Goal: Task Accomplishment & Management: Use online tool/utility

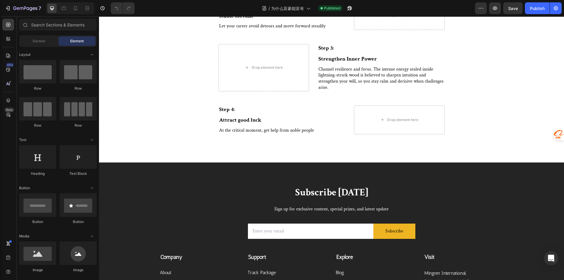
scroll to position [911, 0]
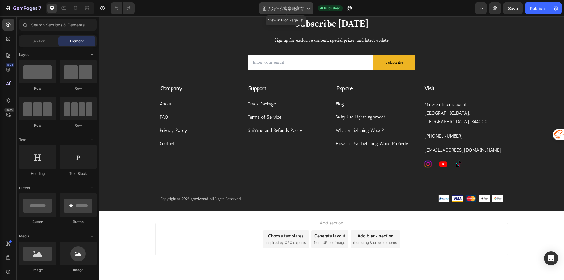
click at [303, 5] on div "/ 为什么富豪能富有" at bounding box center [286, 8] width 54 height 12
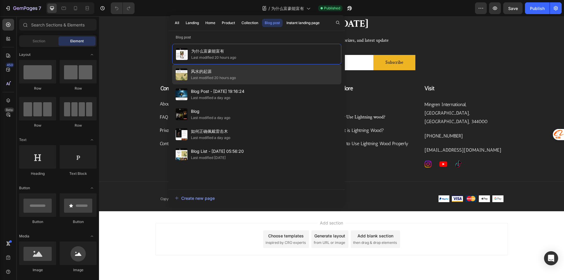
click at [241, 76] on div "风水的起源 Last modified 20 hours ago" at bounding box center [256, 74] width 169 height 20
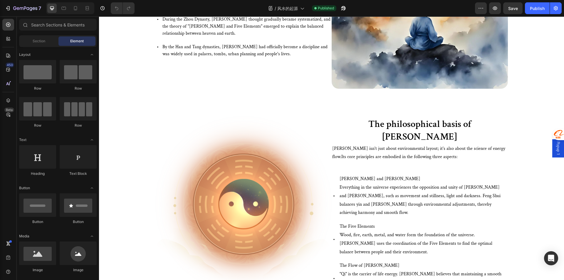
scroll to position [235, 0]
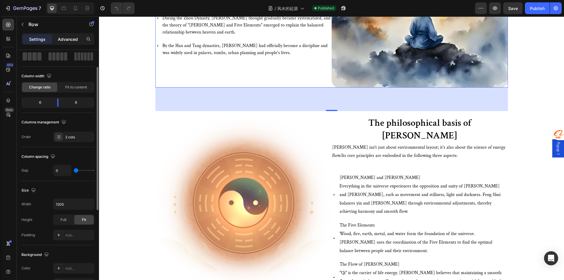
click at [68, 40] on p "Advanced" at bounding box center [68, 39] width 20 height 6
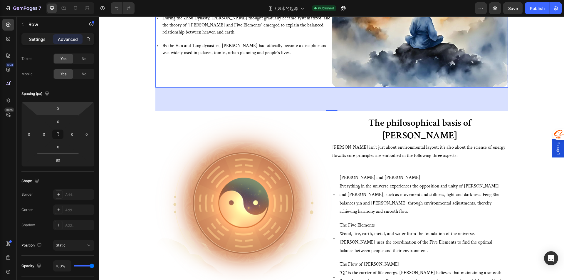
click at [33, 40] on p "Settings" at bounding box center [37, 39] width 16 height 6
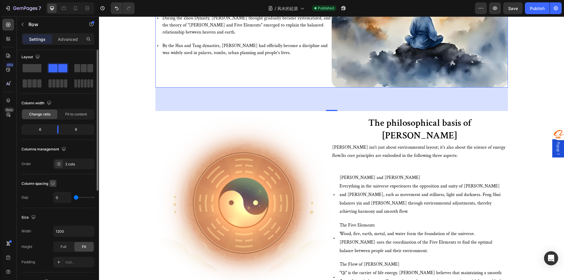
scroll to position [0, 0]
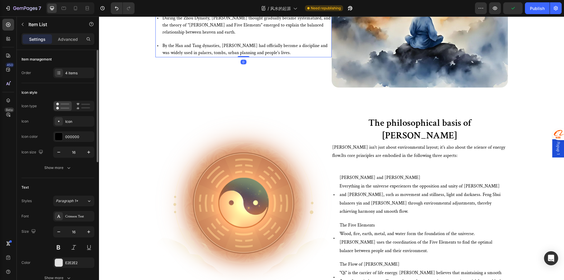
scroll to position [29, 0]
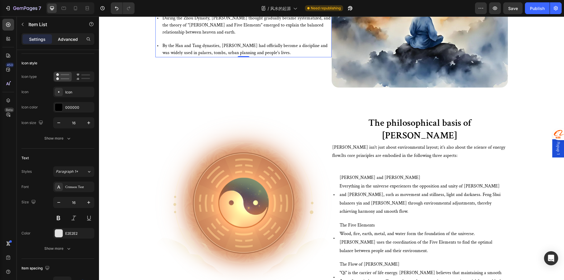
click at [71, 43] on div "Advanced" at bounding box center [67, 38] width 29 height 9
type input "100%"
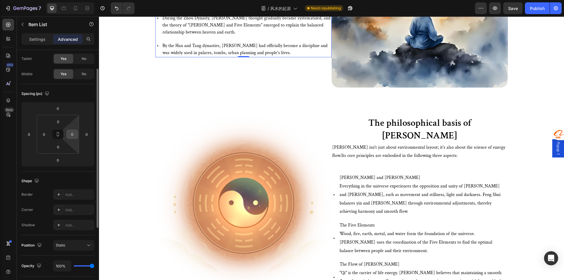
click at [72, 131] on input "0" at bounding box center [72, 134] width 9 height 9
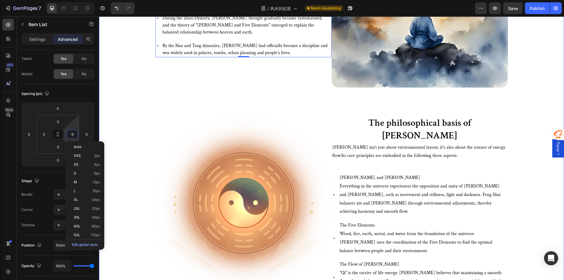
type input "10"
click at [279, 88] on div "The Historical Roots of Feng Shui Heading Feng Shui can be traced back to ancie…" at bounding box center [331, 101] width 465 height 427
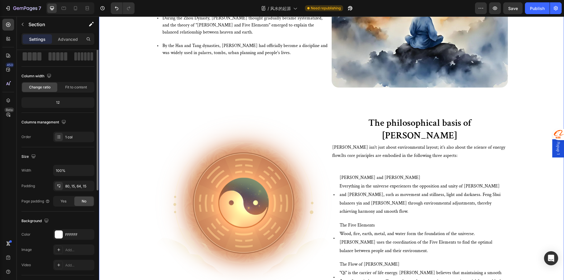
scroll to position [0, 0]
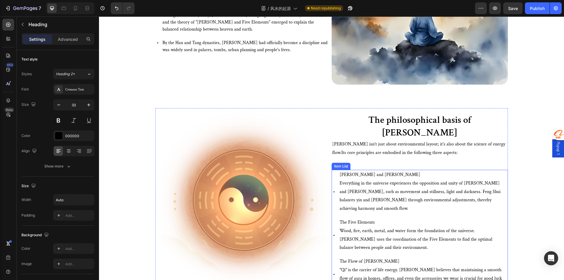
scroll to position [588, 0]
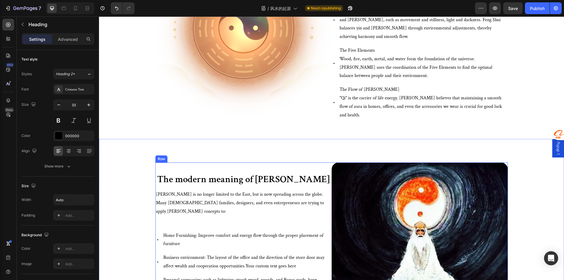
click at [312, 180] on div "The modern meaning of Feng Shui Heading Feng Shui is no longer limited to the E…" at bounding box center [243, 251] width 176 height 176
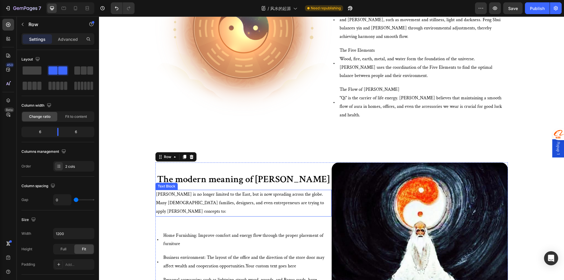
click at [287, 191] on p "Feng Shui is no longer limited to the East, but is now spreading across the glo…" at bounding box center [243, 202] width 175 height 25
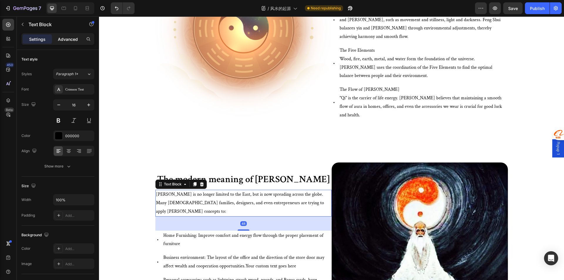
click at [71, 42] on p "Advanced" at bounding box center [68, 39] width 20 height 6
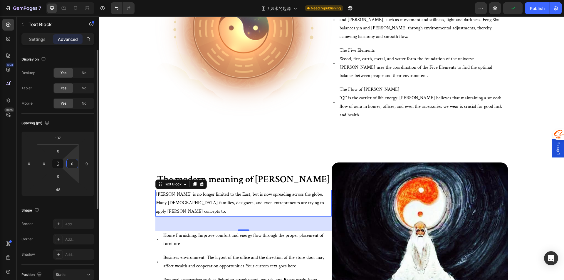
click at [73, 165] on input "0" at bounding box center [72, 163] width 9 height 9
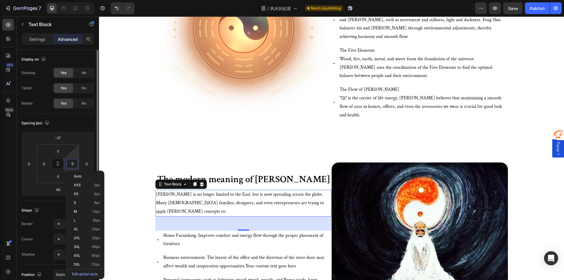
type input "10"
click at [243, 236] on p "Home Furnishing: Improve comfort and energy flow through the proper placement o…" at bounding box center [247, 240] width 168 height 17
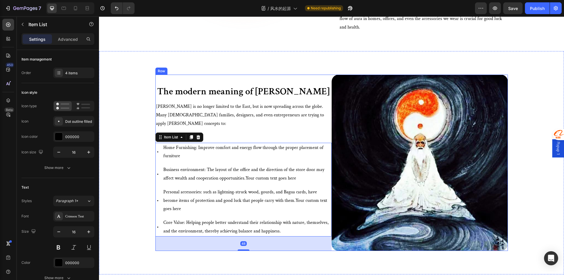
scroll to position [676, 0]
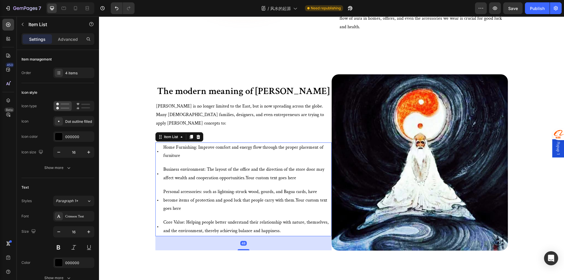
click at [308, 218] on p "Core Value: Helping people better understand their relationship with nature, th…" at bounding box center [247, 226] width 168 height 17
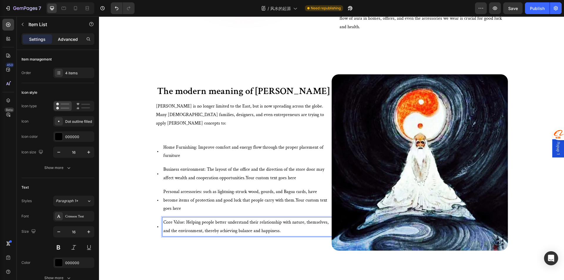
click at [70, 39] on p "Advanced" at bounding box center [68, 39] width 20 height 6
type input "100%"
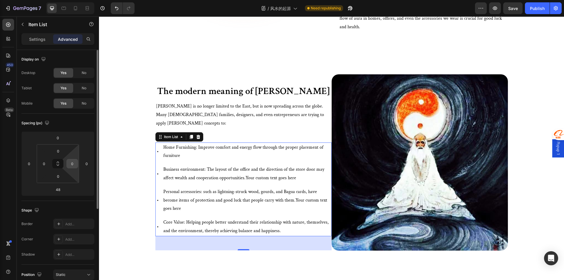
click at [76, 166] on input "0" at bounding box center [72, 163] width 9 height 9
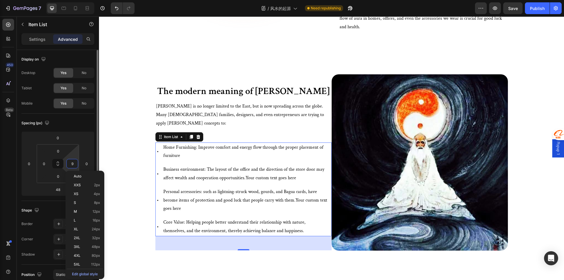
type input "10"
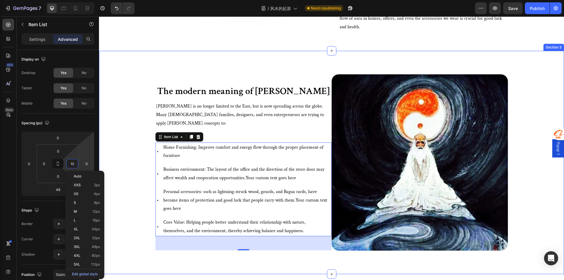
click at [131, 222] on div "The modern meaning of Feng Shui Heading Feng Shui is no longer limited to the E…" at bounding box center [331, 164] width 456 height 181
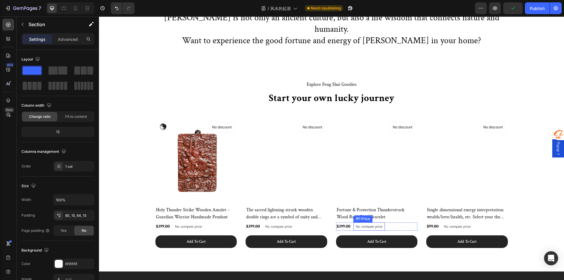
scroll to position [1058, 0]
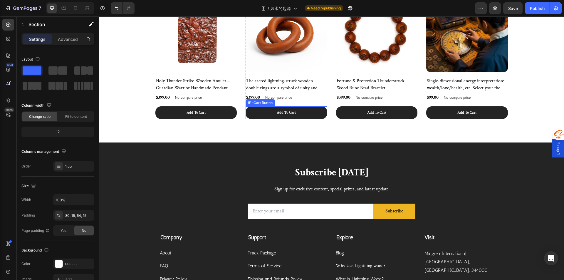
click at [263, 109] on button "Add To Cart" at bounding box center [287, 112] width 82 height 13
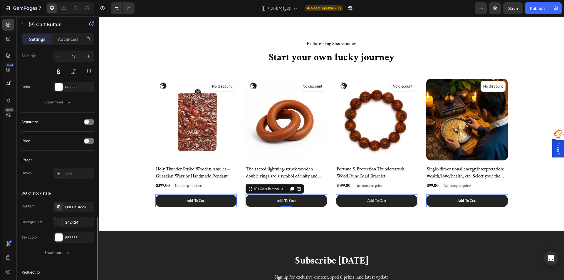
scroll to position [382, 0]
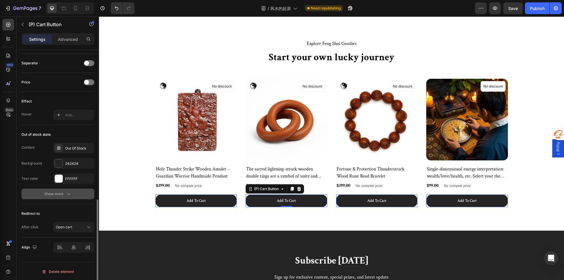
click at [66, 199] on button "Show more" at bounding box center [57, 194] width 73 height 11
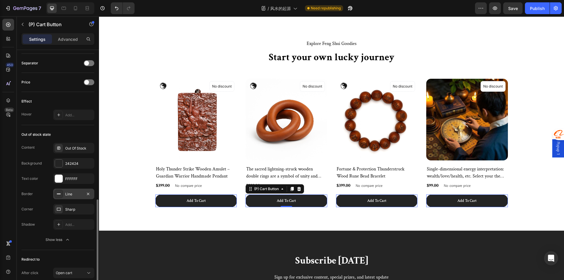
drag, startPoint x: 66, startPoint y: 199, endPoint x: 64, endPoint y: 197, distance: 3.2
click at [64, 197] on div "Line" at bounding box center [73, 194] width 41 height 11
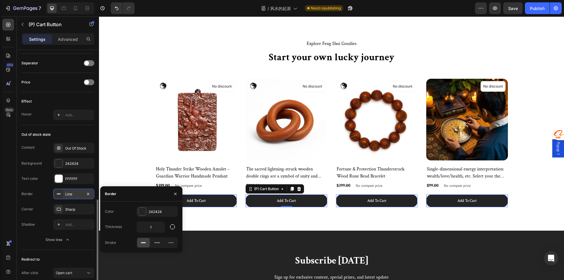
click at [78, 194] on div "Line" at bounding box center [73, 194] width 17 height 5
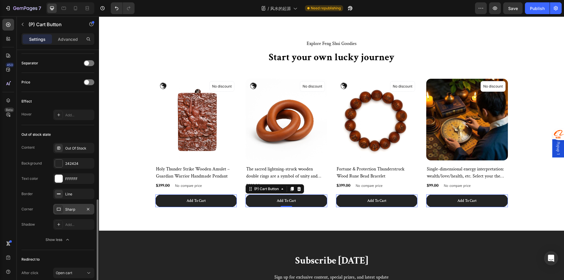
click at [76, 205] on div "Sharp" at bounding box center [73, 209] width 41 height 11
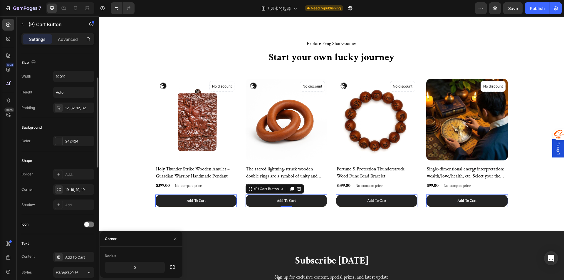
scroll to position [0, 0]
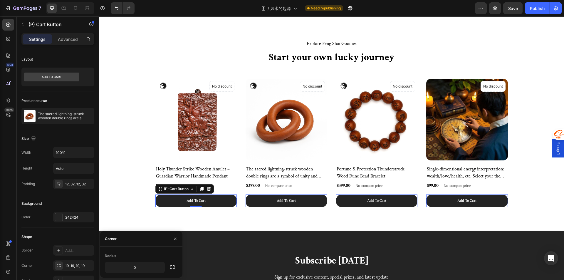
click at [165, 201] on button "Add To Cart" at bounding box center [196, 201] width 82 height 13
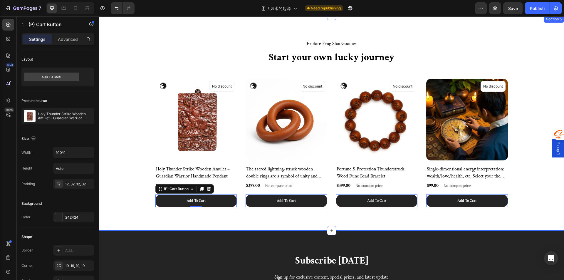
click at [235, 227] on div "Explore Feng Shui Goodies Text block Start your own lucky journey Heading (P) I…" at bounding box center [331, 123] width 465 height 215
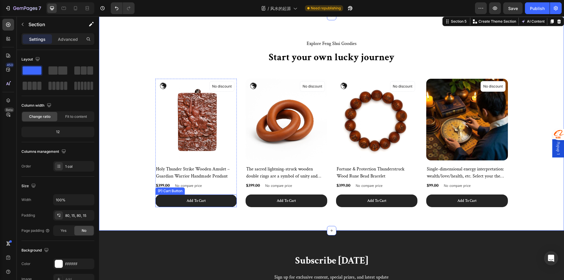
click at [217, 204] on button "Add To Cart" at bounding box center [196, 201] width 82 height 13
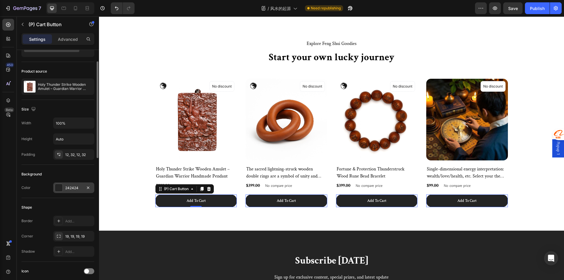
scroll to position [88, 0]
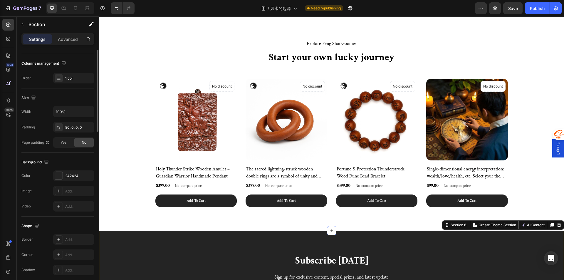
scroll to position [0, 0]
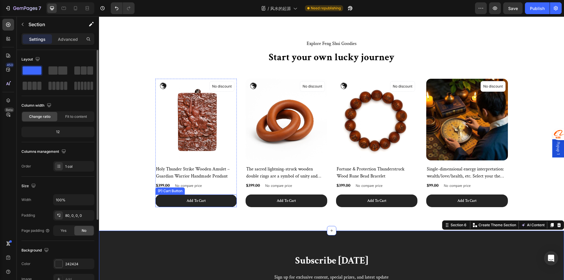
click at [169, 203] on button "Add To Cart" at bounding box center [196, 201] width 82 height 13
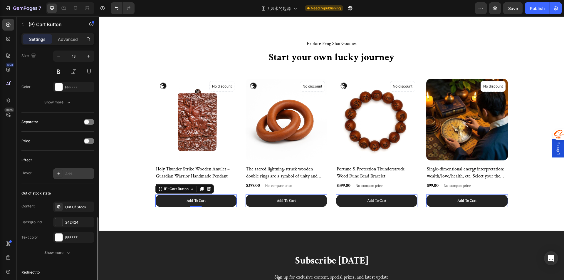
scroll to position [382, 0]
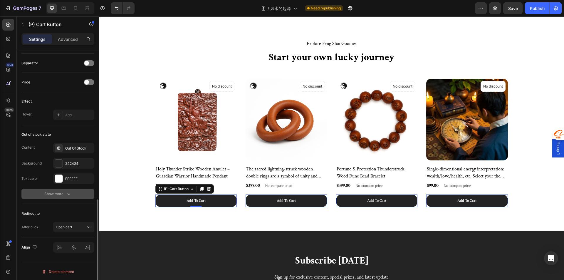
click at [53, 192] on div "Show more" at bounding box center [57, 194] width 27 height 6
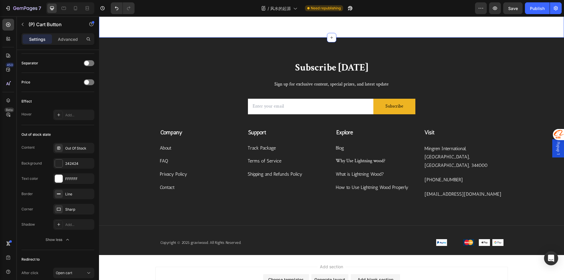
scroll to position [1176, 0]
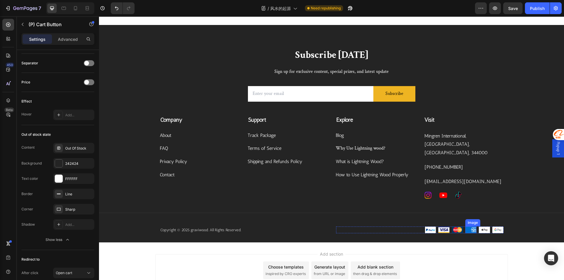
click at [469, 226] on img at bounding box center [471, 229] width 11 height 7
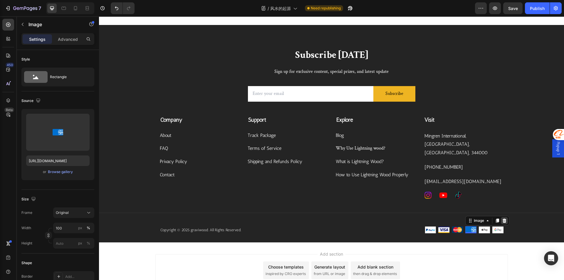
click at [502, 218] on icon at bounding box center [504, 220] width 5 height 5
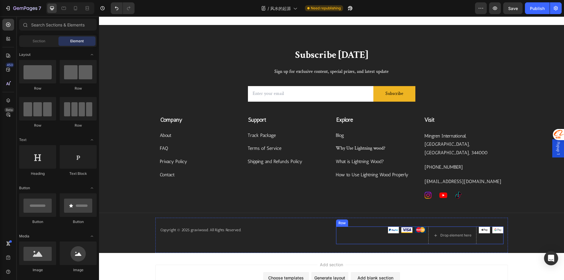
click at [375, 227] on div "Image Image Image Image Image Drop element here Row" at bounding box center [420, 236] width 168 height 18
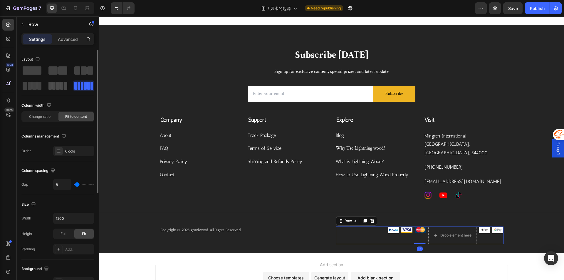
click at [59, 89] on span at bounding box center [57, 86] width 3 height 8
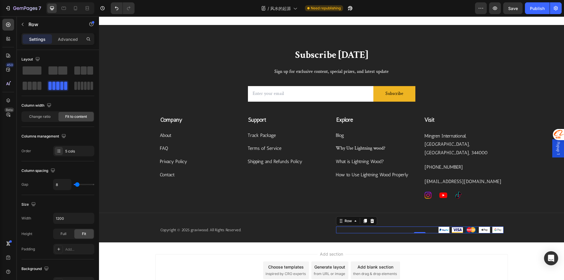
click at [297, 233] on div "Copyright © 2025 graviwood. All Rights Reserved. Text block Image Image Image I…" at bounding box center [331, 230] width 353 height 25
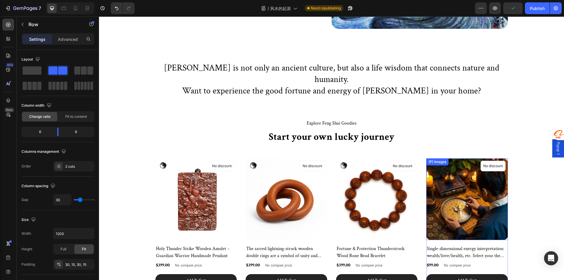
scroll to position [941, 0]
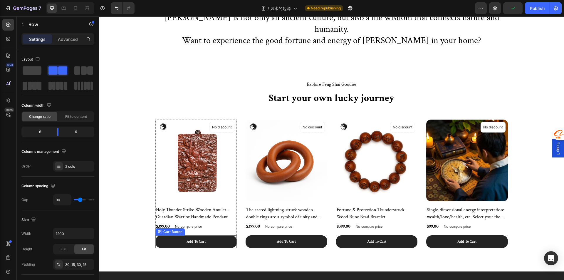
click at [170, 235] on button "Add To Cart" at bounding box center [196, 241] width 82 height 13
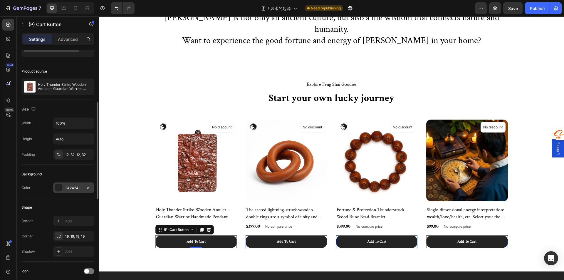
scroll to position [59, 0]
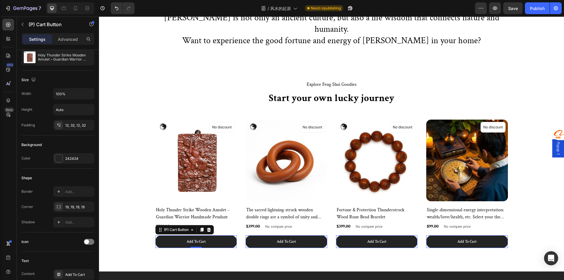
click at [257, 235] on button "Add To Cart" at bounding box center [287, 241] width 82 height 13
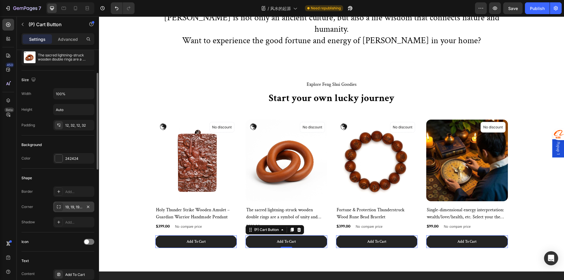
click at [71, 206] on div "19, 19, 19, 19" at bounding box center [73, 207] width 17 height 5
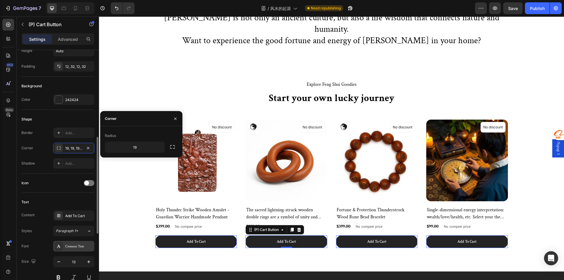
scroll to position [147, 0]
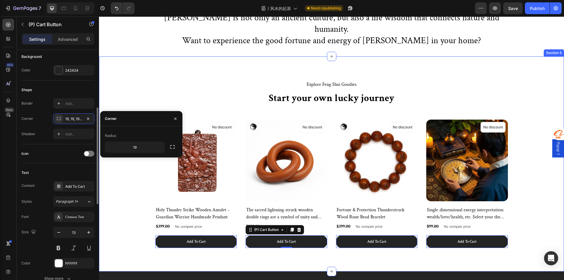
click at [187, 255] on div "Explore Feng Shui Goodies Text block Start your own lucky journey Heading (P) I…" at bounding box center [331, 163] width 465 height 215
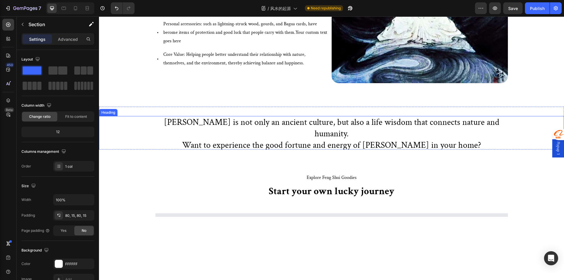
scroll to position [941, 0]
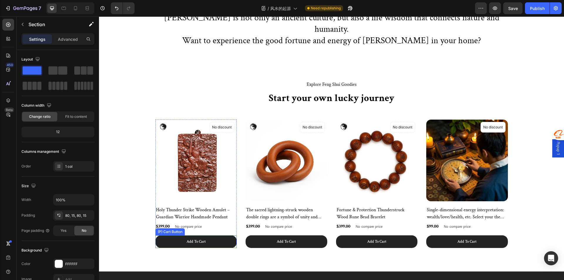
click at [180, 235] on button "Add To Cart" at bounding box center [196, 241] width 82 height 13
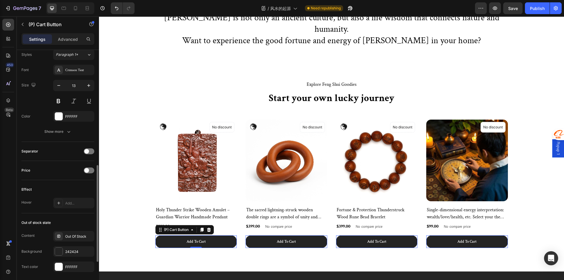
scroll to position [323, 0]
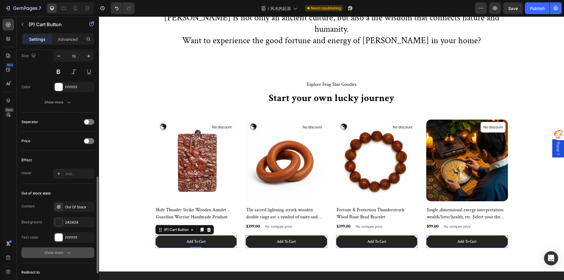
click at [67, 249] on button "Show more" at bounding box center [57, 252] width 73 height 11
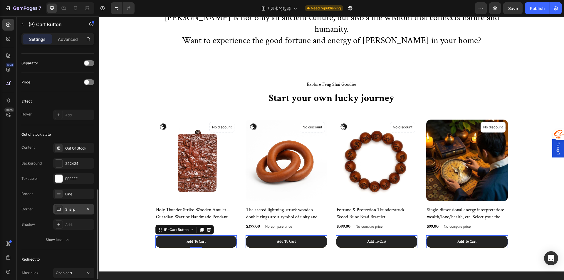
click at [76, 208] on div "Sharp" at bounding box center [73, 209] width 17 height 5
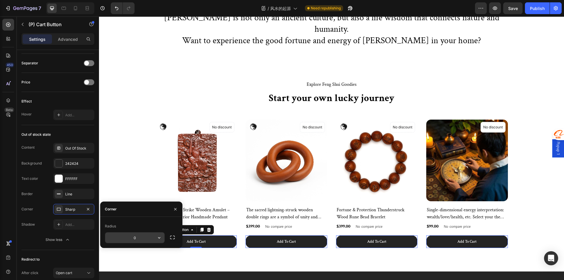
click at [129, 240] on input "0" at bounding box center [134, 238] width 59 height 11
type input "19"
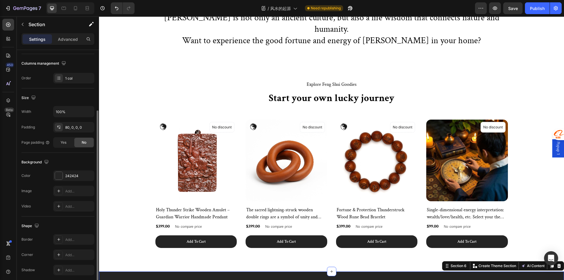
scroll to position [112, 0]
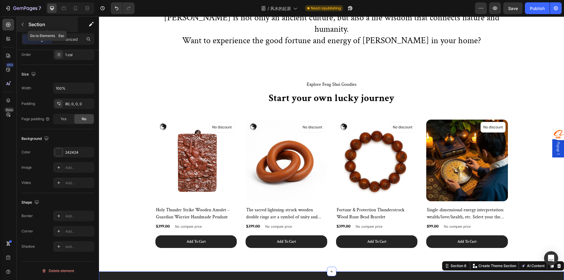
click at [27, 24] on div "Section" at bounding box center [47, 24] width 61 height 15
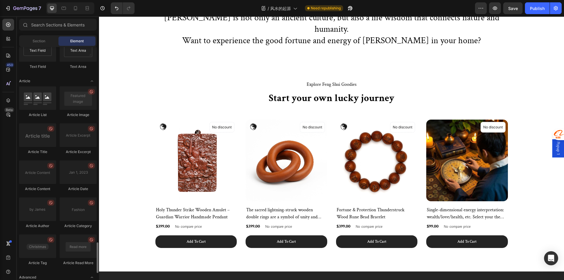
scroll to position [1510, 0]
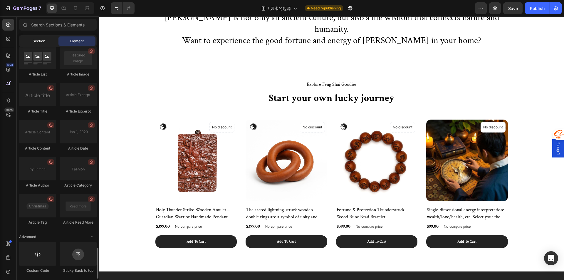
click at [41, 41] on span "Section" at bounding box center [39, 41] width 13 height 5
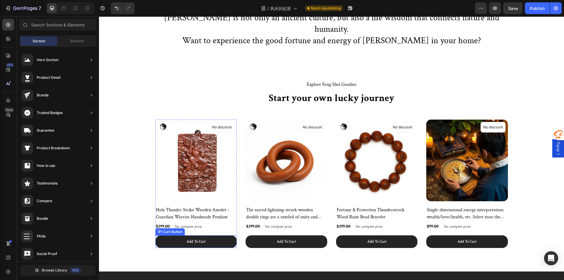
click at [173, 235] on button "Add To Cart" at bounding box center [196, 241] width 82 height 13
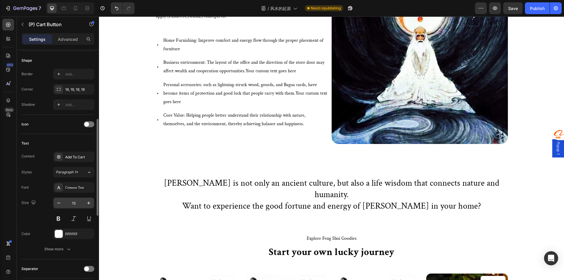
scroll to position [206, 0]
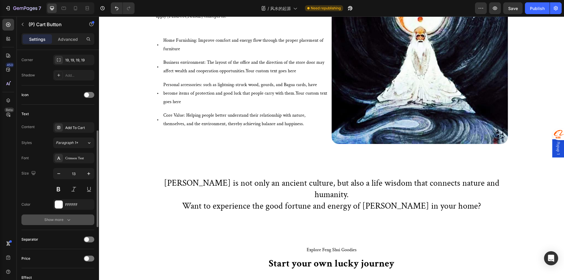
click at [66, 220] on icon "button" at bounding box center [69, 220] width 6 height 6
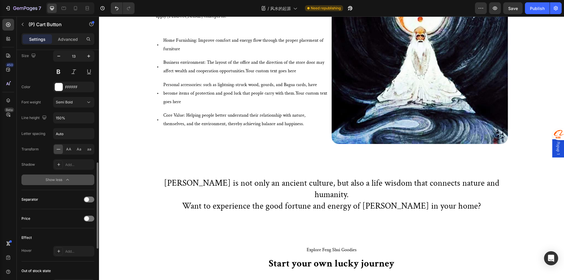
scroll to position [412, 0]
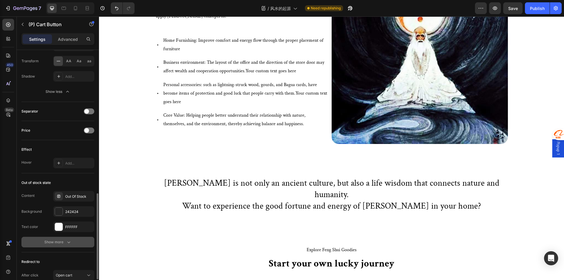
click at [67, 245] on button "Show more" at bounding box center [57, 242] width 73 height 11
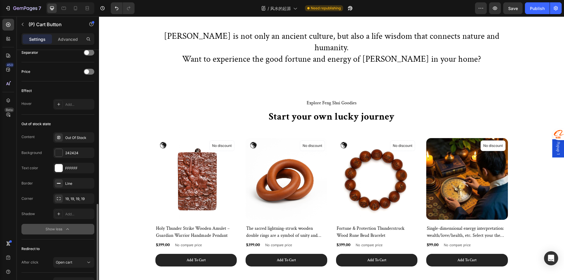
scroll to position [500, 0]
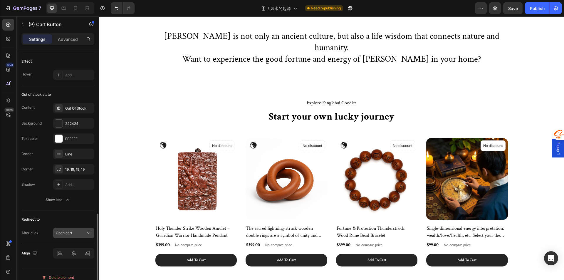
click at [69, 235] on span "Open cart" at bounding box center [64, 233] width 16 height 4
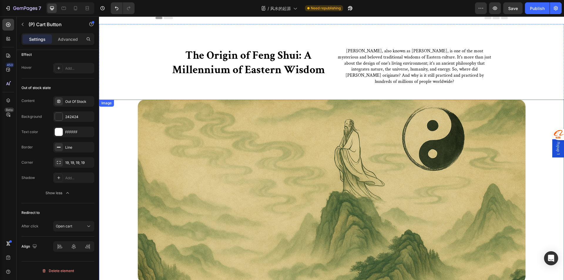
scroll to position [0, 0]
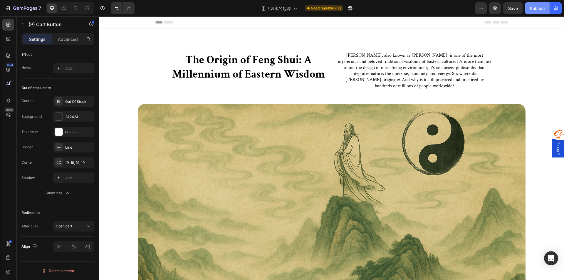
click at [540, 7] on div "Publish" at bounding box center [537, 8] width 15 height 6
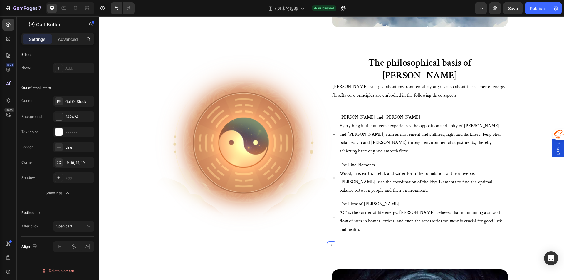
scroll to position [676, 0]
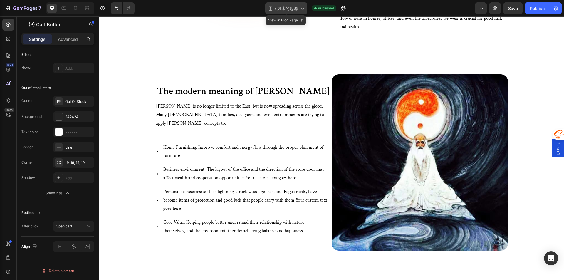
click at [295, 7] on span "风水的起源" at bounding box center [287, 8] width 21 height 6
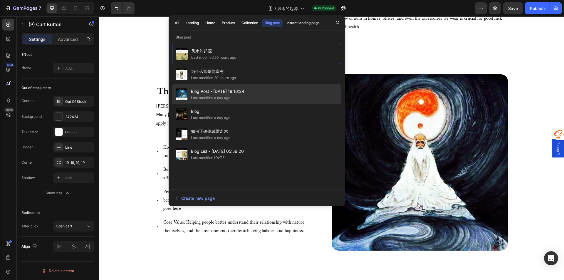
click at [249, 97] on div "Blog Post - Aug 18, 19:16:24 Last modified a day ago" at bounding box center [256, 94] width 169 height 20
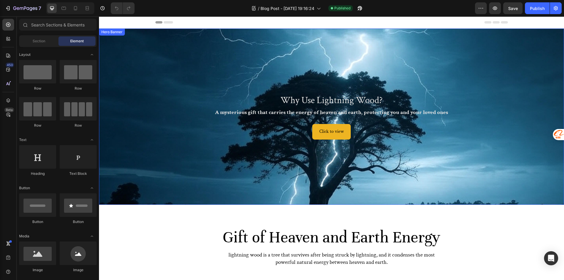
click at [153, 157] on div "Background Image" at bounding box center [331, 117] width 465 height 176
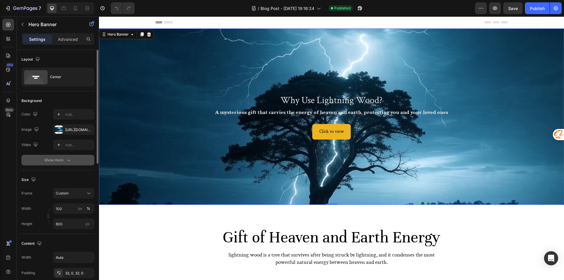
click at [64, 160] on div "Show more" at bounding box center [57, 160] width 27 height 6
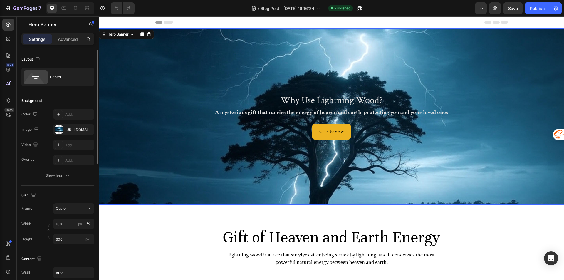
scroll to position [118, 0]
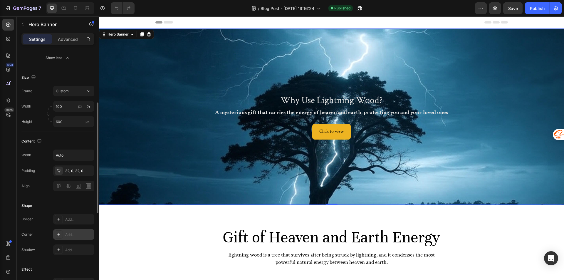
click at [71, 232] on div "Add..." at bounding box center [79, 234] width 28 height 5
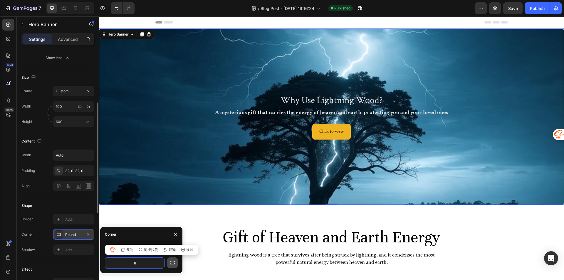
click at [174, 264] on icon "button" at bounding box center [173, 263] width 6 height 6
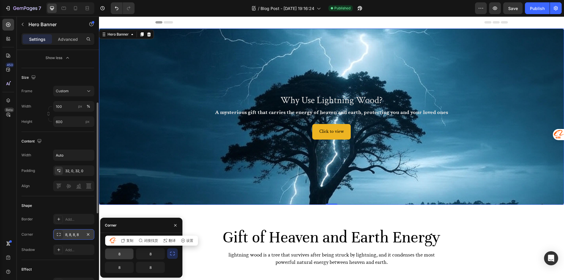
click at [128, 255] on input "8" at bounding box center [119, 254] width 28 height 11
drag, startPoint x: 128, startPoint y: 255, endPoint x: 117, endPoint y: 255, distance: 10.9
click at [117, 255] on input "8" at bounding box center [119, 254] width 28 height 11
type input "0"
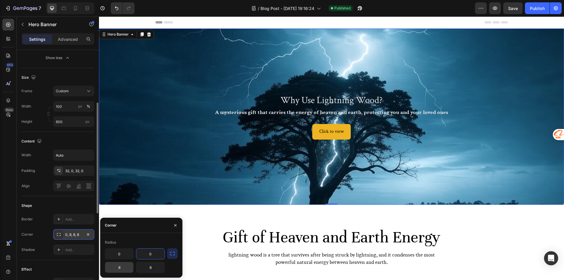
click at [119, 268] on input "8" at bounding box center [119, 267] width 28 height 11
type input "24"
click at [148, 269] on input "8" at bounding box center [150, 267] width 28 height 11
type input "24"
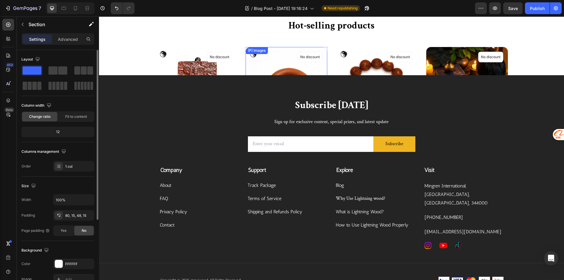
scroll to position [1266, 0]
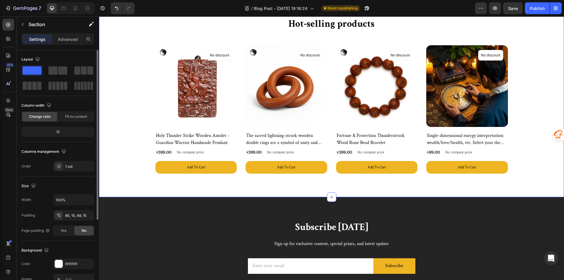
click at [171, 164] on button "Add to cart" at bounding box center [196, 167] width 82 height 13
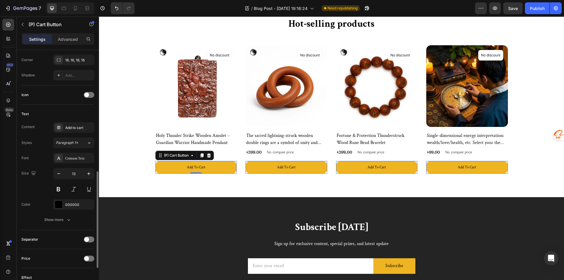
scroll to position [235, 0]
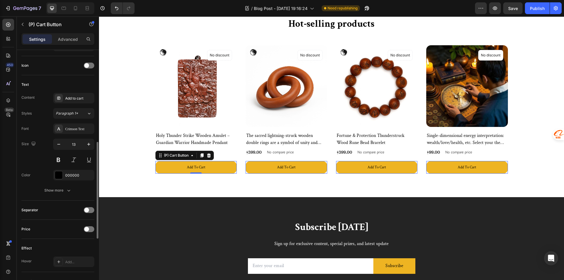
click at [62, 197] on div "Text Content Add to cart Styles Paragraph 1* Font Crimson Text Size 13 Color 00…" at bounding box center [57, 138] width 73 height 126
click at [62, 193] on button "Show more" at bounding box center [57, 190] width 73 height 11
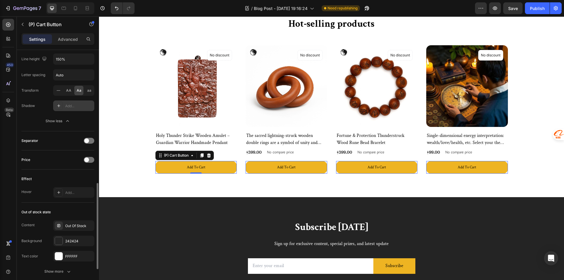
scroll to position [412, 0]
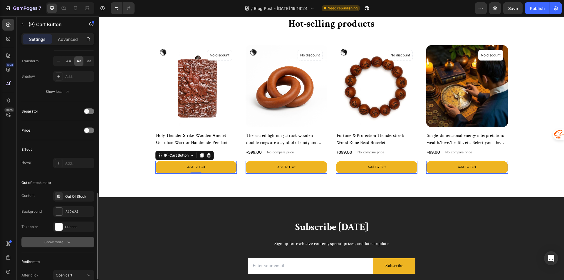
click at [62, 241] on div "Show more" at bounding box center [57, 242] width 27 height 6
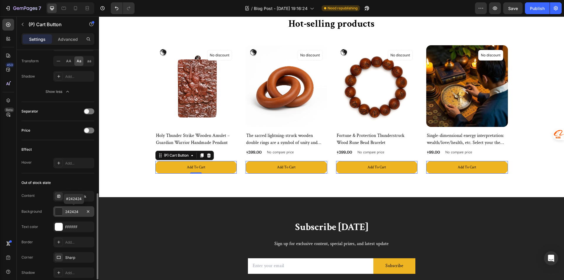
scroll to position [441, 0]
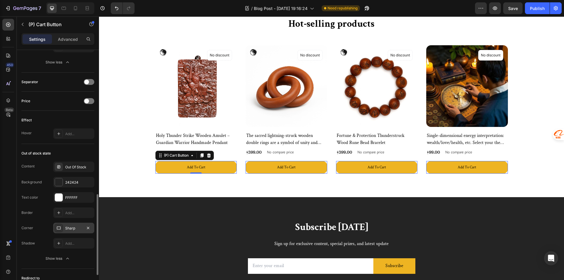
click at [78, 227] on div "Sharp" at bounding box center [73, 228] width 17 height 5
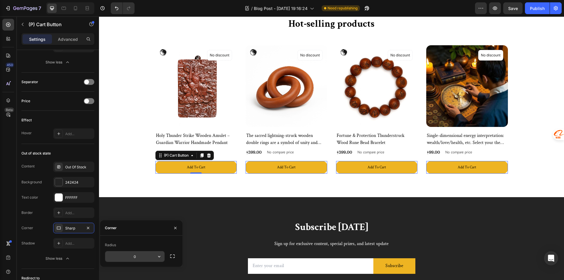
click at [137, 257] on input "0" at bounding box center [134, 256] width 59 height 11
type input "16"
click at [149, 235] on div "Corner" at bounding box center [141, 227] width 82 height 15
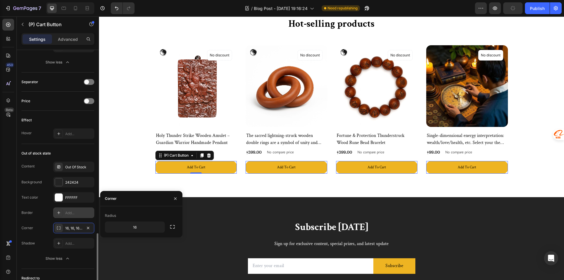
scroll to position [500, 0]
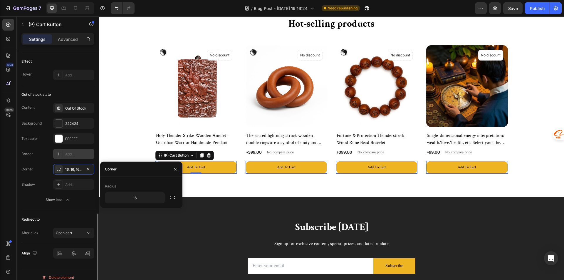
click at [84, 153] on div "Add..." at bounding box center [79, 154] width 28 height 5
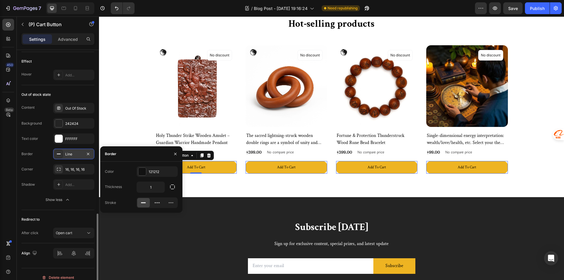
click at [76, 208] on div "Out of stock state Content Out Of Stock Background 242424 Text color FFFFFF Bor…" at bounding box center [57, 147] width 73 height 125
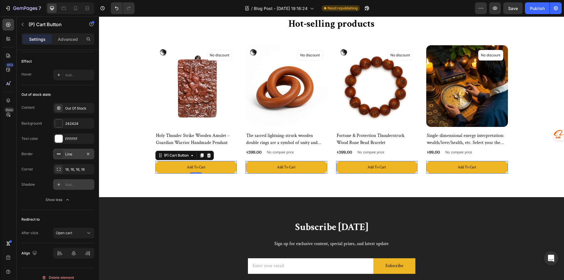
scroll to position [506, 0]
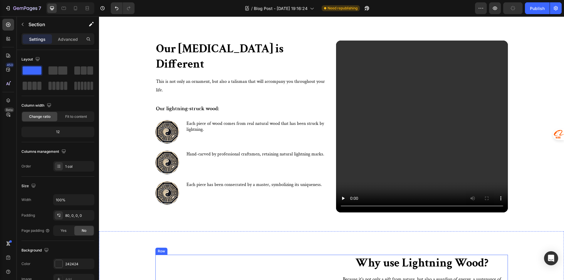
scroll to position [737, 0]
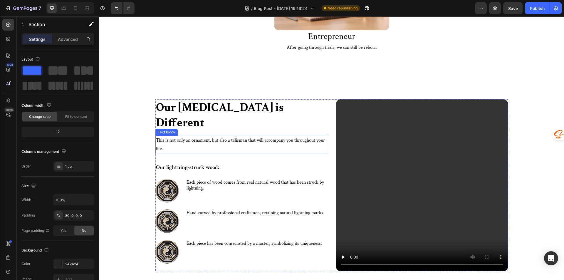
click at [191, 136] on p "This is not only an ornament, but also a talisman that will accompany you throu…" at bounding box center [241, 144] width 171 height 17
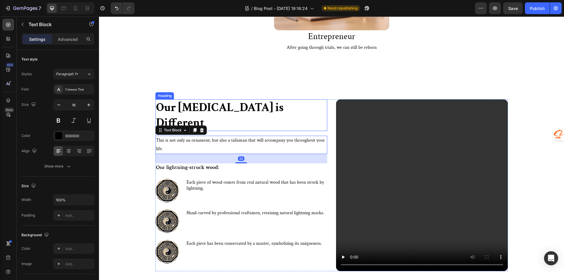
click at [213, 109] on h2 "Our Lightning Strike is Different" at bounding box center [241, 115] width 172 height 32
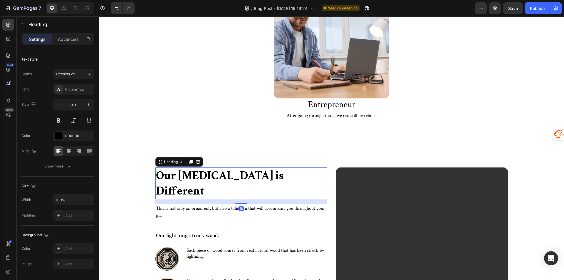
scroll to position [619, 0]
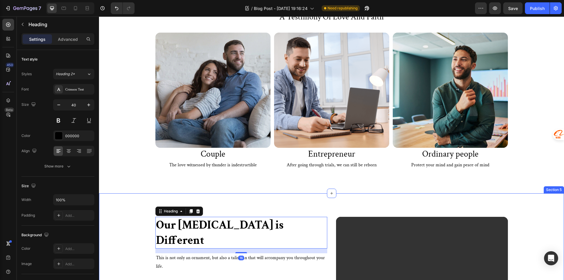
click at [309, 192] on div "a testimony of love and faith Heading Row Image Ordinary people Heading Protect…" at bounding box center [331, 91] width 465 height 206
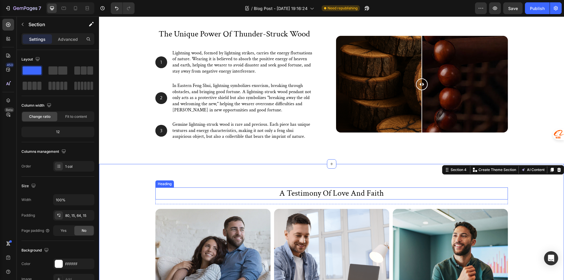
scroll to position [325, 0]
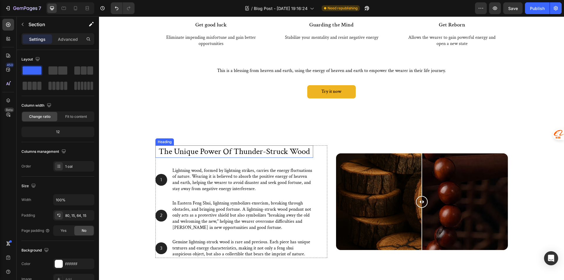
click at [243, 154] on h2 "the unique power of thunder-struck wood" at bounding box center [234, 152] width 153 height 12
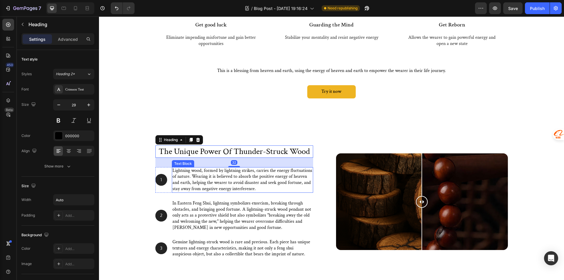
click at [297, 171] on p "Lightning wood, formed by lightning strikes, carries the energy fluctuations of…" at bounding box center [243, 180] width 140 height 24
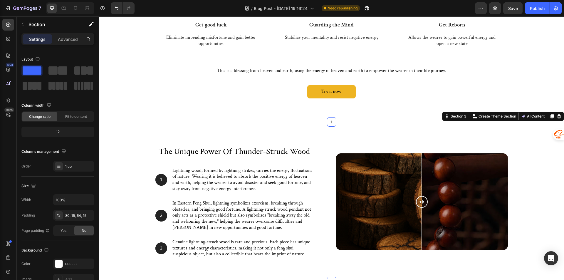
click at [334, 126] on div "the unique power of thunder-struck wood Heading 1 Text Block Hero Banner Lightn…" at bounding box center [331, 202] width 465 height 160
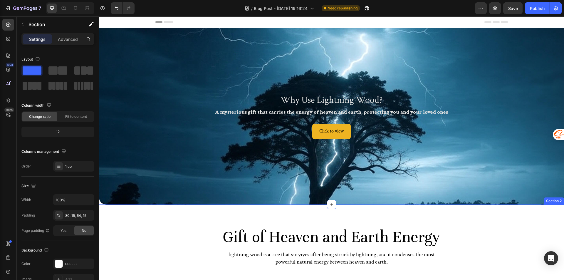
scroll to position [0, 0]
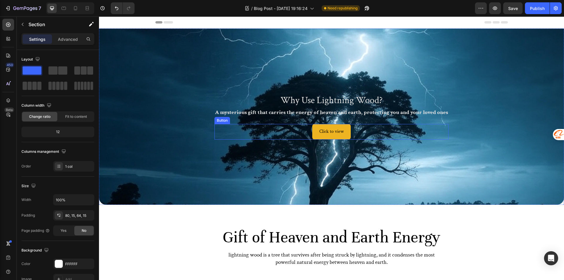
click at [312, 131] on link "Click to view" at bounding box center [331, 132] width 39 height 16
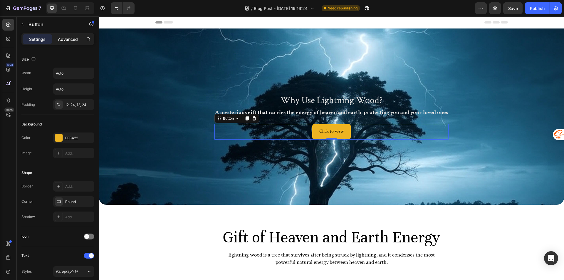
click at [56, 37] on div "Advanced" at bounding box center [67, 38] width 29 height 9
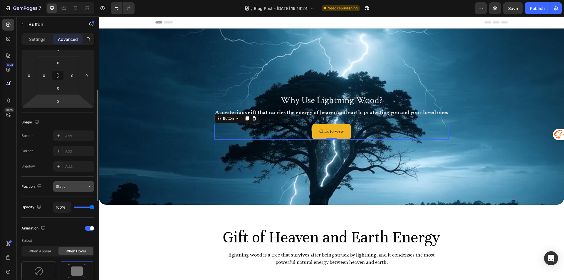
scroll to position [206, 0]
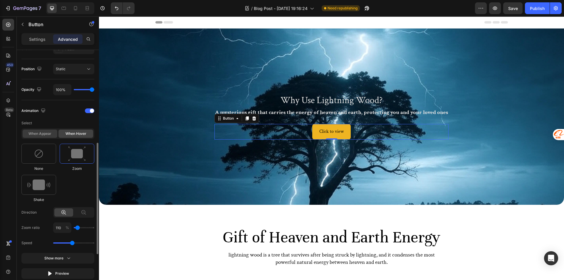
click at [51, 132] on div "When appear" at bounding box center [40, 134] width 35 height 8
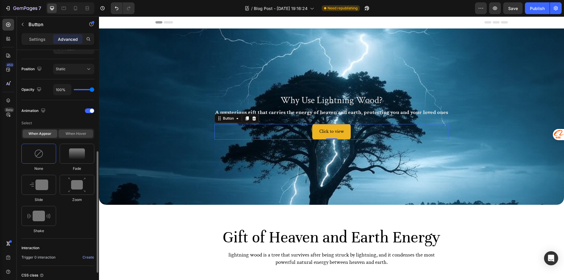
click at [66, 131] on div "When hover" at bounding box center [75, 134] width 35 height 8
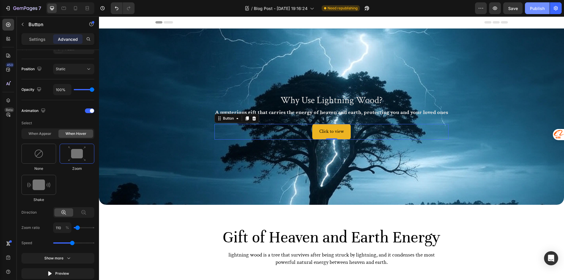
click at [541, 11] on div "Publish" at bounding box center [537, 8] width 15 height 6
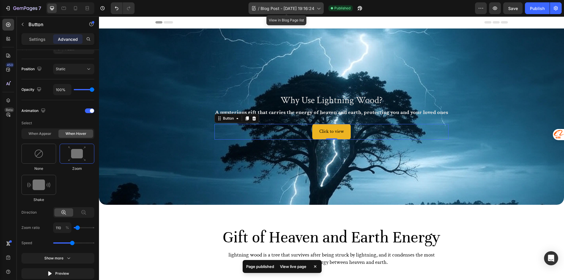
click at [282, 12] on div "/ Blog Post - Aug 18, 19:16:24" at bounding box center [286, 8] width 75 height 12
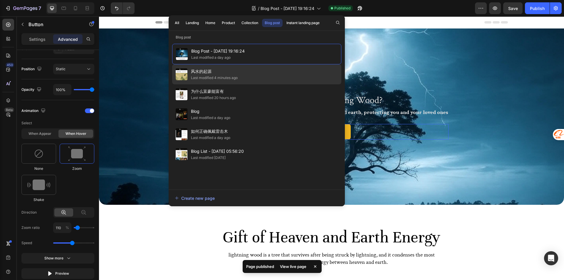
click at [215, 71] on span "风水的起源" at bounding box center [214, 71] width 47 height 7
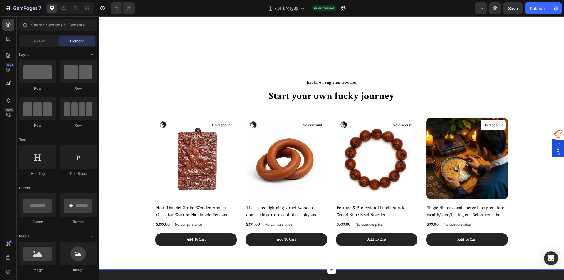
scroll to position [971, 0]
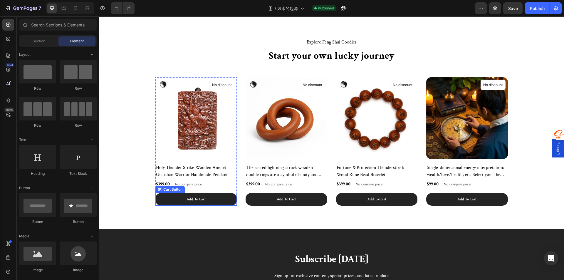
click at [172, 201] on button "Add To Cart" at bounding box center [196, 199] width 82 height 13
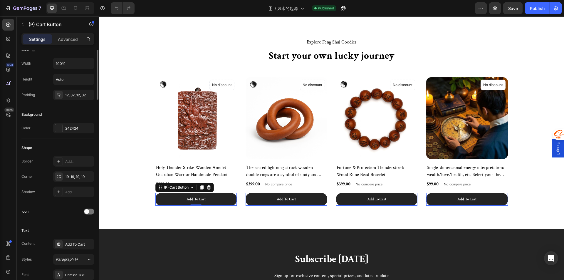
scroll to position [30, 0]
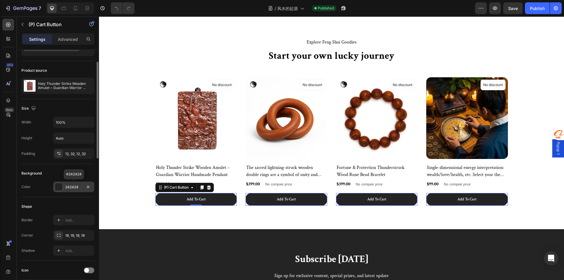
click at [64, 186] on div "242424" at bounding box center [73, 187] width 41 height 11
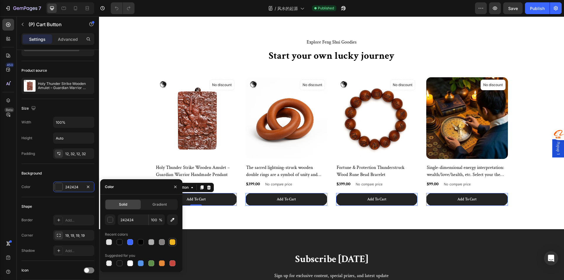
click at [170, 240] on div at bounding box center [173, 242] width 6 height 6
type input "EEB422"
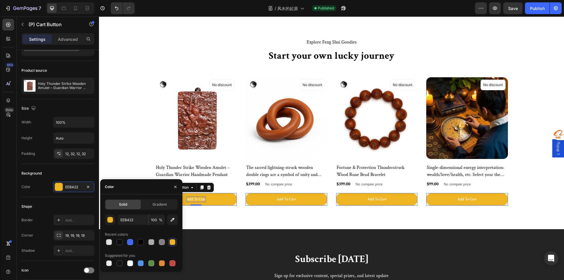
click at [192, 201] on div "Add To Cart" at bounding box center [196, 200] width 19 height 6
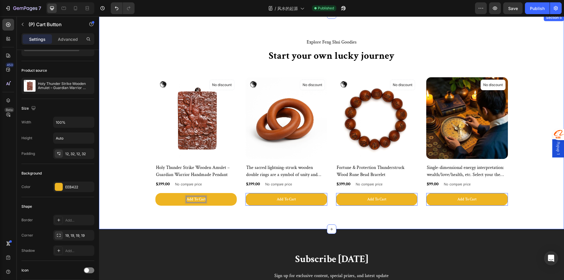
click at [191, 216] on div "Explore Feng Shui Goodies Text block Start your own lucky journey Heading (P) I…" at bounding box center [331, 121] width 465 height 215
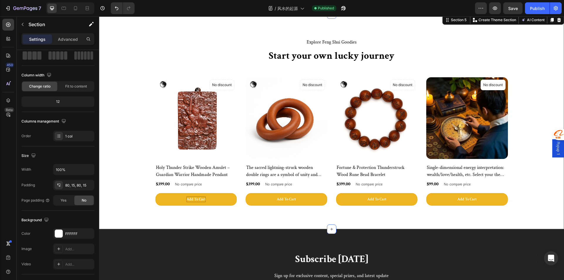
scroll to position [0, 0]
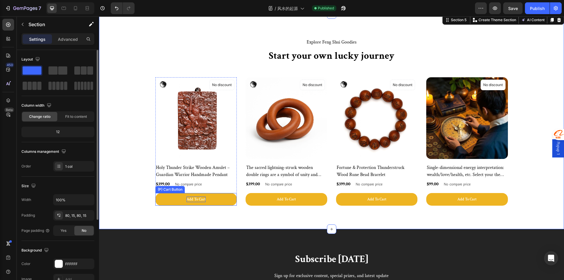
click at [187, 197] on p "Add To Cart" at bounding box center [196, 200] width 19 height 6
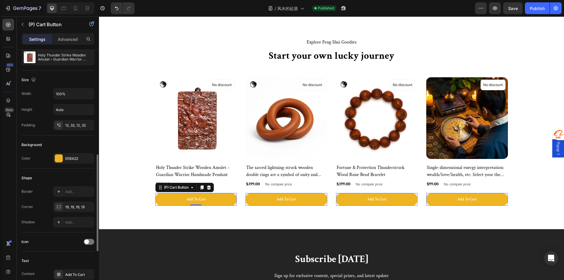
scroll to position [118, 0]
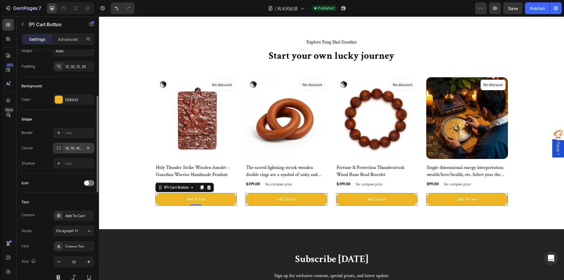
click at [72, 147] on div "19, 19, 19, 19" at bounding box center [73, 148] width 17 height 5
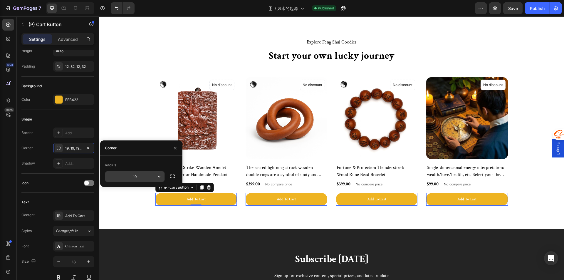
click at [141, 179] on input "19" at bounding box center [134, 176] width 59 height 11
type input "16"
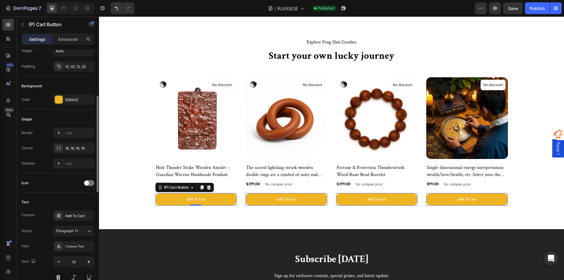
click at [71, 173] on div "Shape Border Add... Corner 16, 16, 16, 16 Shadow Add..." at bounding box center [57, 142] width 73 height 64
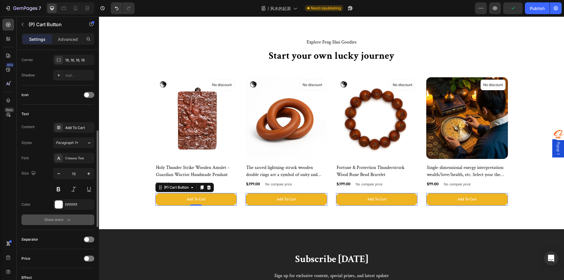
scroll to position [235, 0]
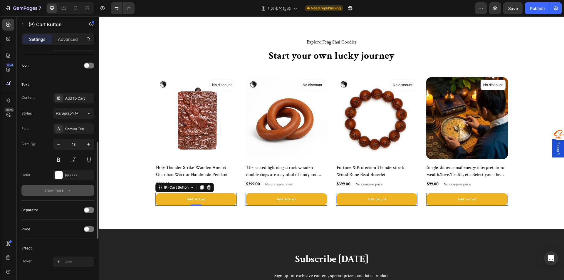
click at [62, 192] on div "Show more" at bounding box center [57, 191] width 27 height 6
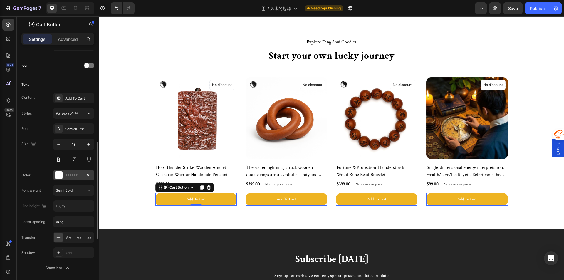
click at [67, 172] on div "FFFFFF" at bounding box center [73, 175] width 41 height 11
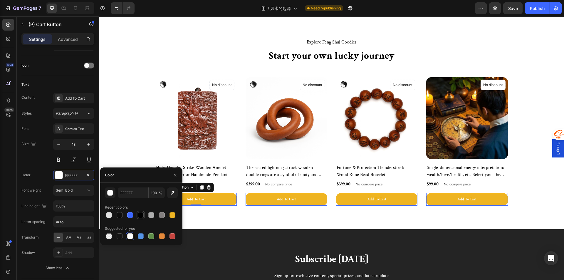
click at [142, 219] on div at bounding box center [141, 215] width 8 height 8
type input "000000"
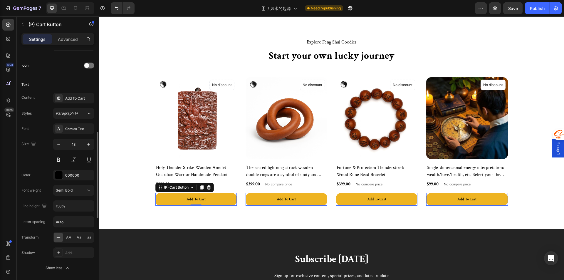
click at [34, 163] on div "Size 13" at bounding box center [57, 152] width 73 height 26
click at [66, 128] on div "Crimson Text" at bounding box center [79, 128] width 28 height 5
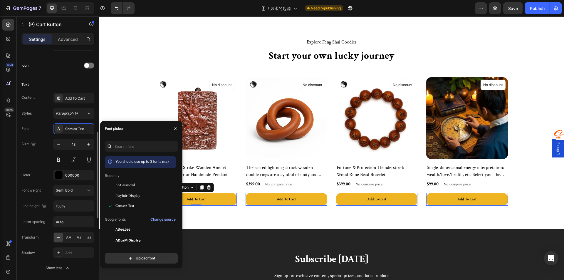
click at [43, 149] on div "Size 13" at bounding box center [57, 152] width 73 height 26
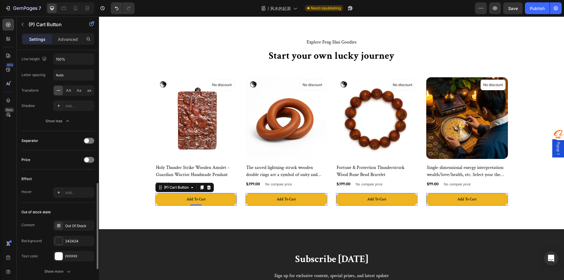
scroll to position [412, 0]
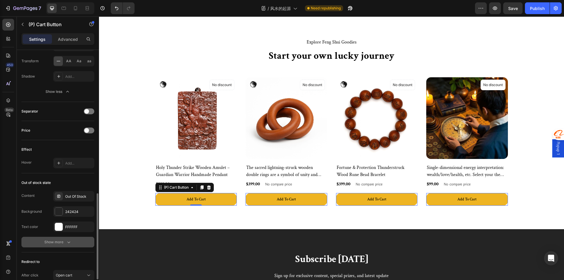
click at [61, 242] on div "Show more" at bounding box center [57, 242] width 27 height 6
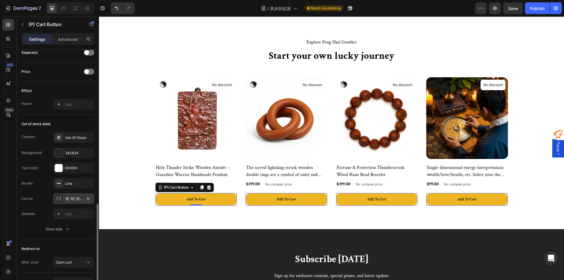
click at [70, 196] on div "19, 19, 19, 19" at bounding box center [73, 198] width 17 height 5
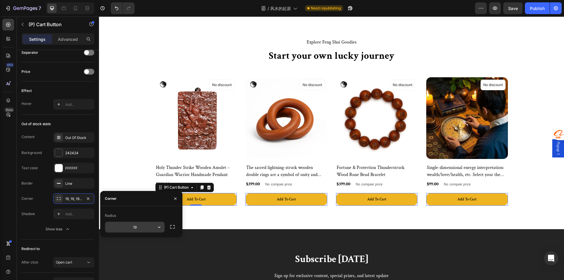
click at [143, 222] on input "19" at bounding box center [134, 227] width 59 height 11
type input "16"
click at [47, 221] on div "Border Line Corner 19, 19, 19, 19 Shadow Add... Show less" at bounding box center [57, 206] width 73 height 56
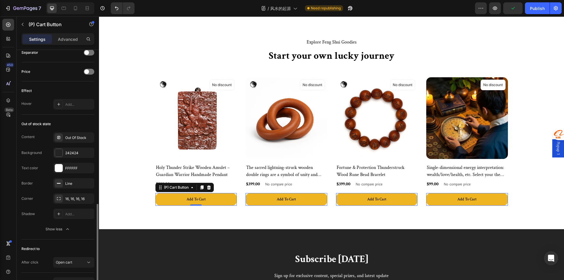
scroll to position [500, 0]
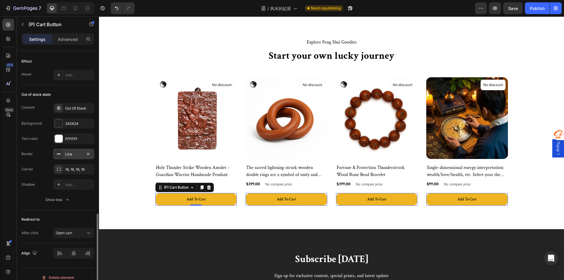
click at [70, 154] on div "Line" at bounding box center [73, 154] width 17 height 5
click at [35, 198] on button "Show less" at bounding box center [57, 200] width 73 height 11
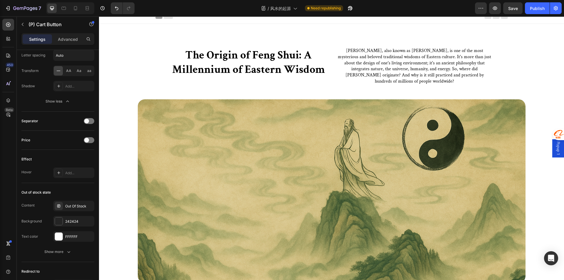
scroll to position [0, 0]
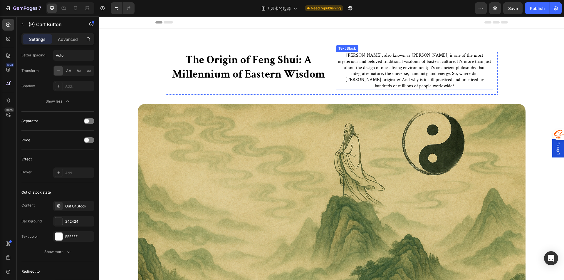
click at [399, 69] on p "Feng Shui, also known as Kanyu, is one of the most mysterious and beloved tradi…" at bounding box center [415, 71] width 156 height 37
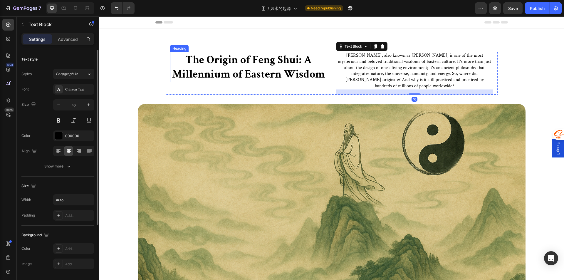
click at [304, 77] on h2 "The Origin of Feng Shui: A Millennium of Eastern Wisdom" at bounding box center [248, 67] width 157 height 30
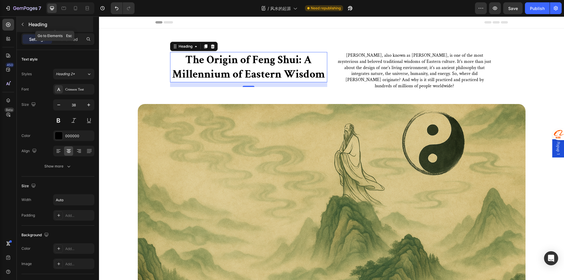
click at [21, 28] on button "button" at bounding box center [22, 24] width 9 height 9
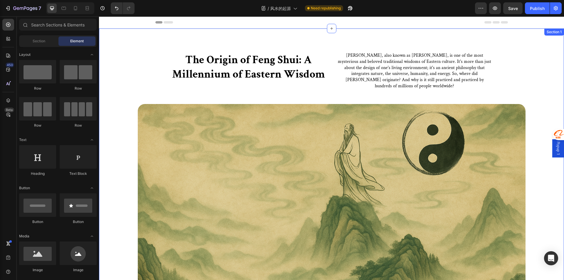
click at [123, 43] on div "The Origin of Feng Shui: A Millennium of Eastern Wisdom Heading Feng Shui, also…" at bounding box center [331, 168] width 465 height 278
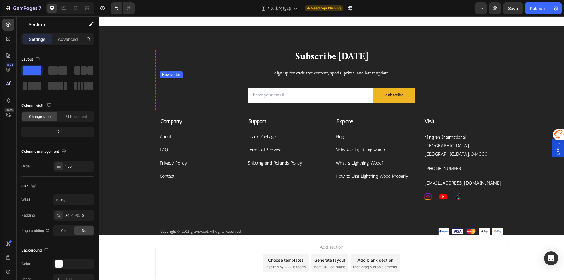
scroll to position [1214, 0]
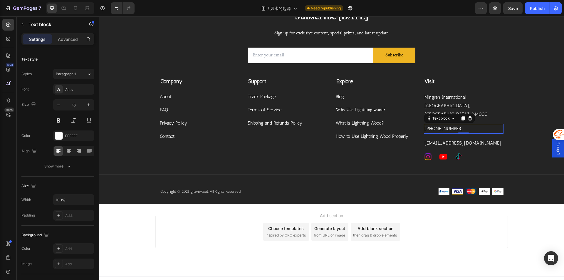
click at [445, 125] on p "+8615068780470" at bounding box center [464, 129] width 78 height 9
click at [456, 125] on p "+8615068780470" at bounding box center [464, 129] width 78 height 9
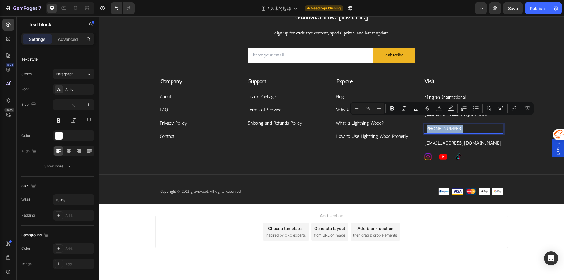
click at [458, 125] on p "+8615068780470" at bounding box center [464, 129] width 78 height 9
drag, startPoint x: 463, startPoint y: 120, endPoint x: 424, endPoint y: 118, distance: 39.4
click at [425, 125] on p "+8615068780470" at bounding box center [464, 129] width 78 height 9
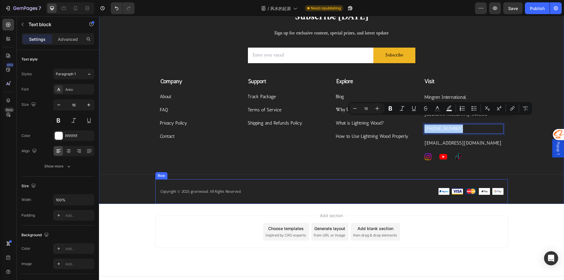
click at [362, 190] on div "Copyright © 2025 graviwood. All Rights Reserved. Text block Image Image Image I…" at bounding box center [331, 191] width 353 height 25
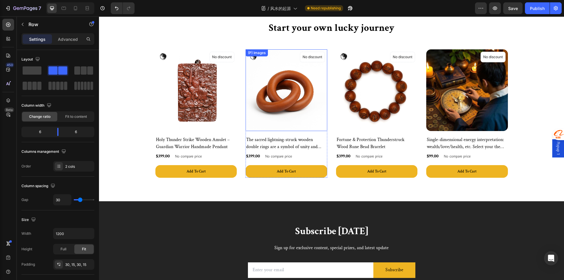
scroll to position [1146, 0]
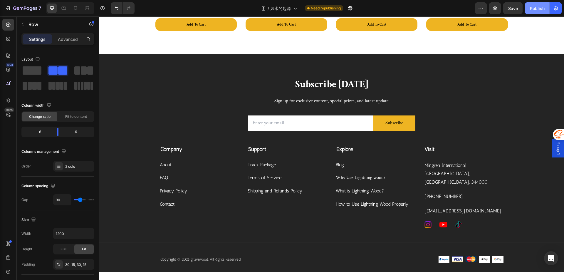
click at [534, 9] on div "Publish" at bounding box center [537, 8] width 15 height 6
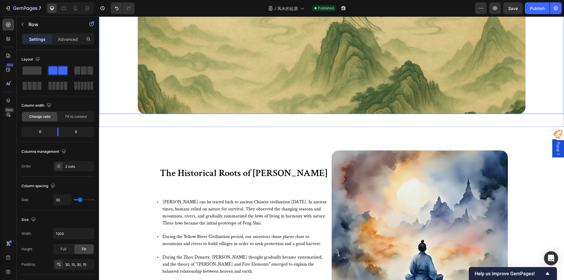
scroll to position [0, 0]
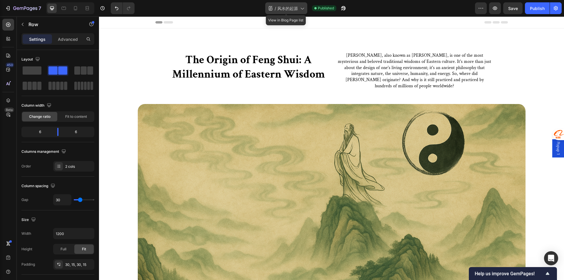
click at [290, 7] on span "风水的起源" at bounding box center [287, 8] width 21 height 6
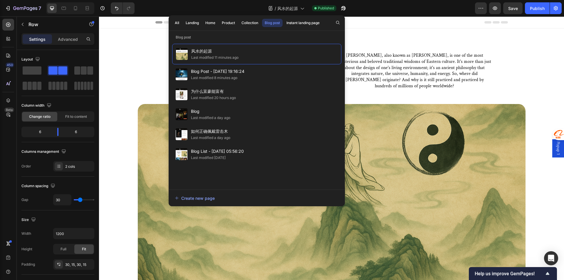
click at [368, 28] on div "Header" at bounding box center [331, 22] width 353 height 12
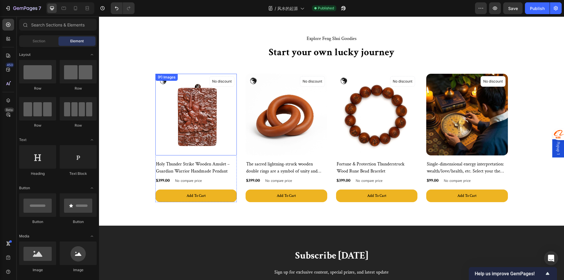
scroll to position [941, 0]
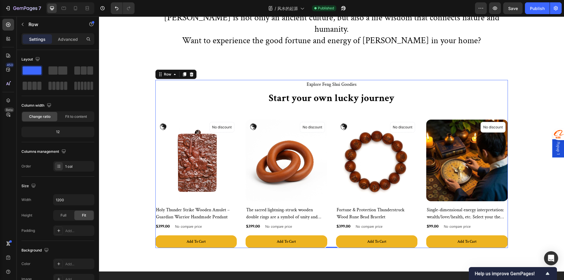
click at [282, 99] on div "Explore Feng Shui Goodies Text block Start your own lucky journey Heading (P) I…" at bounding box center [331, 164] width 353 height 168
copy p "[PHONE_NUMBER]"
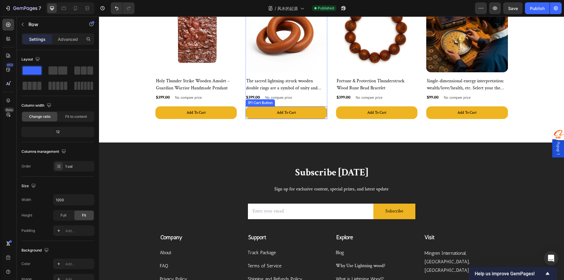
scroll to position [1214, 0]
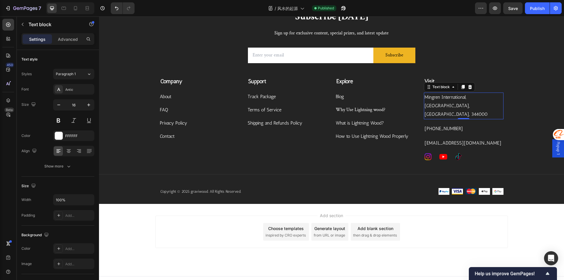
click at [460, 98] on p "Mingren International, [GEOGRAPHIC_DATA], [GEOGRAPHIC_DATA], 344000" at bounding box center [464, 105] width 78 height 25
click at [485, 104] on p "Mingren International, [GEOGRAPHIC_DATA], [GEOGRAPHIC_DATA], 344000" at bounding box center [464, 105] width 78 height 25
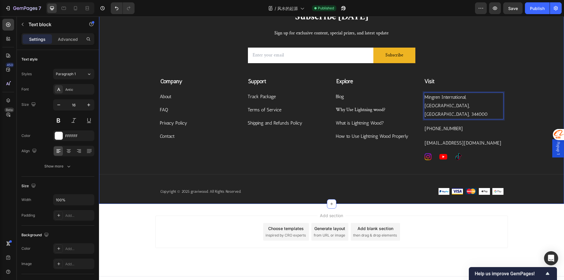
click at [518, 95] on div "Subscribe Today Heading Sign up for exclusive content, special prizes, and late…" at bounding box center [331, 107] width 465 height 194
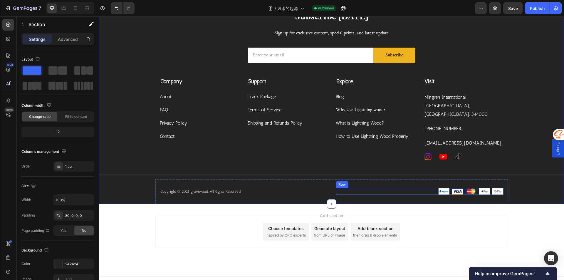
click at [393, 188] on div "Image Image Image Image Image Row" at bounding box center [420, 191] width 168 height 7
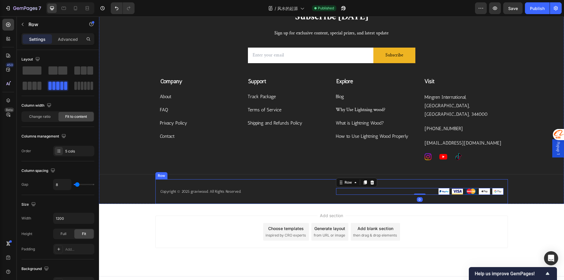
click at [328, 179] on div "Copyright © 2025 graviwood. All Rights Reserved. Text block Image Image Image I…" at bounding box center [331, 191] width 353 height 25
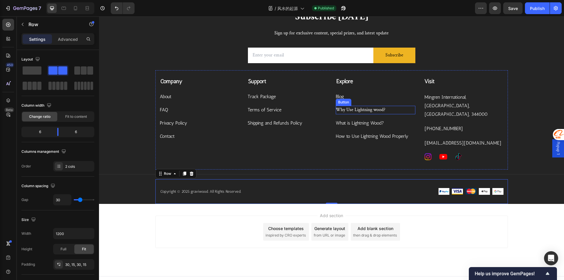
click at [385, 108] on div "Why Use Lightning wood? Button" at bounding box center [376, 110] width 80 height 9
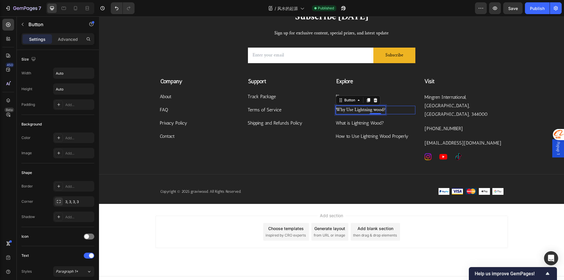
click at [372, 108] on p "Why Use Lightning wood?" at bounding box center [361, 110] width 50 height 9
click at [404, 105] on div "Why Use Lightning Wood? Button 0" at bounding box center [376, 107] width 80 height 13
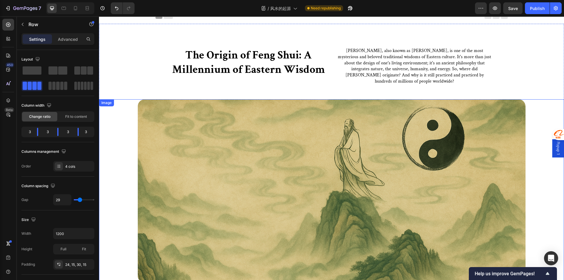
scroll to position [0, 0]
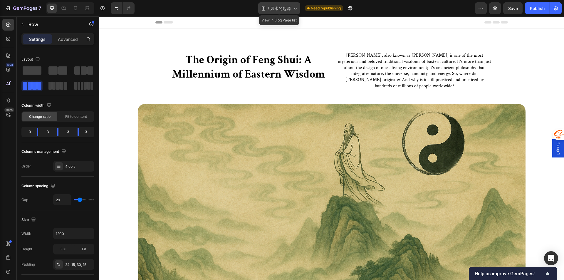
click at [275, 10] on span "风水的起源" at bounding box center [280, 8] width 21 height 6
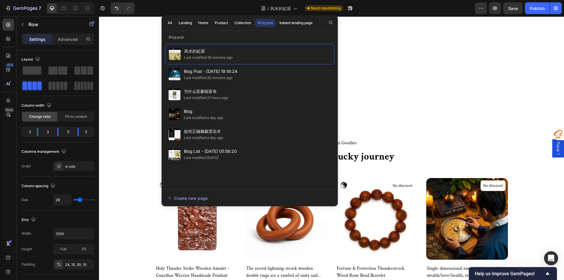
scroll to position [1214, 0]
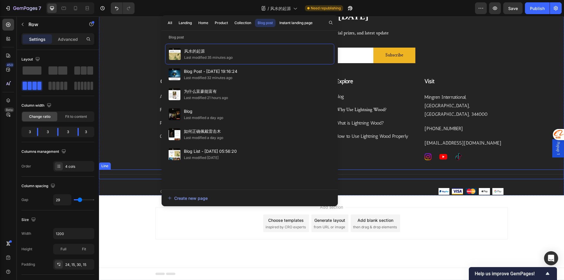
click at [476, 170] on div "Title Line" at bounding box center [331, 175] width 465 height 10
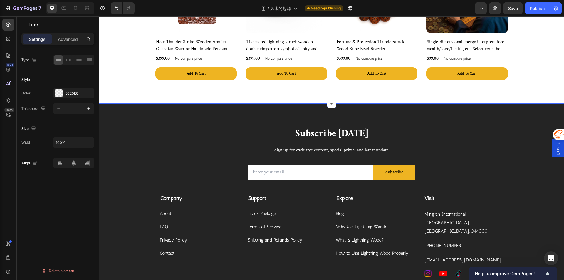
scroll to position [1155, 0]
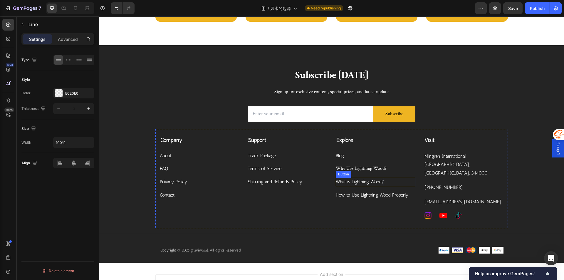
click at [376, 183] on p "What is Lightning Wood?" at bounding box center [360, 182] width 48 height 9
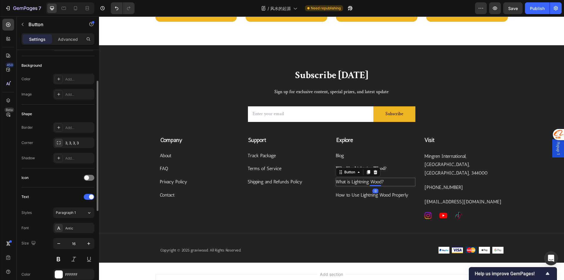
scroll to position [118, 0]
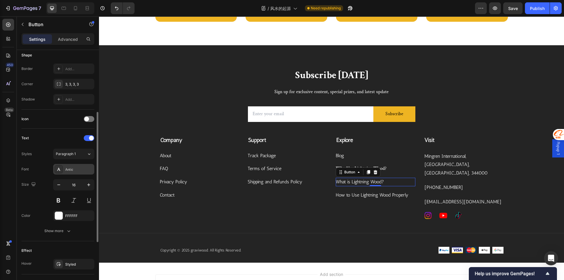
click at [71, 170] on div "Antic" at bounding box center [79, 169] width 28 height 5
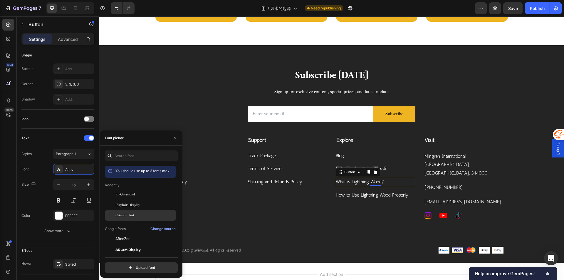
drag, startPoint x: 126, startPoint y: 215, endPoint x: 164, endPoint y: 200, distance: 40.2
click at [126, 215] on span "Crimson Text" at bounding box center [125, 215] width 19 height 5
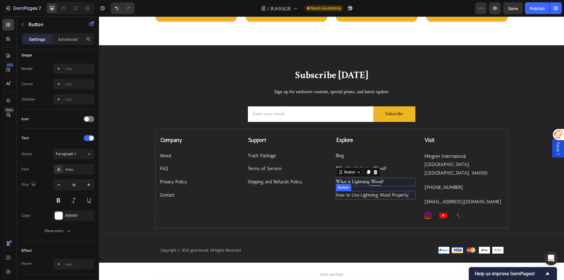
click at [373, 194] on p "How to Use Lightning Wood Properly" at bounding box center [372, 195] width 73 height 9
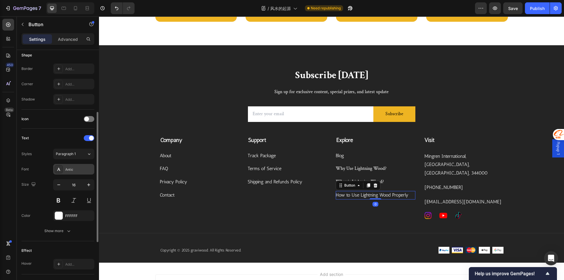
click at [74, 173] on div "Antic" at bounding box center [73, 169] width 41 height 11
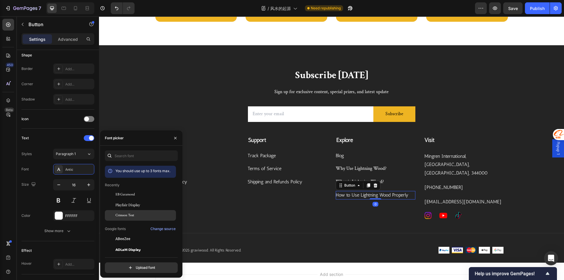
drag, startPoint x: 136, startPoint y: 216, endPoint x: 271, endPoint y: 208, distance: 135.4
click at [136, 216] on div "Crimson Text" at bounding box center [145, 215] width 59 height 5
click at [286, 183] on p "Shipping and Refunds Policy" at bounding box center [275, 182] width 55 height 9
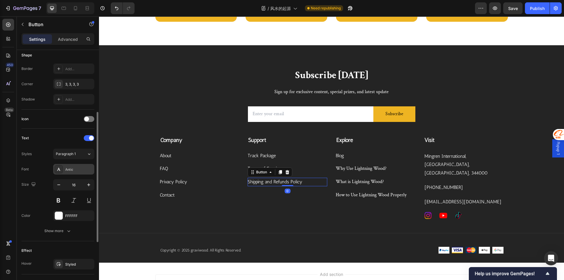
click at [70, 171] on div "Antic" at bounding box center [79, 169] width 28 height 5
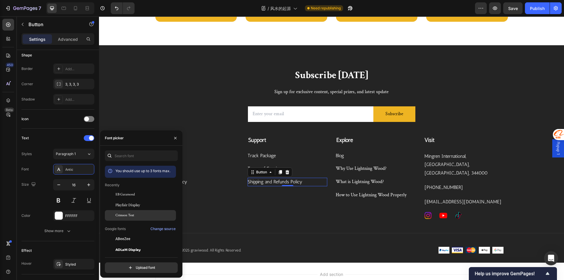
click at [126, 214] on span "Crimson Text" at bounding box center [125, 215] width 19 height 5
click at [305, 165] on div "Terms of Service Button" at bounding box center [288, 169] width 80 height 9
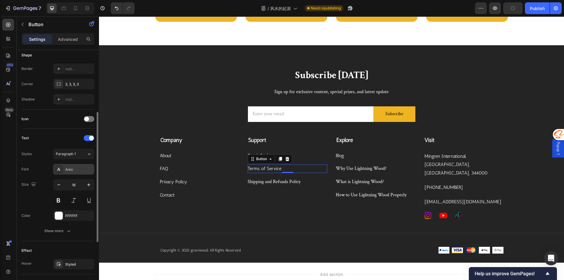
click at [66, 171] on div "Antic" at bounding box center [79, 169] width 28 height 5
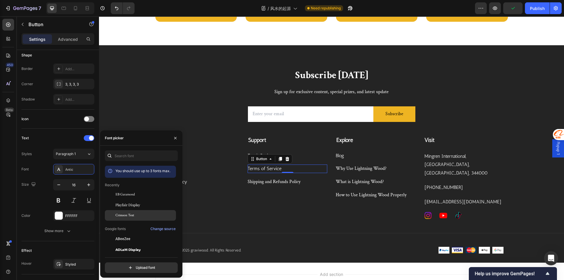
drag, startPoint x: 132, startPoint y: 215, endPoint x: 221, endPoint y: 142, distance: 115.3
click at [132, 215] on span "Crimson Text" at bounding box center [125, 215] width 19 height 5
click at [303, 161] on div "Terms of Service Button 0" at bounding box center [288, 166] width 80 height 13
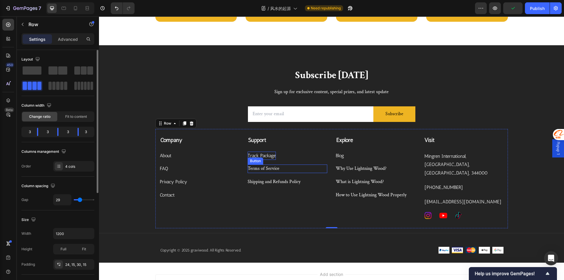
click at [272, 158] on p "Track Package" at bounding box center [262, 156] width 28 height 9
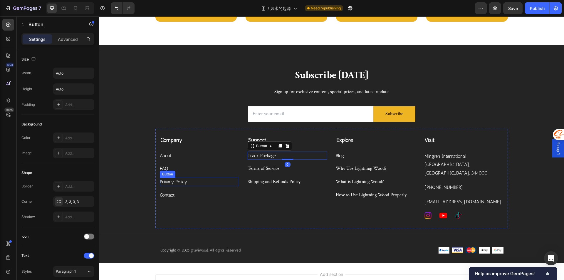
click at [233, 180] on div "Privacy Policy Button" at bounding box center [200, 182] width 80 height 9
click at [252, 154] on p "Track Package" at bounding box center [262, 156] width 28 height 9
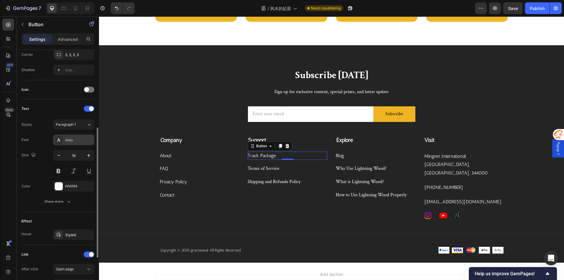
click at [71, 144] on div "Antic" at bounding box center [73, 140] width 41 height 11
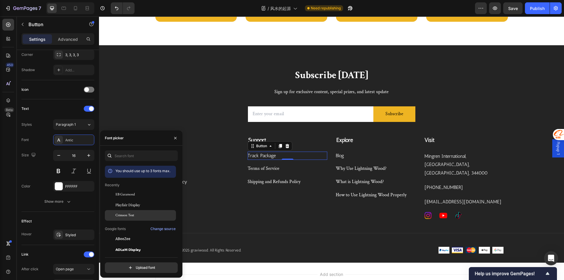
drag, startPoint x: 123, startPoint y: 215, endPoint x: 195, endPoint y: 156, distance: 92.4
click at [123, 215] on span "Crimson Text" at bounding box center [125, 215] width 19 height 5
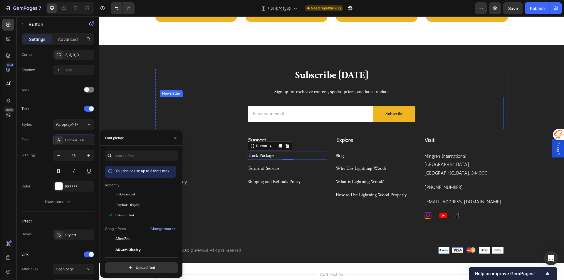
click at [216, 120] on div "Email Field Subscribe Submit Button Row Newsletter" at bounding box center [332, 113] width 344 height 32
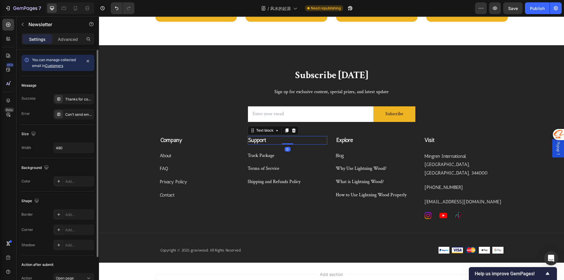
click at [250, 137] on strong "Support" at bounding box center [257, 140] width 18 height 7
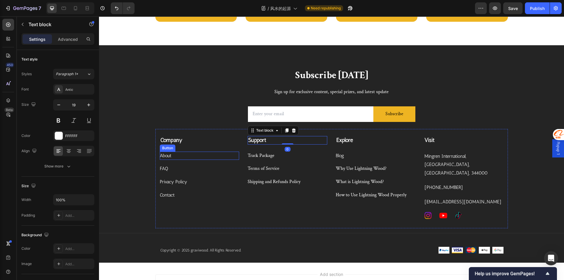
click at [189, 155] on div "About Button" at bounding box center [200, 156] width 80 height 9
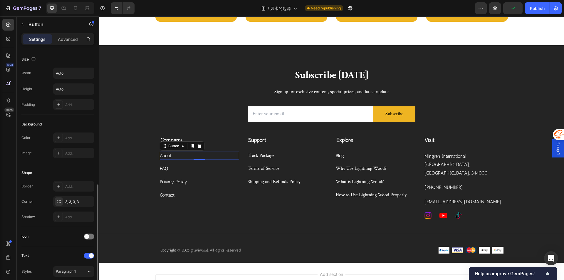
scroll to position [176, 0]
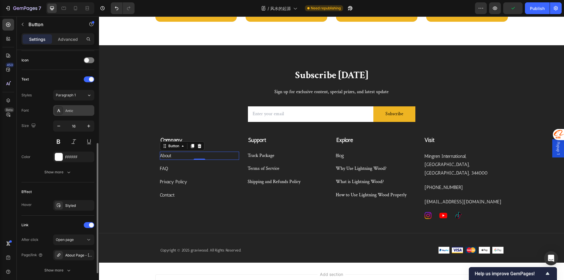
click at [75, 113] on div "Antic" at bounding box center [73, 110] width 41 height 11
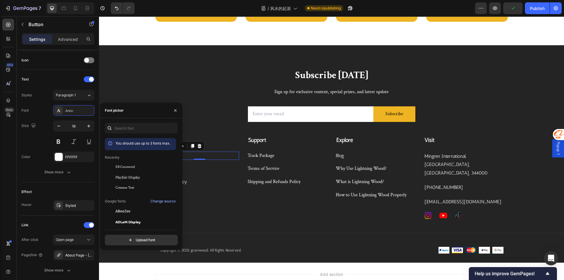
click at [130, 188] on span "Crimson Text" at bounding box center [125, 187] width 19 height 5
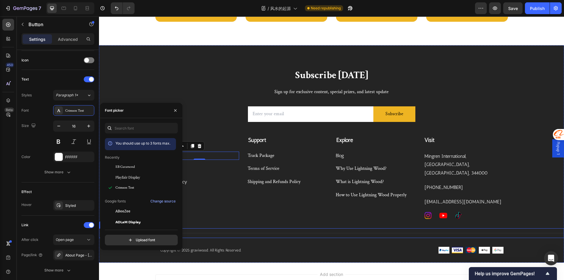
click at [246, 228] on div "Title Line" at bounding box center [331, 233] width 465 height 10
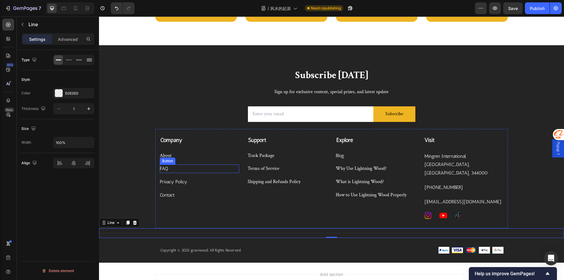
click at [168, 166] on div "FAQ Button" at bounding box center [200, 169] width 80 height 9
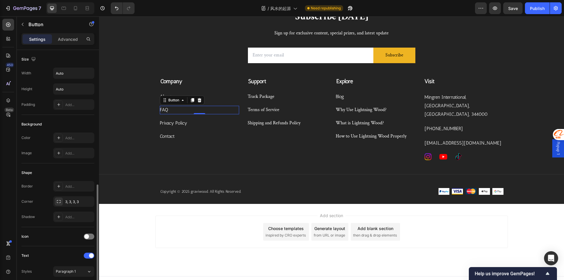
scroll to position [88, 0]
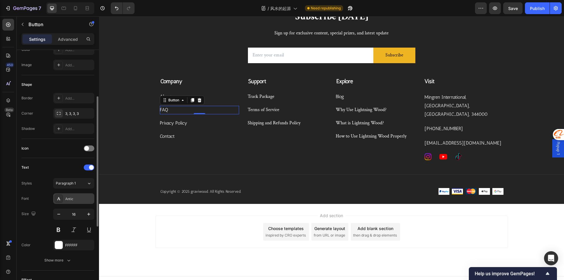
click at [81, 200] on div "Antic" at bounding box center [79, 198] width 28 height 5
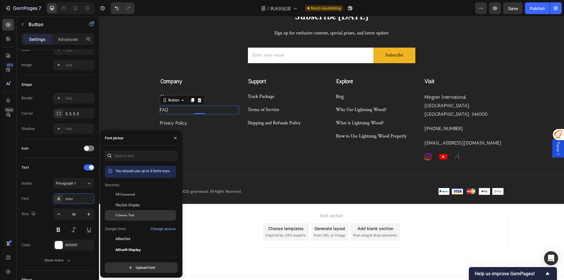
click at [131, 214] on span "Crimson Text" at bounding box center [125, 215] width 19 height 5
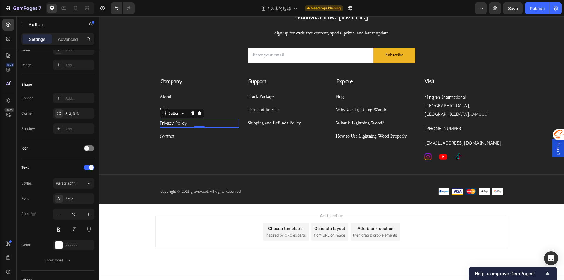
click at [195, 126] on div "Privacy Policy Button 0" at bounding box center [200, 123] width 80 height 9
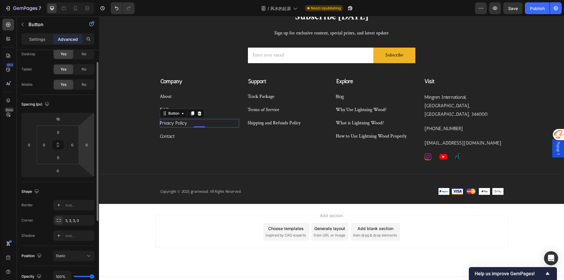
scroll to position [0, 0]
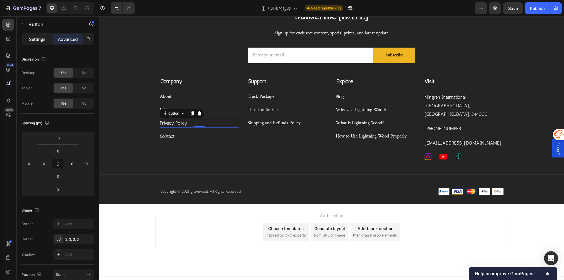
click at [33, 35] on div "Settings" at bounding box center [37, 38] width 29 height 9
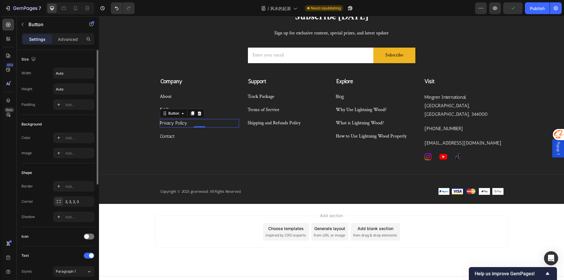
scroll to position [118, 0]
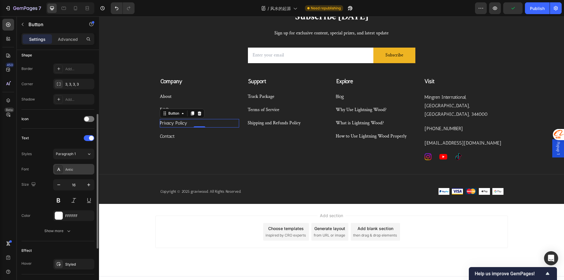
click at [75, 173] on div "Antic" at bounding box center [73, 169] width 41 height 11
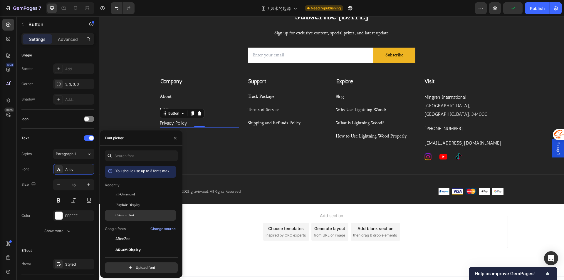
click at [128, 215] on span "Crimson Text" at bounding box center [125, 215] width 19 height 5
click at [227, 150] on div "Company Text block About Button FAQ Button Privacy Policy Button 0 Contact Butt…" at bounding box center [200, 119] width 80 height 84
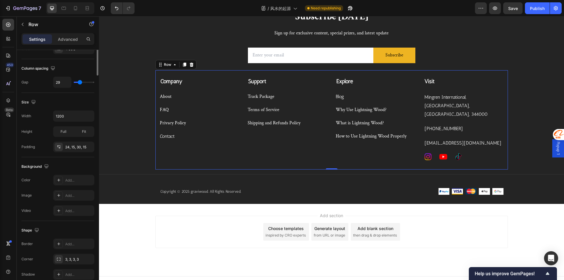
scroll to position [0, 0]
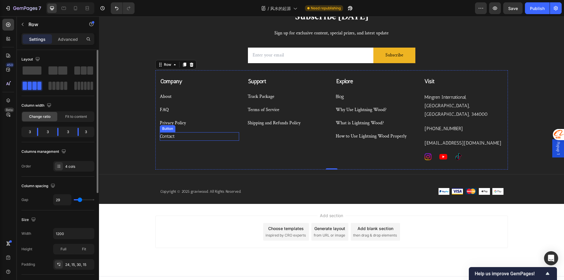
click at [188, 138] on div "Contact Button" at bounding box center [200, 136] width 80 height 9
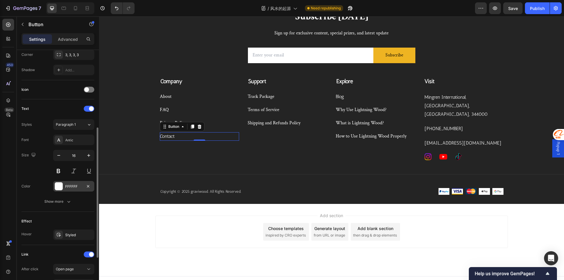
scroll to position [220, 0]
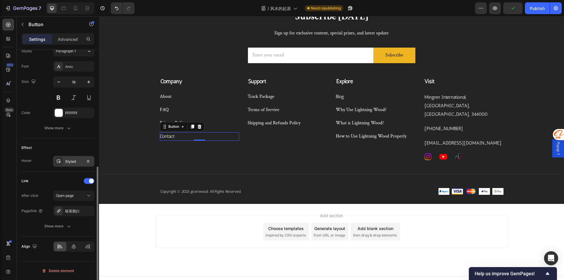
click at [77, 162] on div "Styled" at bounding box center [73, 161] width 17 height 5
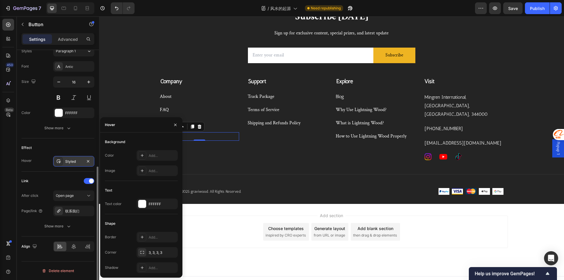
click at [77, 162] on div "Styled" at bounding box center [73, 161] width 17 height 5
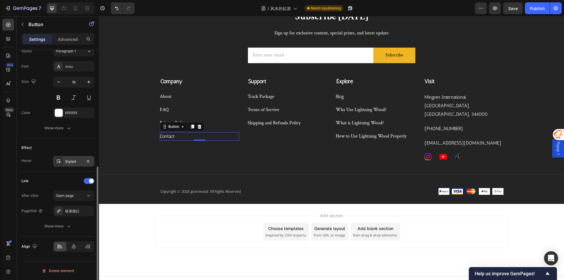
click at [73, 162] on div "Styled" at bounding box center [73, 161] width 17 height 5
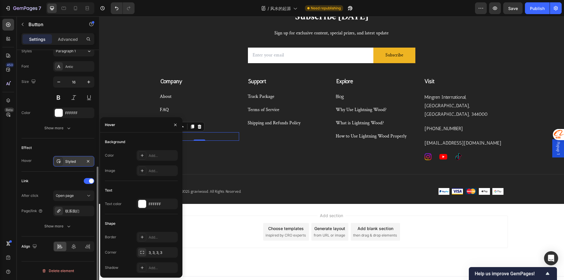
click at [73, 162] on div "Styled" at bounding box center [73, 161] width 17 height 5
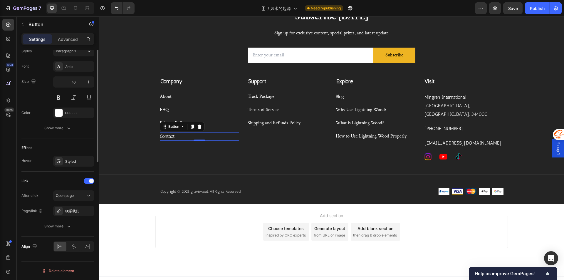
scroll to position [103, 0]
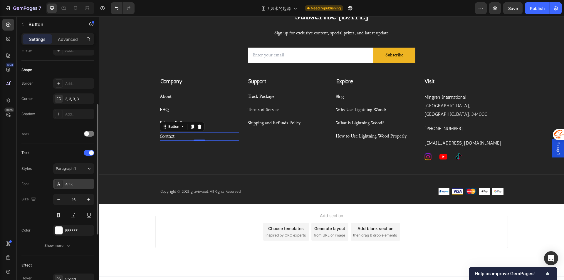
click at [69, 182] on div "Antic" at bounding box center [79, 184] width 28 height 5
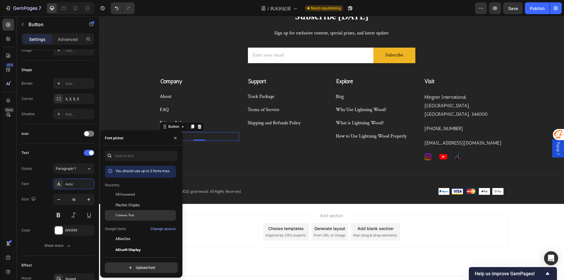
click at [122, 216] on span "Crimson Text" at bounding box center [125, 215] width 19 height 5
click at [256, 124] on p "Shipping and Refunds Policy" at bounding box center [274, 123] width 53 height 9
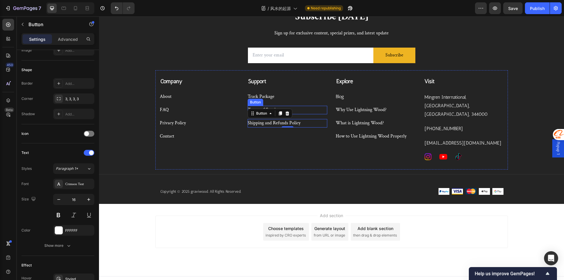
click at [297, 110] on div "Terms of Service Button" at bounding box center [288, 110] width 80 height 9
click at [294, 104] on div "Terms of Service Button 0" at bounding box center [288, 107] width 80 height 13
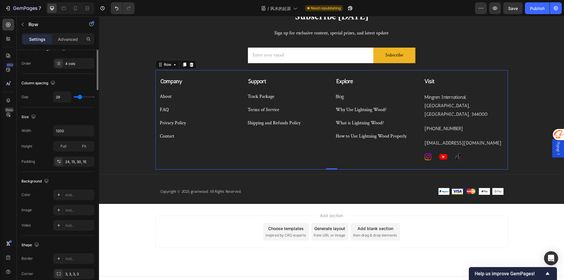
scroll to position [0, 0]
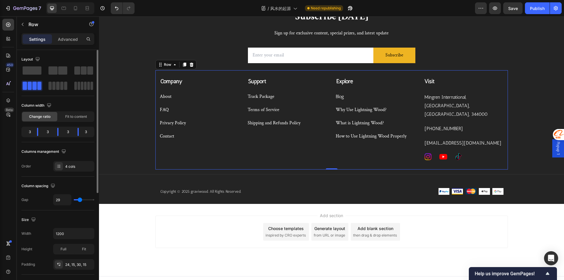
click at [293, 102] on div "Terms of Service Button" at bounding box center [288, 107] width 80 height 13
click at [288, 97] on div "Track Package Button" at bounding box center [288, 97] width 80 height 9
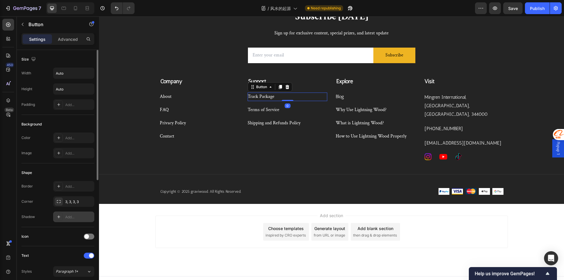
scroll to position [59, 0]
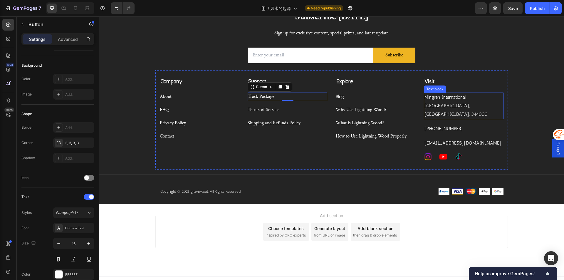
click at [437, 99] on p "Mingren International, [GEOGRAPHIC_DATA], [GEOGRAPHIC_DATA], 344000" at bounding box center [464, 105] width 78 height 25
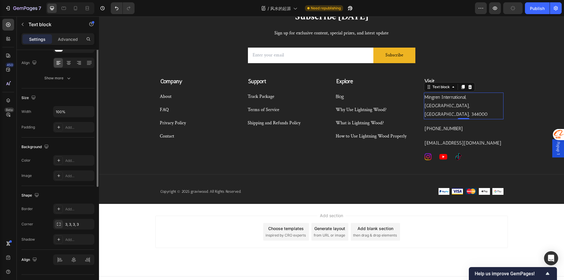
scroll to position [0, 0]
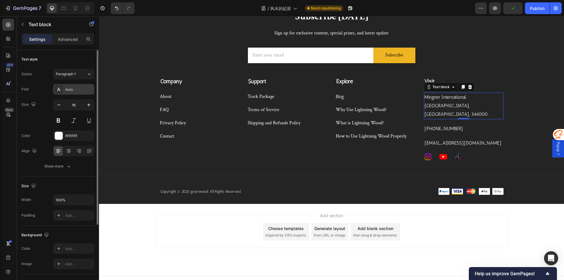
click at [69, 91] on div "Antic" at bounding box center [79, 89] width 28 height 5
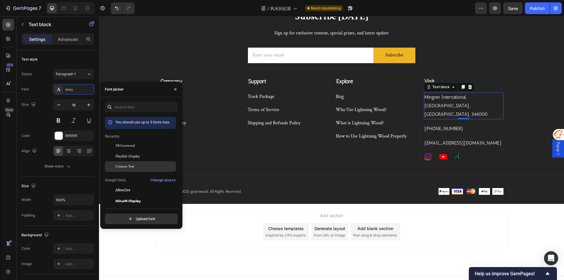
click at [130, 168] on span "Crimson Text" at bounding box center [125, 166] width 19 height 5
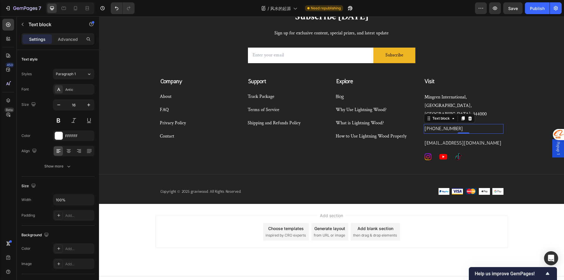
click at [454, 125] on p "[PHONE_NUMBER]" at bounding box center [464, 129] width 78 height 9
click at [71, 85] on div "Antic" at bounding box center [73, 89] width 41 height 11
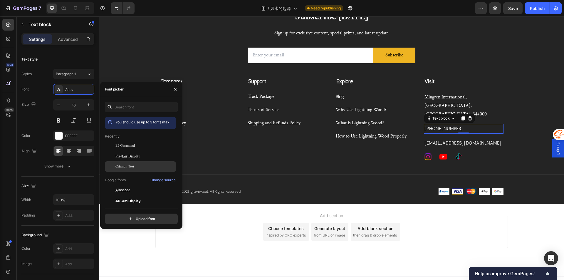
drag, startPoint x: 130, startPoint y: 167, endPoint x: 221, endPoint y: 152, distance: 92.7
click at [130, 167] on span "Crimson Text" at bounding box center [125, 166] width 19 height 5
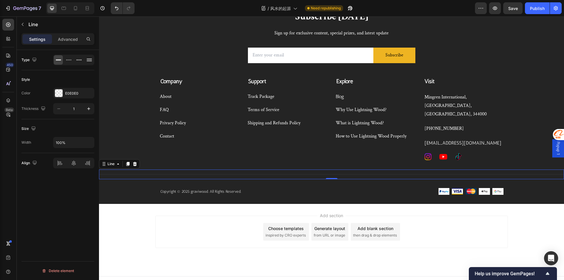
click at [479, 170] on div "Title Line 0" at bounding box center [331, 175] width 465 height 10
click at [452, 125] on p "[PHONE_NUMBER]" at bounding box center [464, 129] width 78 height 9
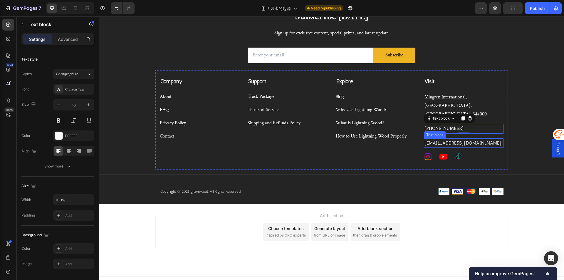
click at [469, 139] on p "[EMAIL_ADDRESS][DOMAIN_NAME]" at bounding box center [464, 143] width 78 height 9
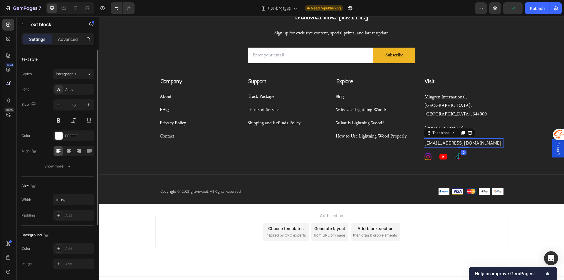
click at [61, 95] on div "Font Antic Size 16 Color FFFFFF Align Show more" at bounding box center [57, 128] width 73 height 88
click at [65, 88] on div "Antic" at bounding box center [79, 89] width 28 height 5
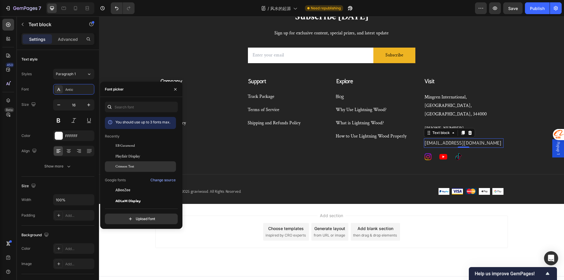
click at [121, 163] on div "Crimson Text" at bounding box center [140, 166] width 71 height 11
click at [415, 160] on div "Company Text block About Button FAQ Button Privacy Policy Button Contact Button…" at bounding box center [331, 120] width 353 height 100
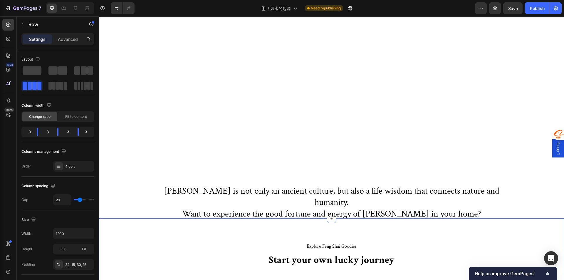
scroll to position [973, 0]
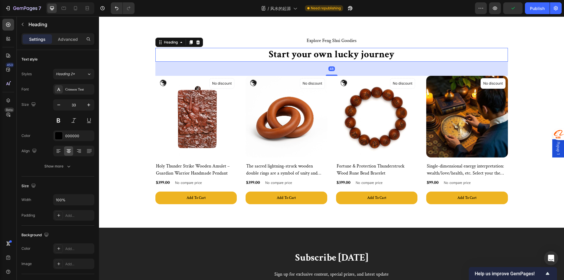
click at [303, 54] on h2 "Start your own lucky journey" at bounding box center [331, 55] width 353 height 14
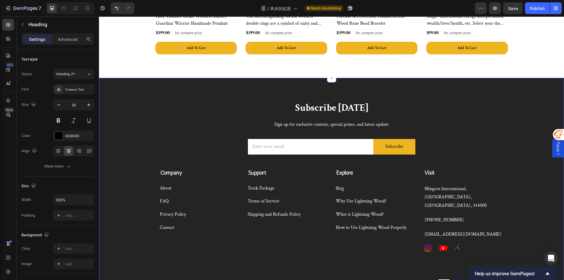
scroll to position [1205, 0]
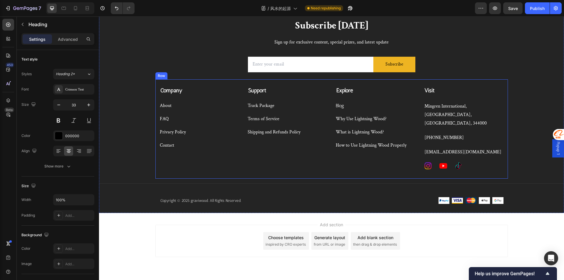
click at [349, 111] on div "Why Use Lightning Wood? Button" at bounding box center [376, 116] width 80 height 13
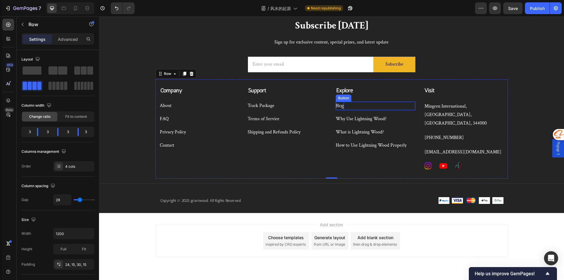
click at [341, 106] on p "Blog" at bounding box center [340, 106] width 8 height 9
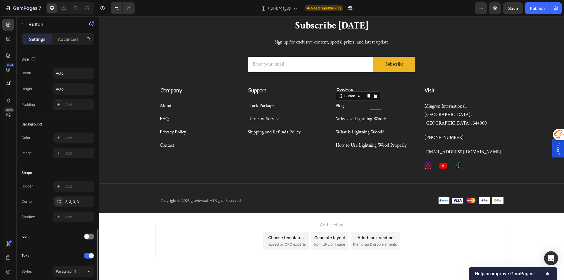
scroll to position [118, 0]
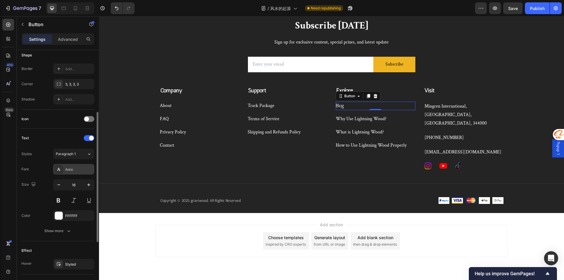
click at [83, 166] on div "Antic" at bounding box center [73, 169] width 41 height 11
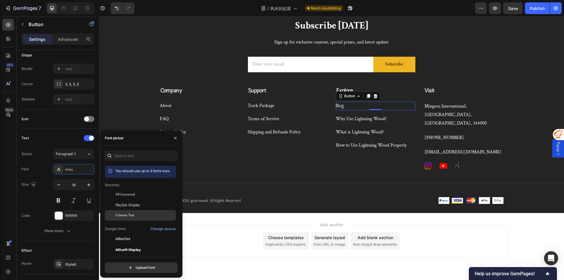
drag, startPoint x: 128, startPoint y: 217, endPoint x: 140, endPoint y: 211, distance: 13.7
click at [127, 217] on span "Crimson Text" at bounding box center [125, 215] width 19 height 5
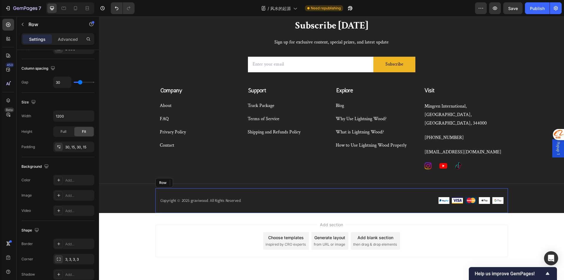
click at [351, 188] on div "Copyright © 2025 graviwood. All Rights Reserved. Text block Image Image Image I…" at bounding box center [331, 200] width 353 height 25
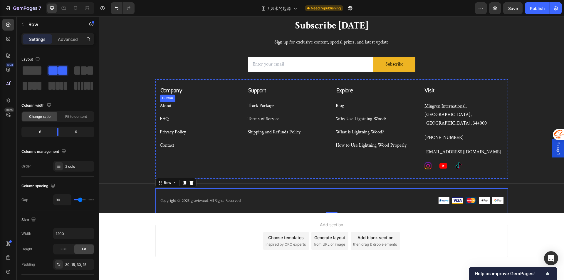
click at [188, 103] on div "About Button" at bounding box center [200, 106] width 80 height 9
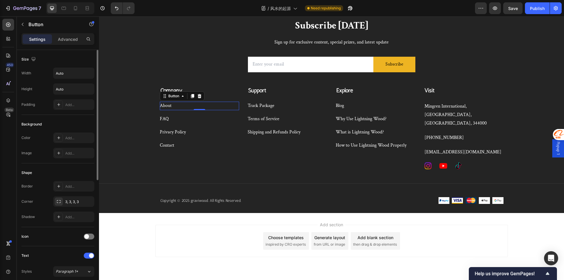
scroll to position [118, 0]
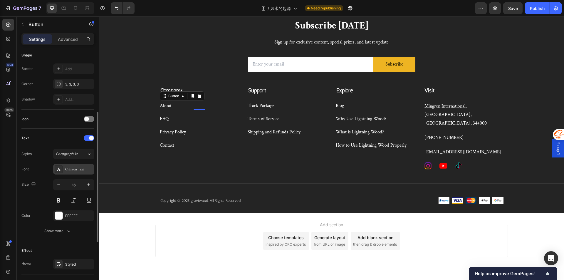
click at [78, 170] on div "Crimson Text" at bounding box center [79, 169] width 28 height 5
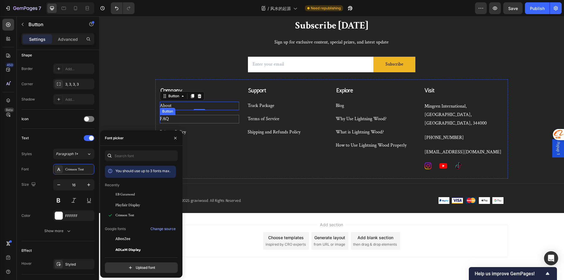
click at [210, 120] on div "FAQ Button" at bounding box center [200, 119] width 80 height 9
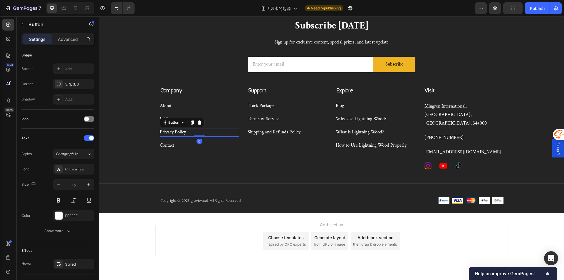
click at [208, 133] on div "Privacy Policy Button 0" at bounding box center [200, 132] width 80 height 9
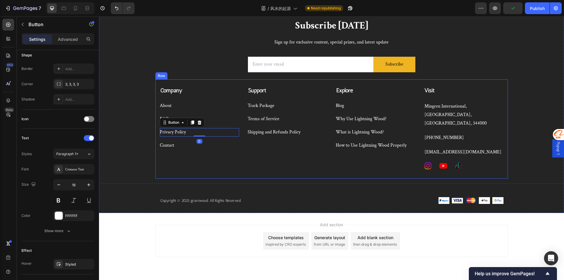
click at [191, 108] on div "About Button" at bounding box center [200, 106] width 80 height 9
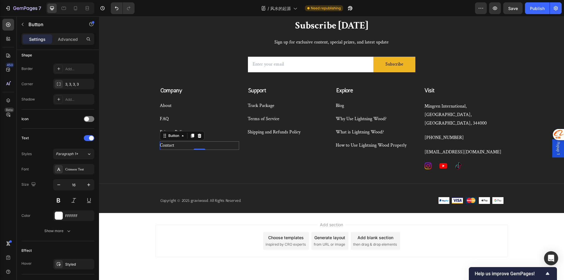
click at [174, 144] on div "Contact Button 0" at bounding box center [200, 145] width 80 height 9
click at [262, 106] on p "Track Package" at bounding box center [261, 106] width 27 height 9
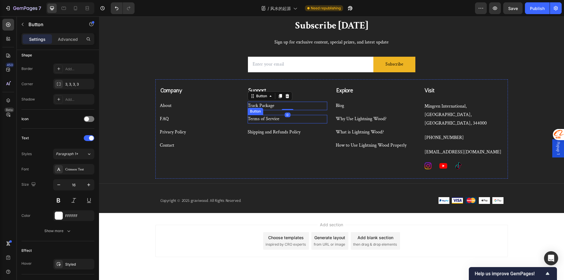
click at [278, 119] on div "Terms of Service Button" at bounding box center [288, 119] width 80 height 9
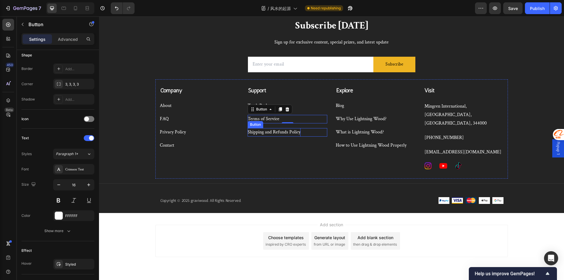
click at [282, 132] on p "Shipping and Refunds Policy" at bounding box center [274, 132] width 53 height 9
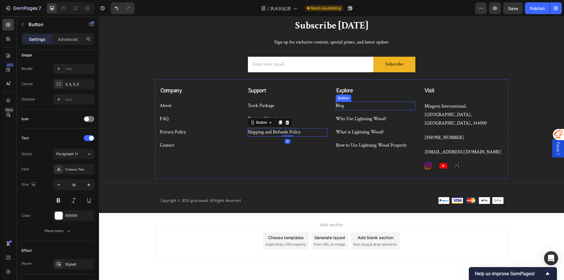
click at [342, 110] on div "Blog Button" at bounding box center [376, 106] width 80 height 9
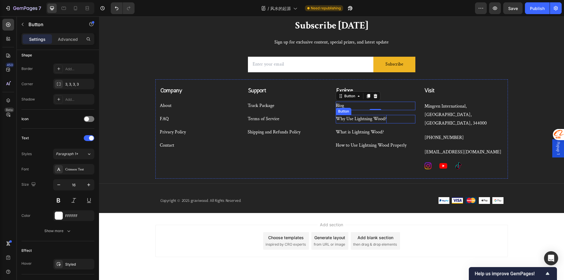
click at [356, 121] on p "Why Use Lightning Wood?" at bounding box center [361, 119] width 51 height 9
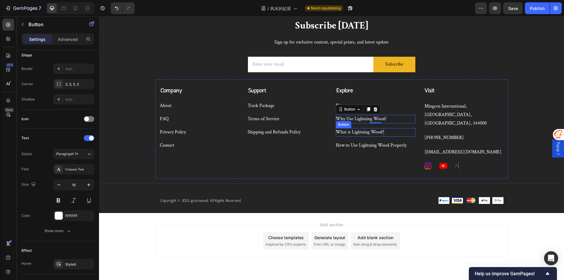
click at [370, 132] on p "What is Lightning Wood?" at bounding box center [360, 132] width 48 height 9
click at [356, 152] on div "Explore Text block Blog Button Why Use Lightning Wood? Button What is Lightning…" at bounding box center [376, 128] width 80 height 84
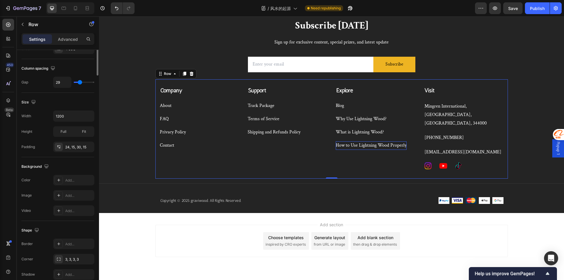
scroll to position [0, 0]
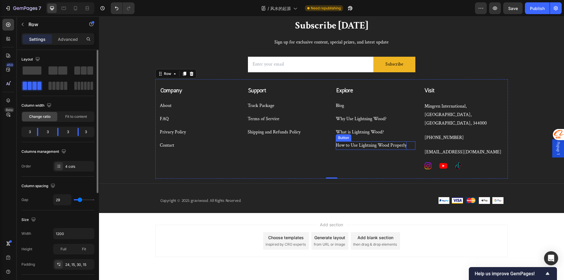
click at [356, 144] on p "How to Use Lightning Wood Properly" at bounding box center [371, 145] width 71 height 9
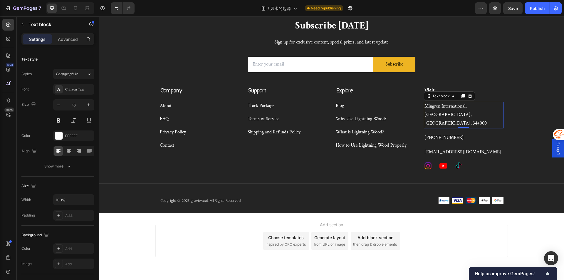
click at [429, 108] on p "Mingren International, [GEOGRAPHIC_DATA], [GEOGRAPHIC_DATA], 344000" at bounding box center [464, 114] width 78 height 25
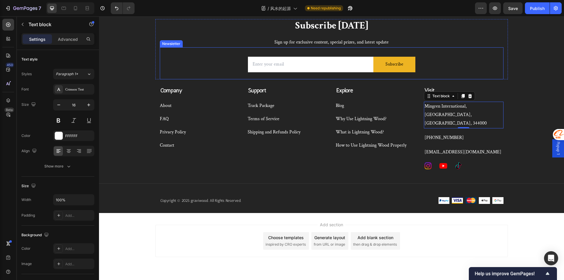
click at [444, 56] on div "Email Field Subscribe Submit Button Row Newsletter" at bounding box center [332, 63] width 344 height 32
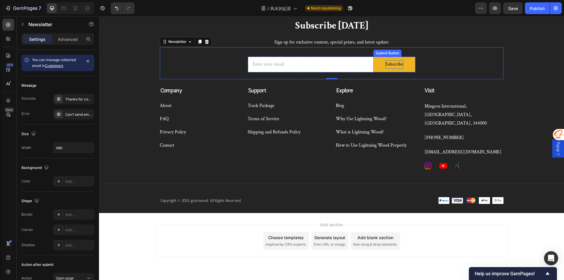
click at [399, 63] on div "Subscribe" at bounding box center [395, 64] width 18 height 9
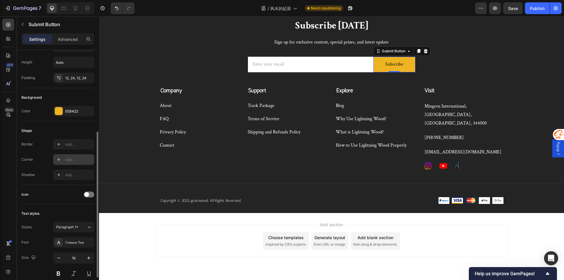
scroll to position [88, 0]
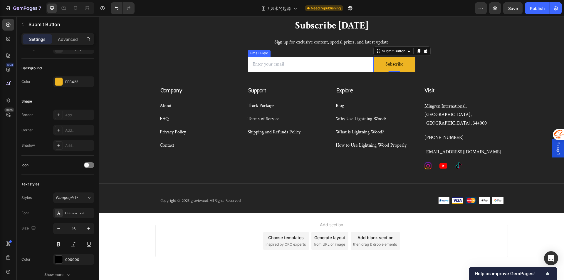
click at [279, 69] on input "email" at bounding box center [311, 65] width 126 height 16
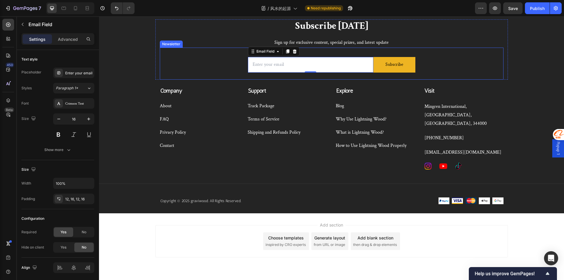
scroll to position [1117, 0]
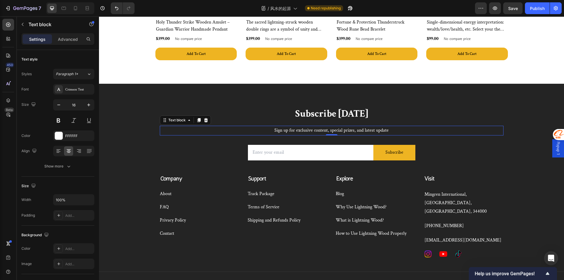
click at [312, 134] on p "Sign up for exclusive content, special prizes, and latest update" at bounding box center [331, 130] width 343 height 9
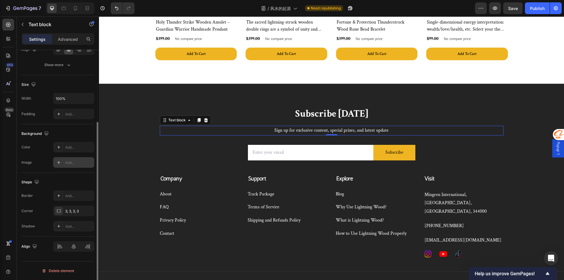
scroll to position [13, 0]
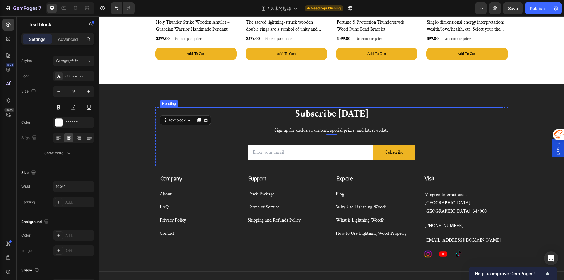
click at [317, 118] on p "Subscribe [DATE]" at bounding box center [331, 114] width 343 height 13
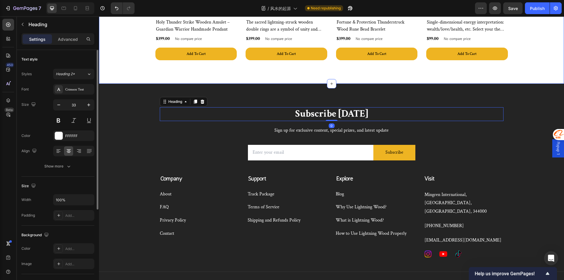
scroll to position [1088, 0]
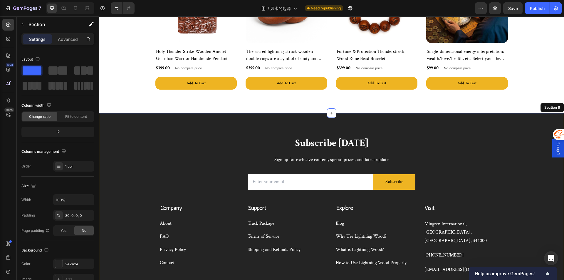
click at [290, 120] on div "Subscribe Today Heading 0 Sign up for exclusive content, special prizes, and la…" at bounding box center [331, 222] width 465 height 218
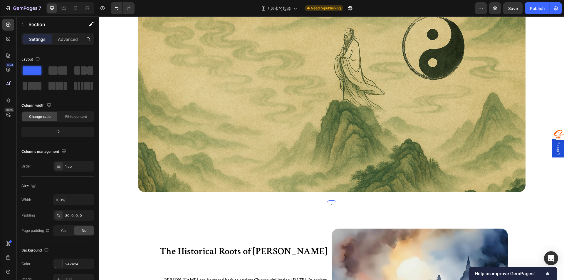
scroll to position [0, 0]
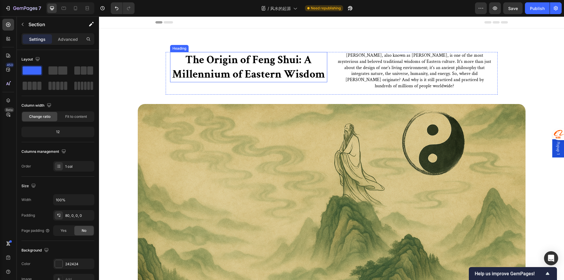
click at [280, 71] on h2 "The Origin of Feng Shui: A Millennium of Eastern Wisdom" at bounding box center [248, 67] width 157 height 30
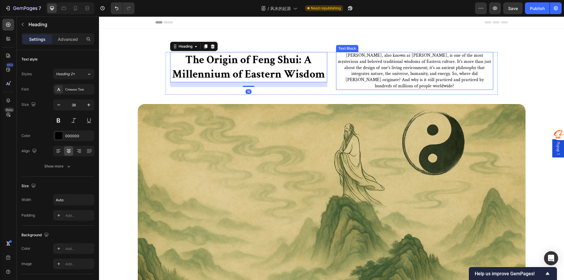
click at [372, 63] on p "Feng Shui, also known as Kanyu, is one of the most mysterious and beloved tradi…" at bounding box center [415, 71] width 156 height 37
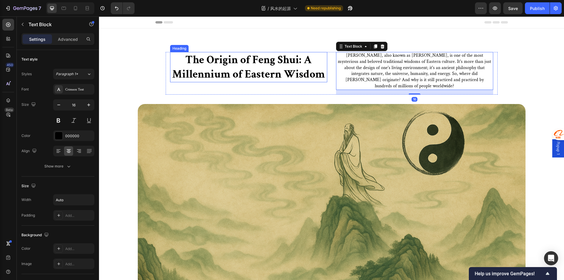
click at [219, 76] on h2 "The Origin of Feng Shui: A Millennium of Eastern Wisdom" at bounding box center [248, 67] width 157 height 30
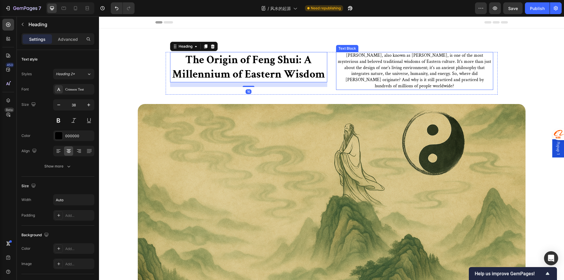
click at [372, 69] on p "Feng Shui, also known as Kanyu, is one of the most mysterious and beloved tradi…" at bounding box center [415, 71] width 156 height 37
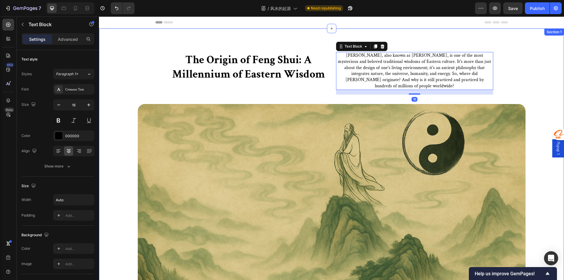
click at [335, 96] on div "The Origin of Feng Shui: A Millennium of Eastern Wisdom Heading Feng Shui, also…" at bounding box center [331, 170] width 465 height 236
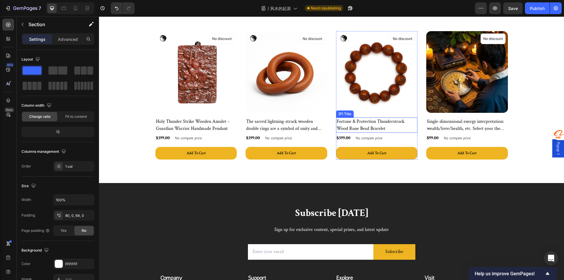
scroll to position [941, 0]
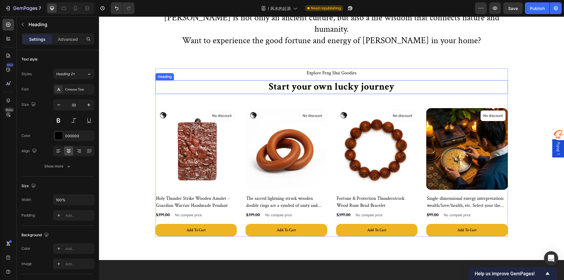
click at [249, 89] on h2 "Start your own lucky journey" at bounding box center [331, 87] width 353 height 14
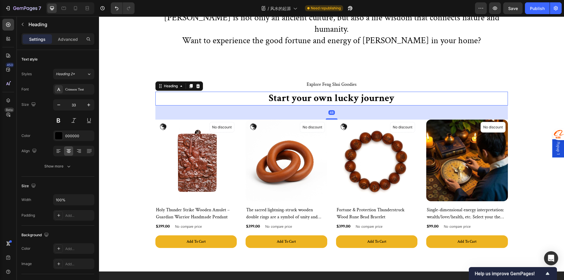
click at [230, 92] on h2 "Start your own lucky journey" at bounding box center [331, 99] width 353 height 14
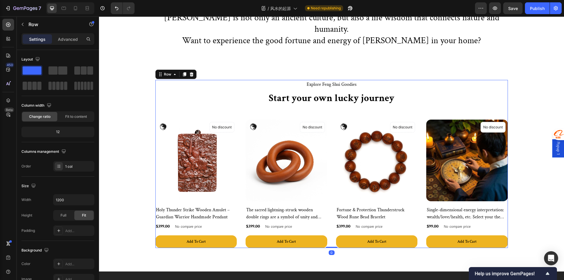
click at [186, 101] on div "Explore Feng Shui Goodies Text block Start your own lucky journey Heading (P) I…" at bounding box center [331, 164] width 353 height 168
click at [208, 137] on img at bounding box center [196, 161] width 82 height 82
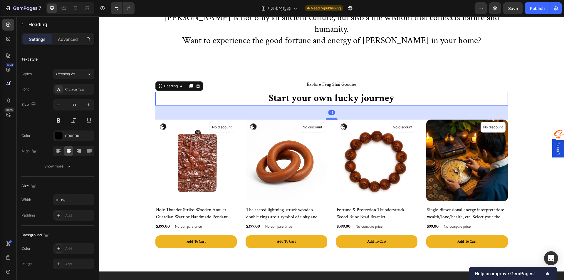
click at [233, 92] on p "Start your own lucky journey" at bounding box center [332, 98] width 352 height 13
click at [230, 106] on div "48" at bounding box center [331, 113] width 353 height 14
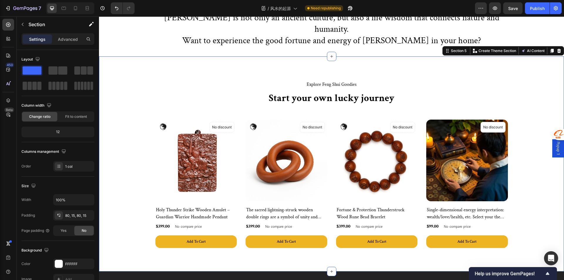
click at [241, 56] on div "Explore Feng Shui Goodies Text block Start your own lucky journey Heading (P) I…" at bounding box center [331, 163] width 465 height 215
click at [227, 92] on p "Start your own lucky journey" at bounding box center [332, 98] width 352 height 13
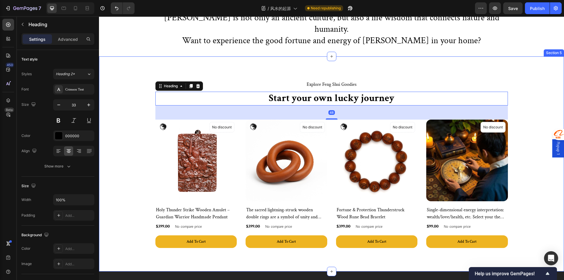
click at [144, 80] on div "Explore Feng Shui Goodies Text block Start your own lucky journey Heading 48 (P…" at bounding box center [331, 164] width 456 height 168
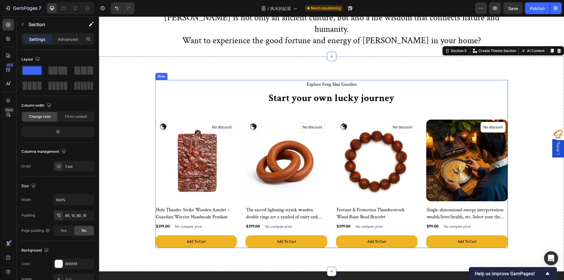
click at [162, 99] on div "Explore Feng Shui Goodies Text block Start your own lucky journey Heading (P) I…" at bounding box center [331, 164] width 353 height 168
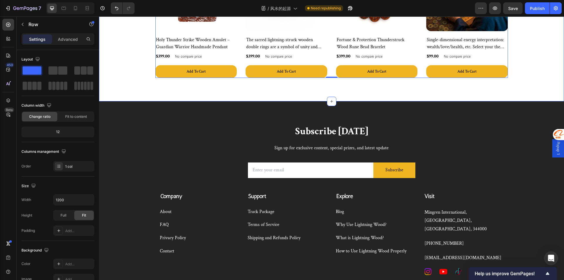
scroll to position [1117, 0]
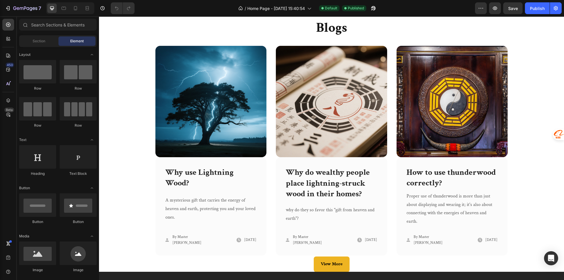
scroll to position [1117, 0]
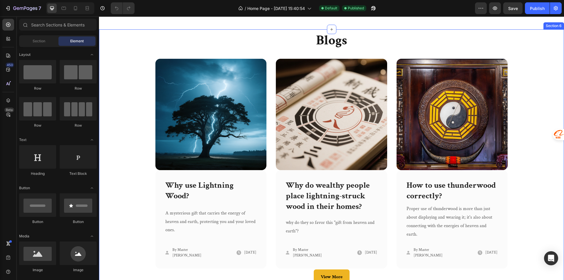
click at [136, 116] on div "Blogs Heading Image Why use Lightning Wood? Text block A mysterious gift that c…" at bounding box center [331, 160] width 456 height 259
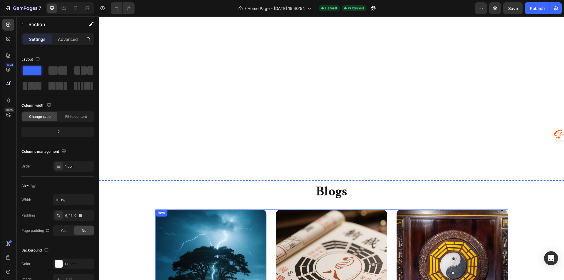
scroll to position [999, 0]
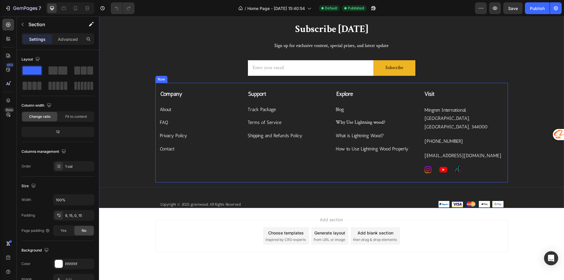
scroll to position [1465, 0]
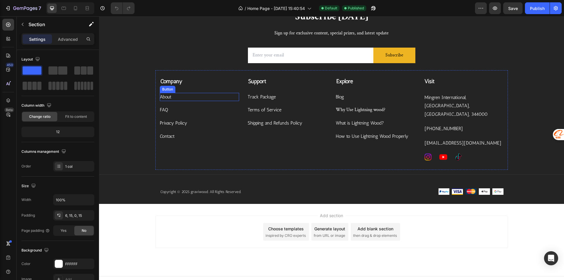
click at [170, 81] on strong "Company" at bounding box center [171, 81] width 22 height 7
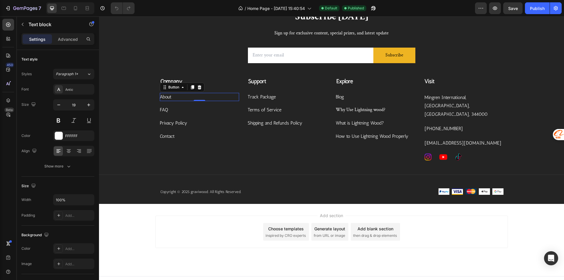
click at [170, 97] on div "About Button 0" at bounding box center [200, 97] width 80 height 9
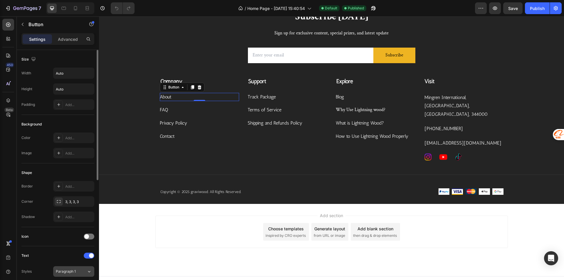
scroll to position [147, 0]
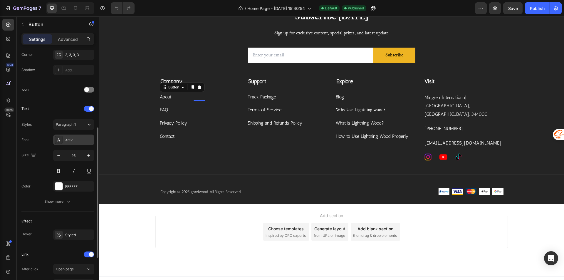
click at [73, 142] on div "Antic" at bounding box center [79, 140] width 28 height 5
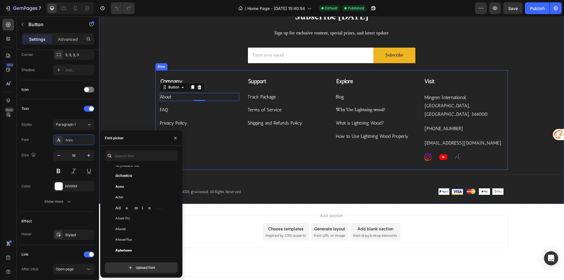
click at [261, 142] on div "Support Text block Track Package Button Terms of Service Button Shipping and Re…" at bounding box center [288, 119] width 80 height 84
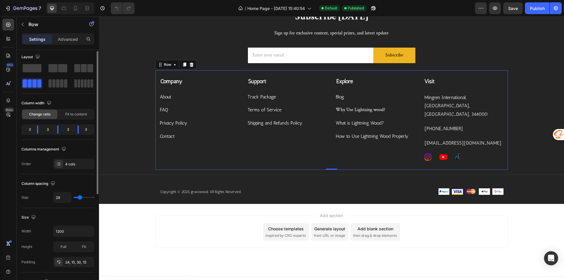
scroll to position [0, 0]
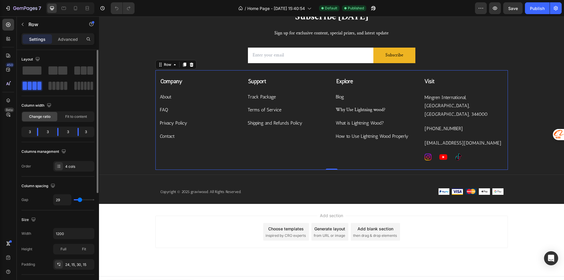
click at [65, 45] on div "Settings Advanced" at bounding box center [58, 41] width 82 height 17
click at [64, 44] on div "Settings Advanced" at bounding box center [57, 39] width 73 height 12
click at [63, 40] on p "Advanced" at bounding box center [68, 39] width 20 height 6
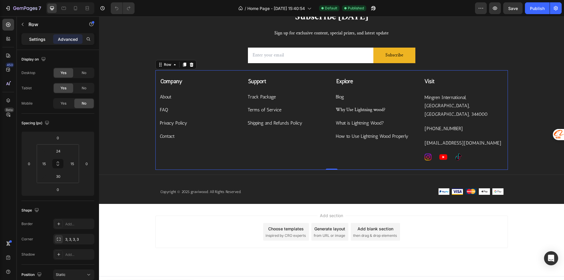
click at [42, 38] on p "Settings" at bounding box center [37, 39] width 16 height 6
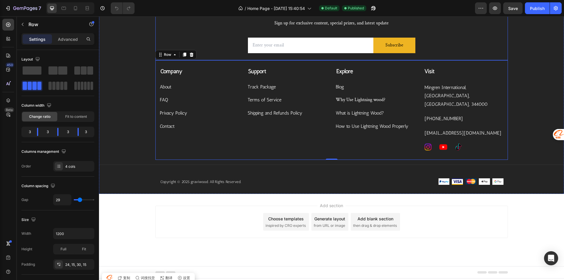
scroll to position [1478, 0]
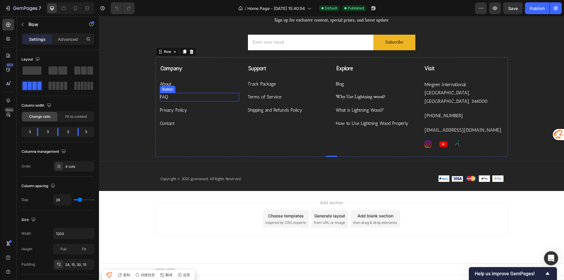
click at [189, 96] on div "Company Text block About Button FAQ Button Privacy Policy Button Contact Button" at bounding box center [200, 106] width 80 height 84
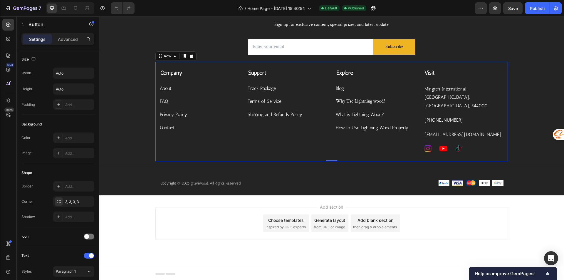
click at [355, 145] on div "Company Text block About Button FAQ Button Privacy Policy Button Contact Button…" at bounding box center [331, 112] width 353 height 100
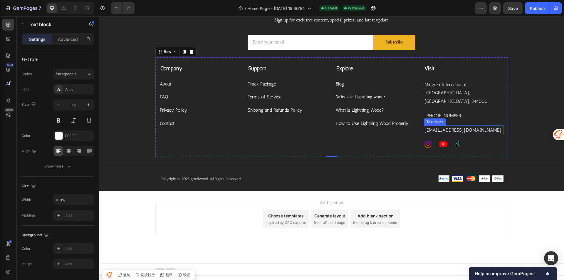
click at [431, 126] on div "contact@graviwood.com Text block" at bounding box center [464, 131] width 80 height 10
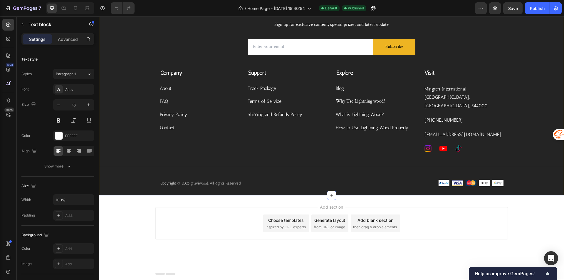
click at [514, 113] on div "Subscribe Today Heading Sign up for exclusive content, special prizes, and late…" at bounding box center [331, 98] width 465 height 194
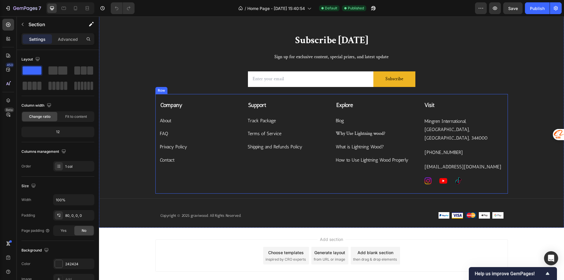
scroll to position [1396, 0]
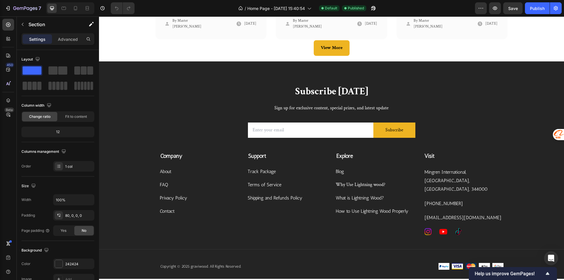
click at [347, 68] on div "Subscribe Today Heading Sign up for exclusive content, special prizes, and late…" at bounding box center [331, 170] width 465 height 218
click at [500, 104] on p "Sign up for exclusive content, special prizes, and latest update" at bounding box center [331, 108] width 343 height 9
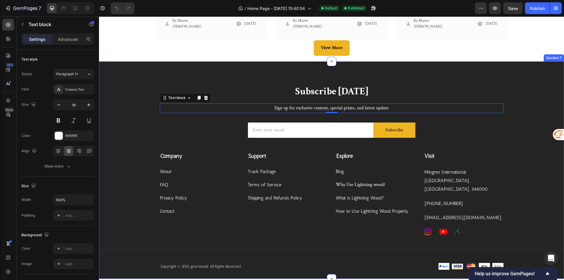
click at [519, 116] on div "Subscribe Today Heading Sign up for exclusive content, special prizes, and late…" at bounding box center [331, 182] width 465 height 194
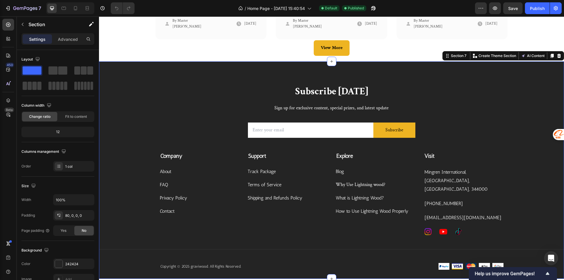
click at [545, 131] on div "Subscribe Today Heading Sign up for exclusive content, special prizes, and late…" at bounding box center [331, 182] width 465 height 194
click at [348, 170] on div "Blog Button" at bounding box center [376, 172] width 80 height 9
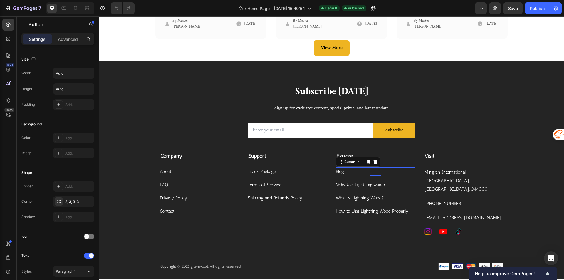
click at [346, 168] on div "Blog Button 0" at bounding box center [376, 172] width 80 height 9
click at [283, 168] on div "Track Package Button" at bounding box center [288, 172] width 80 height 9
click at [401, 181] on div "Why Use Lightning wood? Button" at bounding box center [376, 185] width 80 height 9
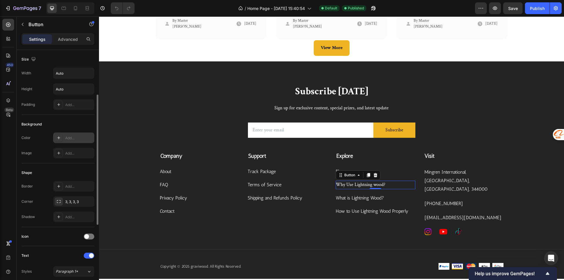
scroll to position [59, 0]
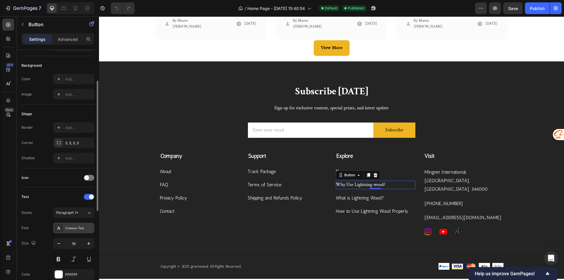
click at [74, 228] on div "Crimson Text" at bounding box center [79, 228] width 28 height 5
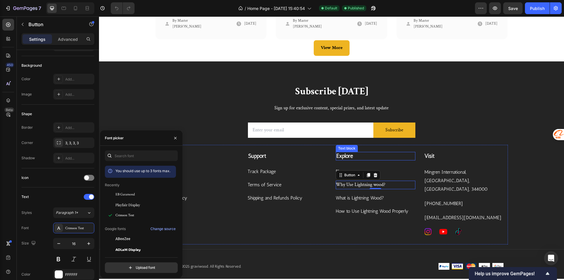
click at [395, 153] on p "Explore" at bounding box center [376, 156] width 78 height 7
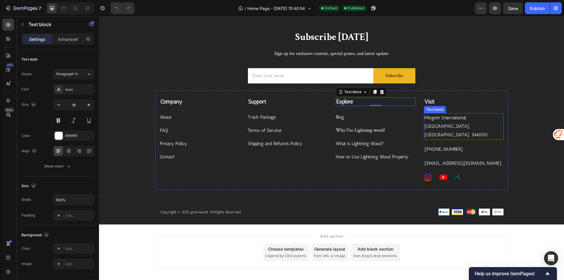
scroll to position [1454, 0]
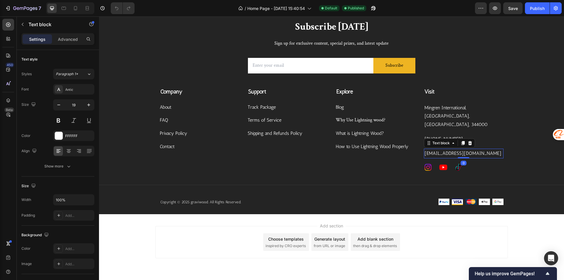
click at [438, 149] on p "contact@graviwood.com" at bounding box center [464, 153] width 78 height 9
click at [461, 113] on p "Mingren International, Linchuan District, Fuzhou City, 344000" at bounding box center [464, 116] width 78 height 25
click at [479, 149] on p "[EMAIL_ADDRESS][DOMAIN_NAME]" at bounding box center [464, 153] width 78 height 9
click at [446, 123] on div "Visit Text block Mingren International, Linchuan District, Fuzhou City, 344000 …" at bounding box center [464, 130] width 80 height 84
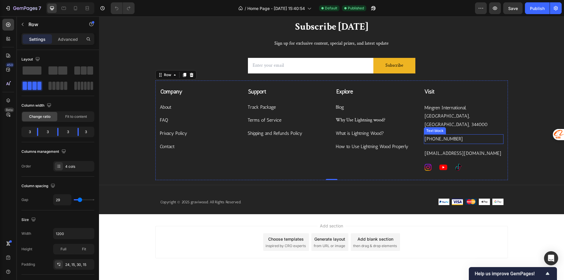
click at [459, 135] on p "[PHONE_NUMBER]" at bounding box center [464, 139] width 78 height 9
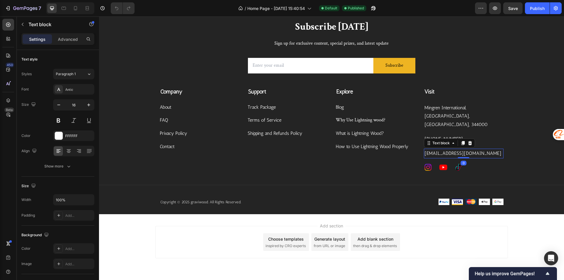
click at [436, 149] on p "[EMAIL_ADDRESS][DOMAIN_NAME]" at bounding box center [464, 153] width 78 height 9
click at [392, 148] on p "How to Use Lightning Wood Properly" at bounding box center [372, 147] width 73 height 9
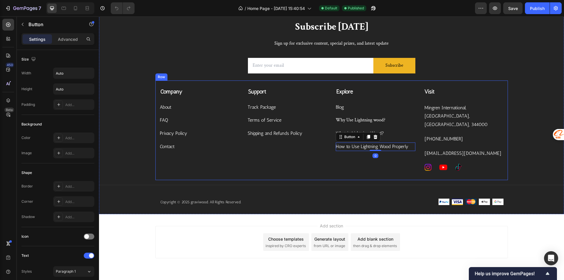
click at [402, 166] on div "Company Text block About Button FAQ Button Privacy Policy Button Contact Button…" at bounding box center [331, 131] width 353 height 100
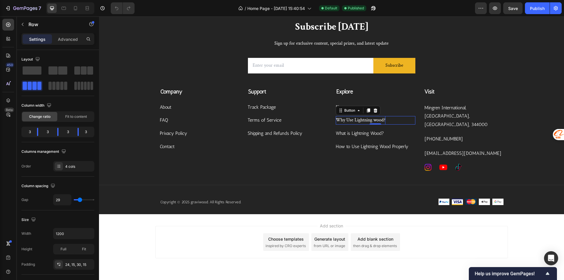
click at [379, 122] on p "Why Use Lightning wood?" at bounding box center [361, 120] width 50 height 9
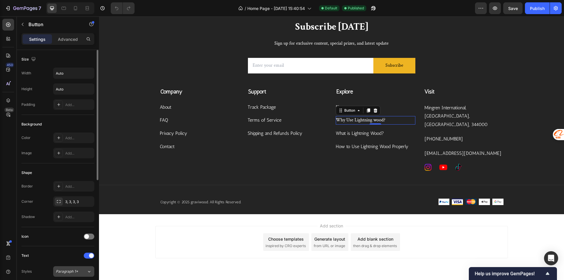
scroll to position [88, 0]
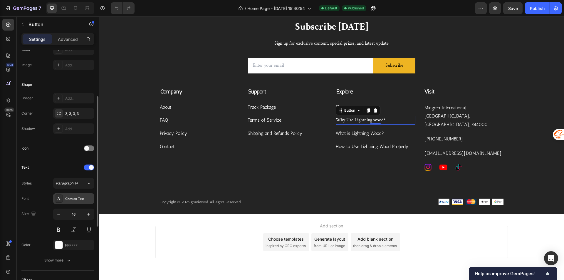
click at [70, 201] on div "Crimson Text" at bounding box center [79, 198] width 28 height 5
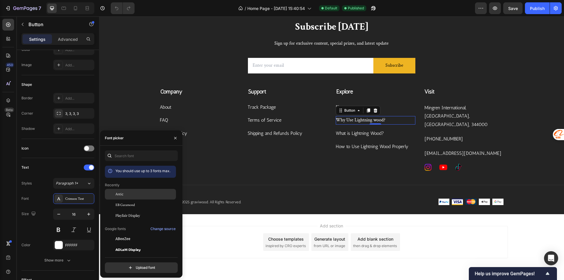
click at [123, 192] on div "Antic" at bounding box center [145, 194] width 59 height 5
click at [308, 161] on div "Support Text block Track Package Button Terms of Service Button Shipping and Re…" at bounding box center [288, 130] width 80 height 84
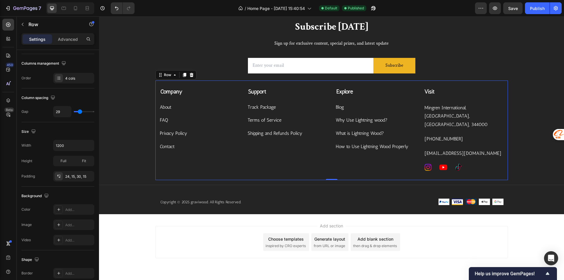
scroll to position [0, 0]
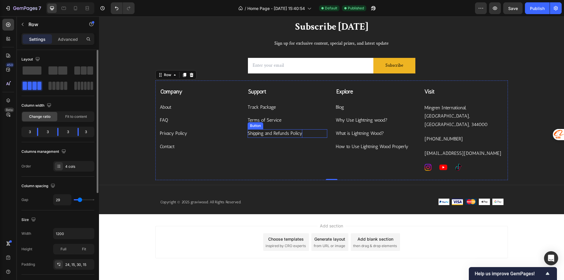
click at [276, 132] on p "Shipping and Refunds Policy" at bounding box center [275, 133] width 55 height 9
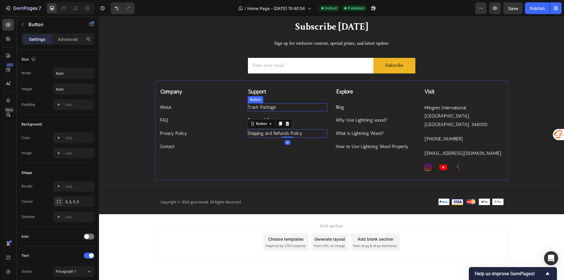
click at [282, 106] on div "Track Package Button" at bounding box center [288, 107] width 80 height 9
click at [289, 123] on div "Terms of Service Button 0" at bounding box center [288, 120] width 80 height 9
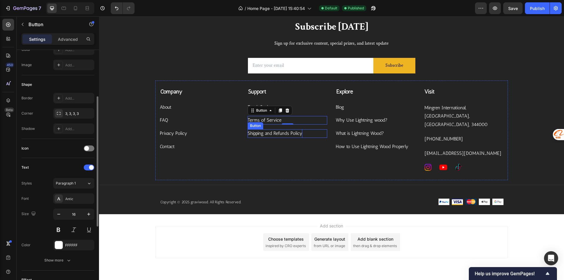
click at [291, 131] on p "Shipping and Refunds Policy" at bounding box center [275, 133] width 55 height 9
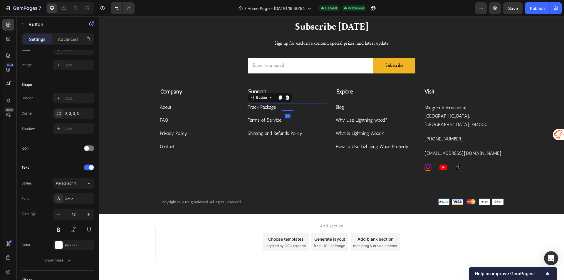
click at [284, 106] on div "Track Package Button 0" at bounding box center [288, 107] width 80 height 9
click at [417, 214] on div "Add section Choose templates inspired by CRO experts Generate layout from URL o…" at bounding box center [331, 250] width 465 height 72
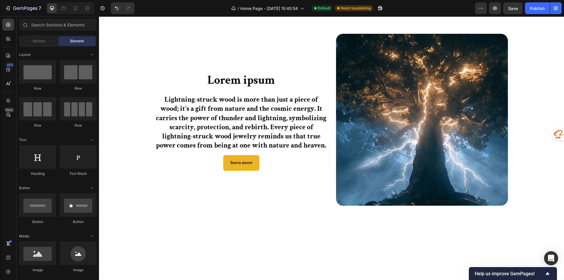
scroll to position [323, 0]
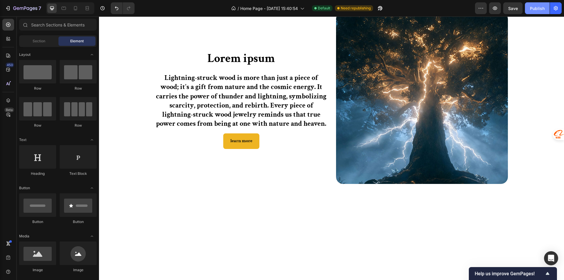
click at [527, 6] on button "Publish" at bounding box center [537, 8] width 25 height 12
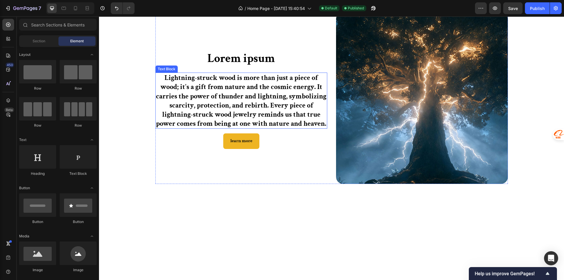
click at [227, 128] on p "Lightning-struck wood is more than just a piece of wood; it's a gift from natur…" at bounding box center [241, 100] width 171 height 55
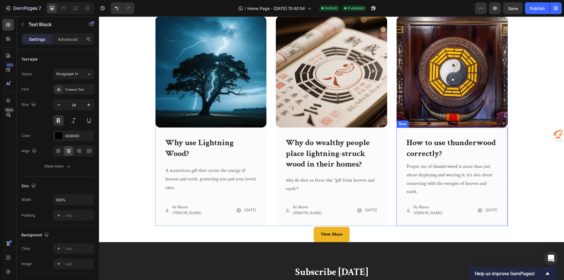
scroll to position [1293, 0]
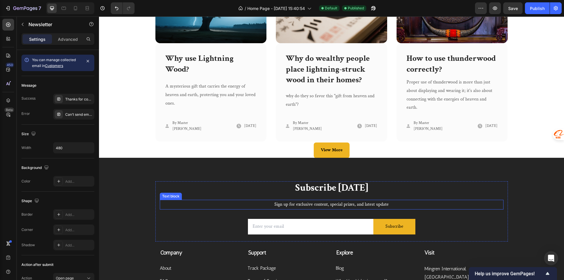
click at [459, 216] on div "Email Field Subscribe Submit Button Row Newsletter" at bounding box center [332, 226] width 344 height 32
click at [459, 189] on p "Subscribe [DATE]" at bounding box center [331, 188] width 343 height 13
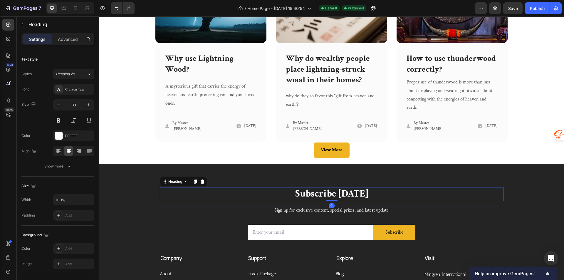
click at [471, 172] on div "Subscribe Today Heading 0 Sign up for exclusive content, special prizes, and la…" at bounding box center [331, 268] width 465 height 209
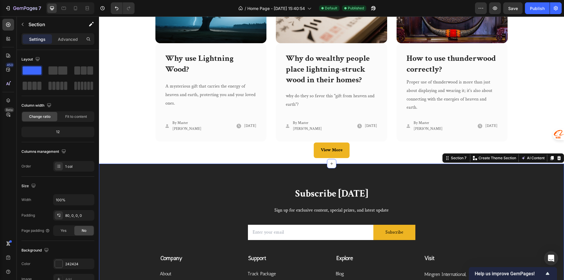
click at [486, 166] on div "Subscribe Today Heading Sign up for exclusive content, special prizes, and late…" at bounding box center [331, 273] width 465 height 218
click at [528, 168] on div "Subscribe Today Heading Sign up for exclusive content, special prizes, and late…" at bounding box center [331, 273] width 465 height 218
click at [235, 195] on p "Subscribe [DATE]" at bounding box center [331, 194] width 343 height 13
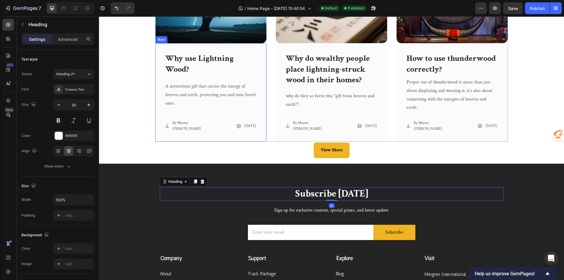
click at [228, 143] on div "View More Button" at bounding box center [331, 151] width 456 height 16
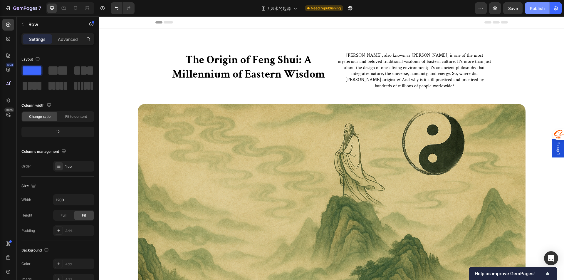
click at [535, 11] on div "Publish" at bounding box center [537, 8] width 15 height 6
click at [461, 24] on div "Header" at bounding box center [331, 22] width 353 height 12
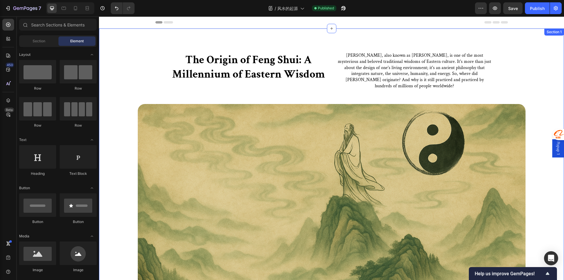
click at [441, 46] on div "The Origin of [PERSON_NAME]: A Millennium of Eastern Wisdom Heading [PERSON_NAM…" at bounding box center [331, 168] width 465 height 278
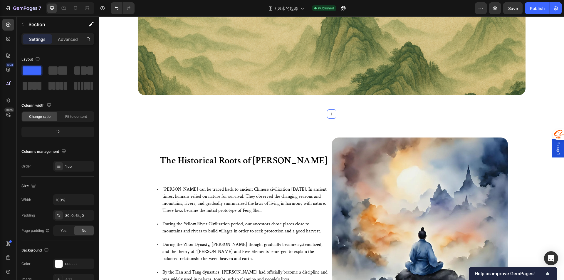
scroll to position [265, 0]
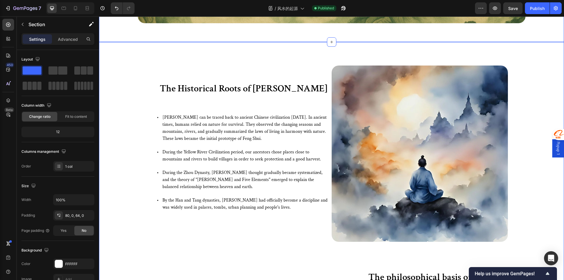
click at [150, 78] on div "The Historical Roots of [PERSON_NAME] Heading [PERSON_NAME] can be traced back …" at bounding box center [331, 258] width 456 height 384
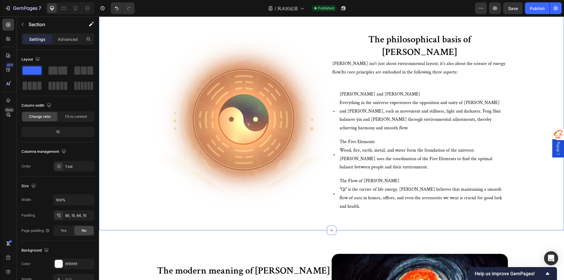
scroll to position [500, 0]
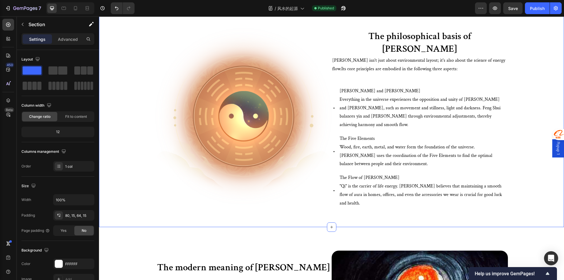
click at [146, 79] on div "The Historical Roots of [PERSON_NAME] Heading [PERSON_NAME] can be traced back …" at bounding box center [331, 17] width 456 height 384
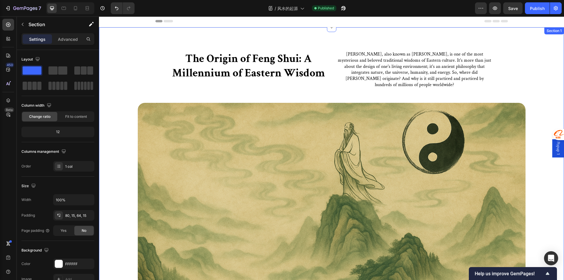
scroll to position [0, 0]
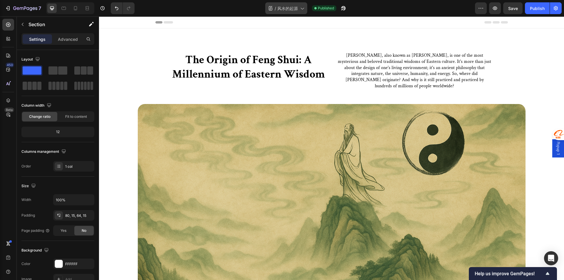
click at [298, 12] on div "/ 风水的起源" at bounding box center [286, 8] width 42 height 12
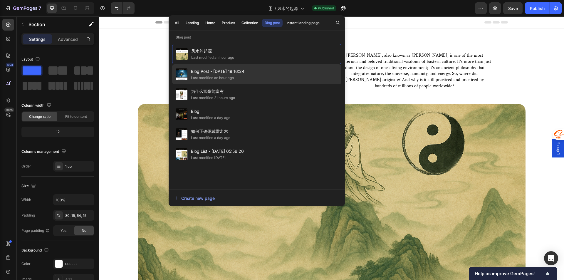
click at [206, 77] on div "Last modified an hour ago" at bounding box center [212, 78] width 43 height 6
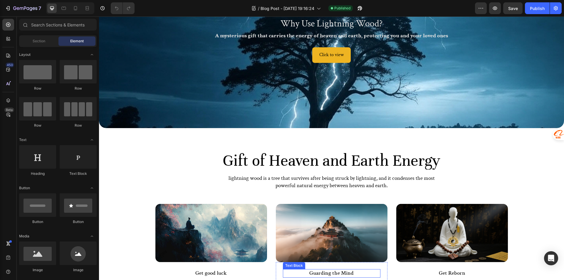
scroll to position [6, 0]
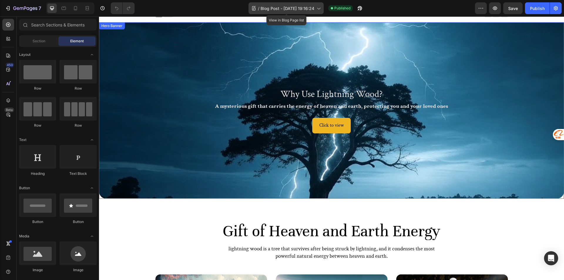
click at [289, 7] on span "Blog Post - [DATE] 19:16:24" at bounding box center [288, 8] width 54 height 6
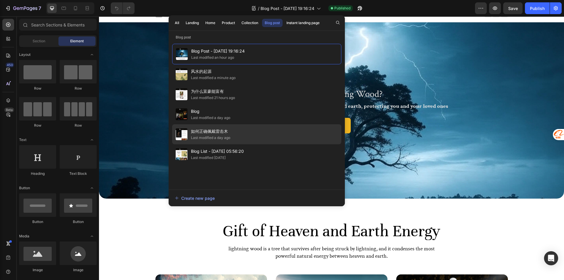
click at [232, 128] on div "如何正确佩戴雷击木 Last modified a day ago" at bounding box center [256, 134] width 169 height 20
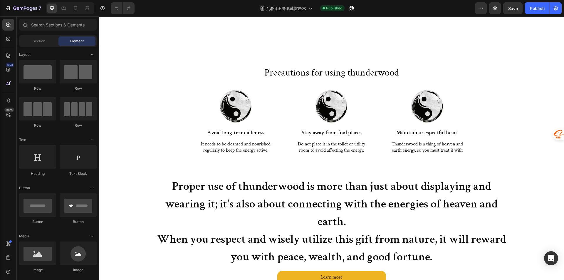
scroll to position [803, 0]
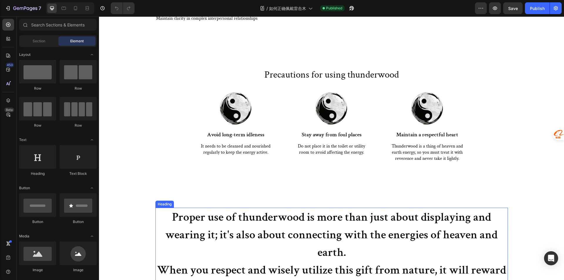
click at [257, 226] on h2 "Proper use of thunderwood is more than just about displaying and wearing it; it…" at bounding box center [331, 252] width 353 height 89
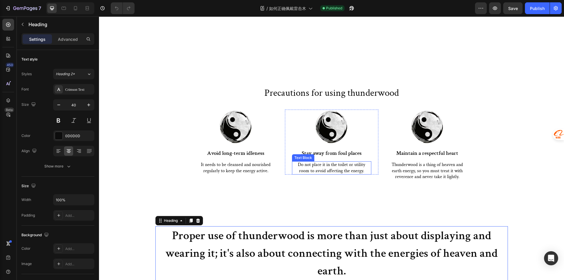
scroll to position [832, 0]
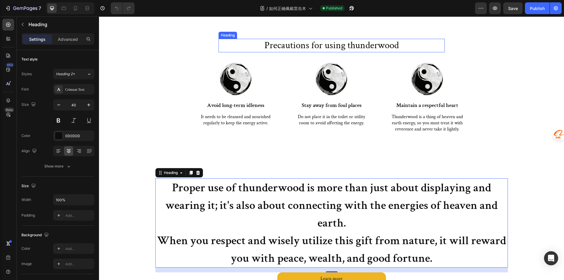
click at [250, 53] on h2 "Precautions for using thunderwood" at bounding box center [332, 46] width 226 height 14
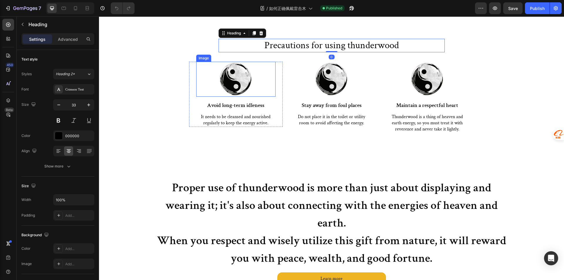
click at [209, 97] on div at bounding box center [235, 79] width 79 height 35
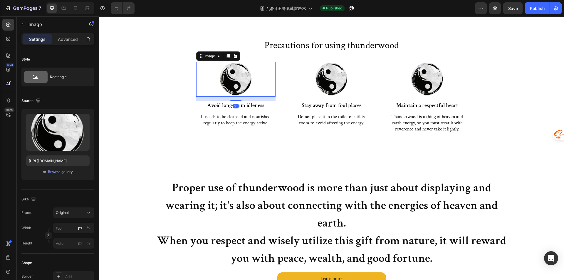
click at [196, 101] on div "16" at bounding box center [235, 99] width 79 height 5
click at [192, 127] on div "Image 16 Avoid long-term idleness Text Block It needs to be cleansed and nouris…" at bounding box center [235, 94] width 93 height 65
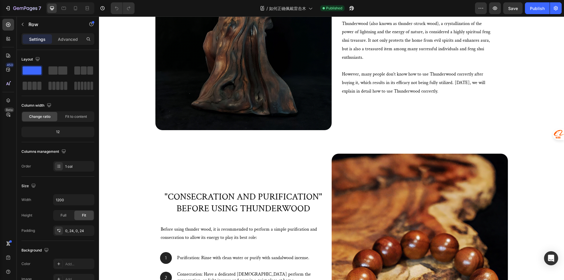
scroll to position [0, 0]
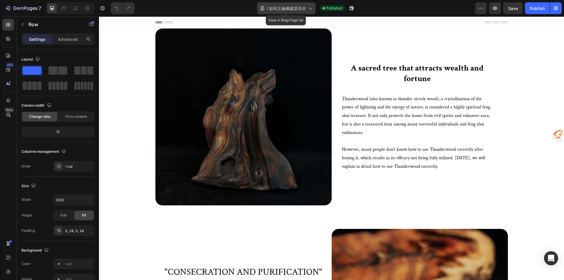
click at [299, 14] on div "/ 如何正确佩戴雷击木" at bounding box center [286, 8] width 58 height 12
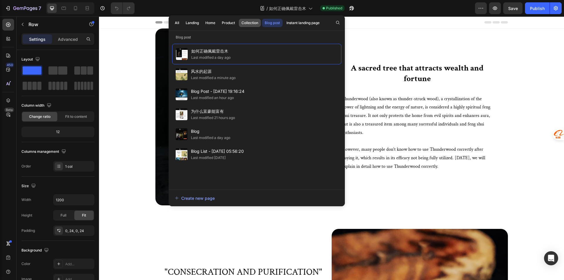
click at [241, 21] on button "Collection" at bounding box center [250, 23] width 22 height 8
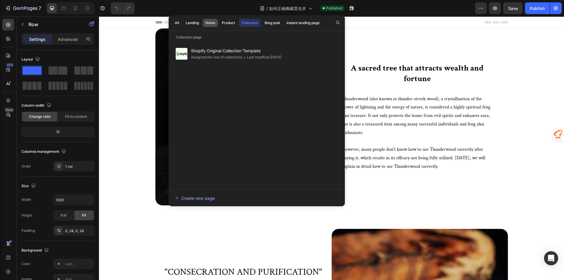
click at [206, 21] on div "Home" at bounding box center [210, 22] width 10 height 5
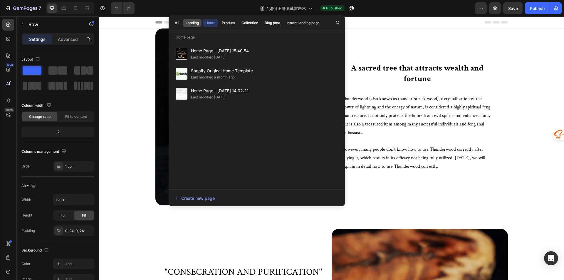
click at [192, 21] on div "Landing" at bounding box center [192, 22] width 13 height 5
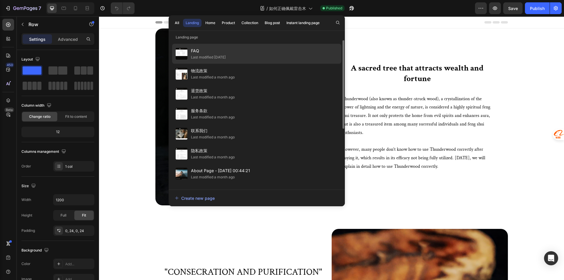
click at [244, 50] on div "FAQ Last modified [DATE]" at bounding box center [256, 54] width 169 height 20
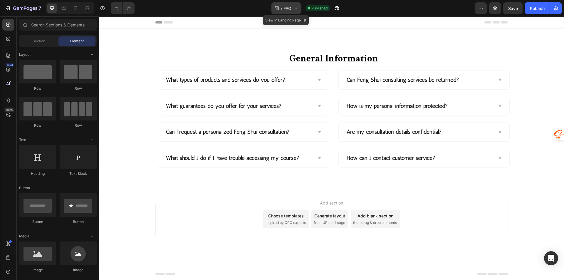
click at [284, 7] on span "FAQ" at bounding box center [288, 8] width 8 height 6
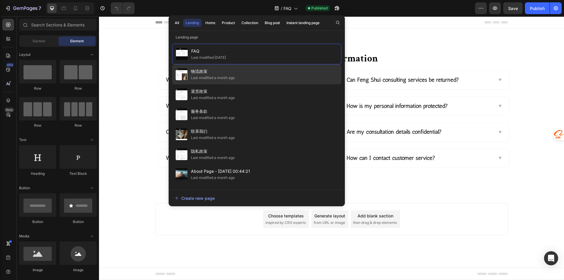
click at [232, 66] on div "物流政策 Last modified a month ago" at bounding box center [256, 74] width 169 height 20
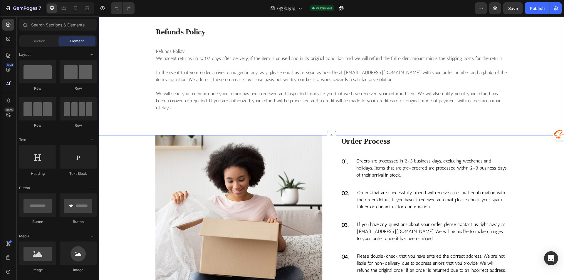
scroll to position [389, 0]
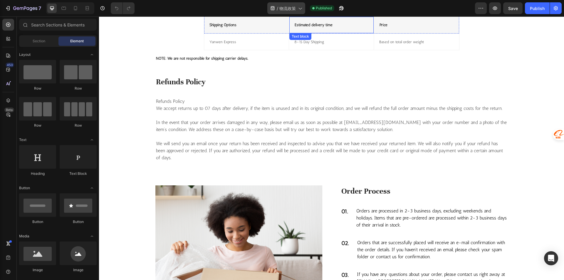
click at [283, 11] on span "物流政策" at bounding box center [288, 8] width 16 height 6
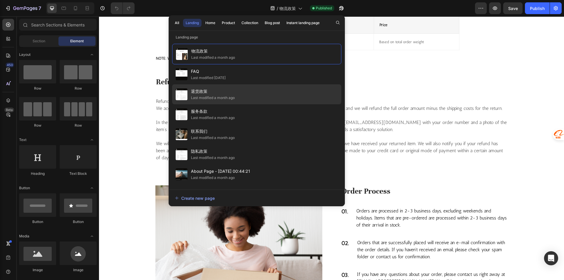
click at [220, 101] on div "退货政策 Last modified a month ago" at bounding box center [256, 94] width 169 height 20
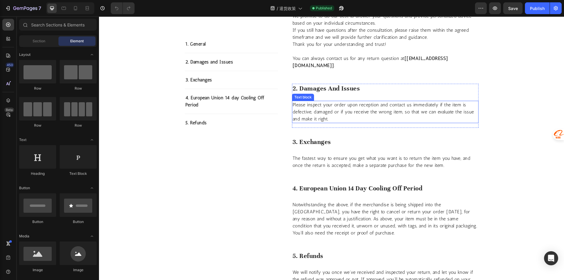
scroll to position [409, 0]
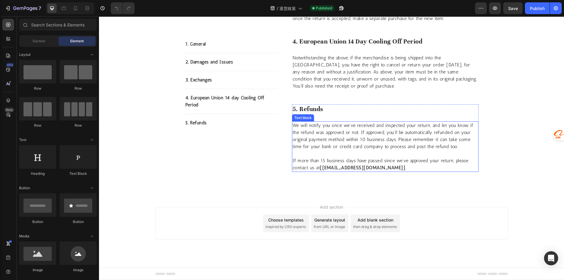
click at [358, 169] on strong "[[EMAIL_ADDRESS][DOMAIN_NAME]]" at bounding box center [363, 168] width 86 height 6
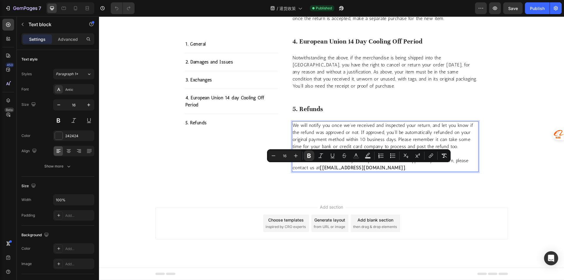
click at [371, 169] on strong "[[EMAIL_ADDRESS][DOMAIN_NAME]]" at bounding box center [363, 168] width 86 height 6
drag, startPoint x: 374, startPoint y: 167, endPoint x: 322, endPoint y: 170, distance: 53.0
click at [322, 170] on strong "[[EMAIL_ADDRESS][DOMAIN_NAME]]" at bounding box center [363, 168] width 86 height 6
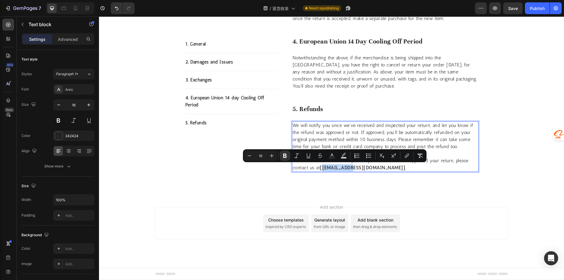
drag, startPoint x: 348, startPoint y: 166, endPoint x: 321, endPoint y: 167, distance: 27.6
click at [321, 167] on strong "[[EMAIL_ADDRESS][DOMAIN_NAME]]" at bounding box center [363, 168] width 86 height 6
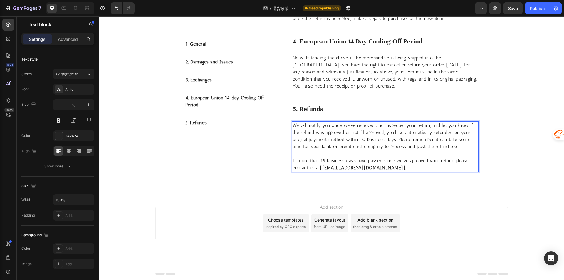
click at [378, 156] on p "If more than 15 business days have passed since we’ve approved your return, ple…" at bounding box center [385, 160] width 185 height 21
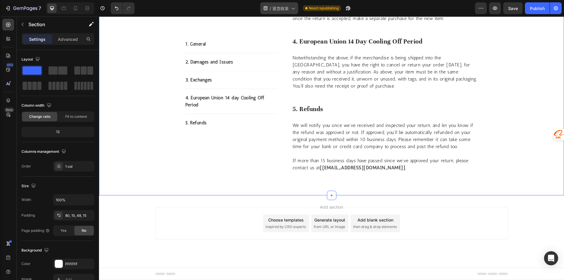
click at [277, 10] on span "退货政策" at bounding box center [280, 8] width 16 height 6
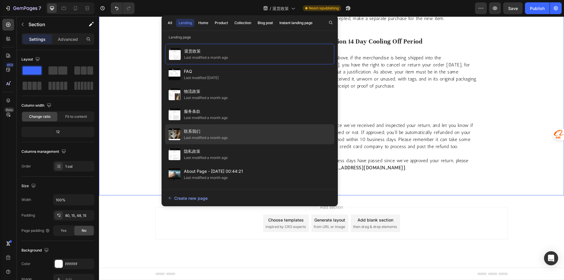
click at [205, 140] on div "Last modified a month ago" at bounding box center [206, 138] width 44 height 6
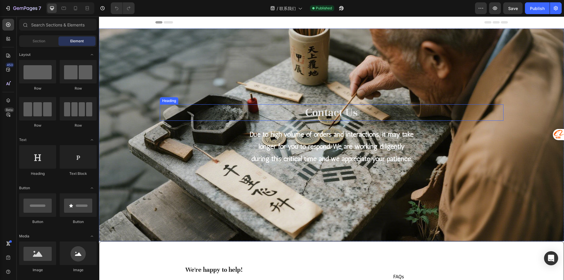
click at [325, 107] on h1 "Contact Us" at bounding box center [332, 112] width 344 height 16
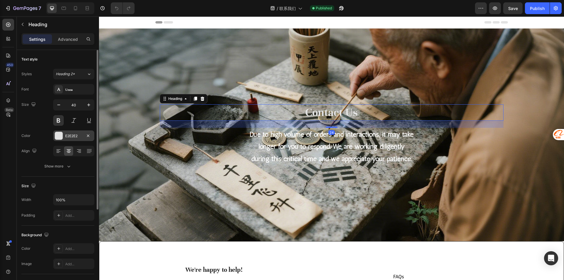
click at [73, 134] on div "E2E2E2" at bounding box center [73, 135] width 17 height 5
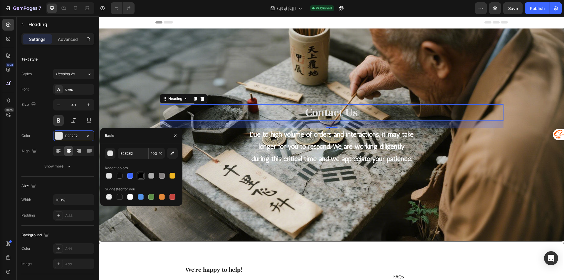
drag, startPoint x: 139, startPoint y: 174, endPoint x: 256, endPoint y: 127, distance: 126.7
click at [139, 174] on div at bounding box center [141, 176] width 6 height 6
type input "000000"
click at [347, 142] on strong "Due to high volume of orders and interactions, it may take longer for you to re…" at bounding box center [332, 146] width 164 height 33
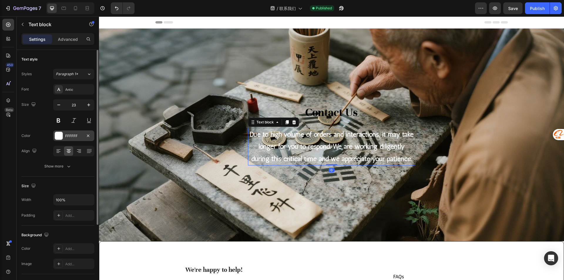
click at [66, 132] on div "FFFFFF" at bounding box center [73, 136] width 41 height 11
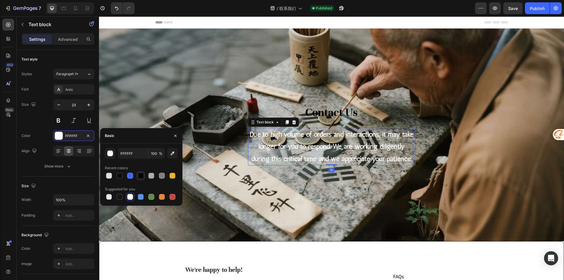
click at [142, 173] on div at bounding box center [141, 176] width 6 height 6
type input "000000"
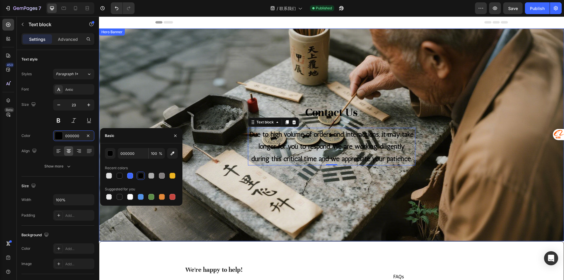
click at [402, 184] on div "Contact Us Heading Due to high volume of orders and interactions, it may take l…" at bounding box center [332, 135] width 344 height 194
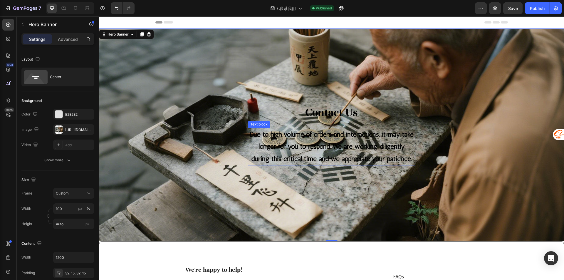
click at [339, 149] on strong "Due to high volume of orders and interactions, it may take longer for you to re…" at bounding box center [332, 146] width 164 height 33
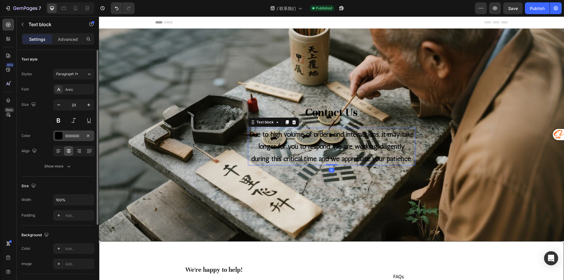
click at [68, 140] on div "000000" at bounding box center [73, 136] width 41 height 11
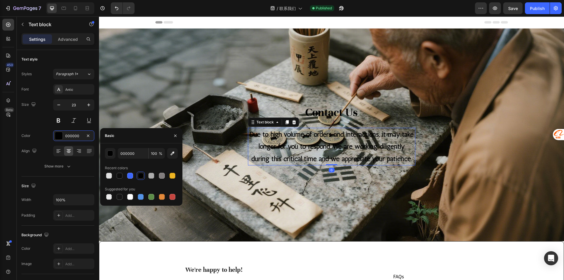
click at [168, 175] on div at bounding box center [141, 176] width 73 height 8
click at [170, 175] on div at bounding box center [173, 176] width 6 height 6
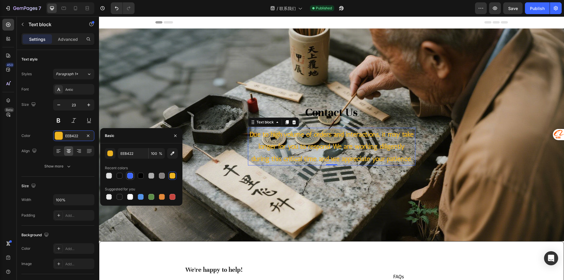
click at [129, 175] on div at bounding box center [130, 176] width 6 height 6
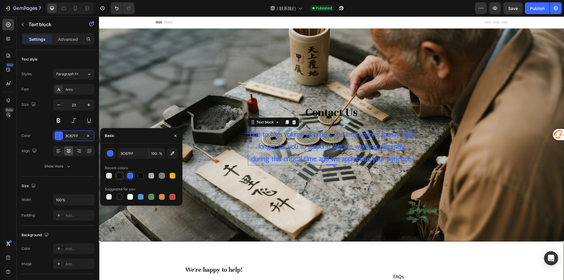
click at [121, 176] on div at bounding box center [120, 176] width 6 height 6
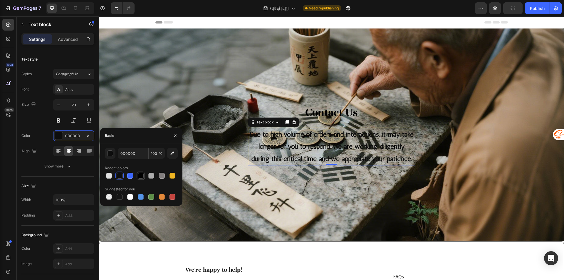
click at [143, 175] on div at bounding box center [141, 176] width 6 height 6
click at [150, 176] on div at bounding box center [151, 176] width 6 height 6
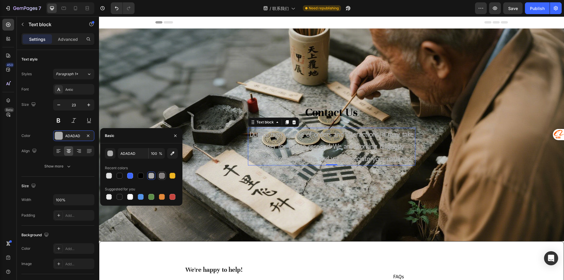
click at [161, 175] on div at bounding box center [162, 176] width 6 height 6
click at [144, 175] on div at bounding box center [141, 176] width 8 height 8
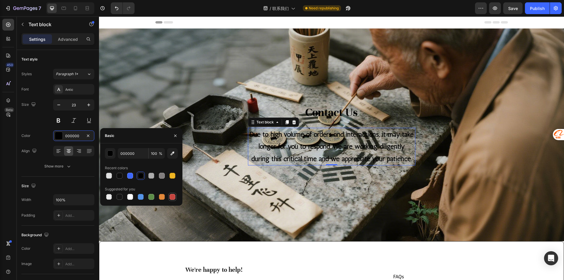
click at [174, 197] on div at bounding box center [173, 197] width 6 height 6
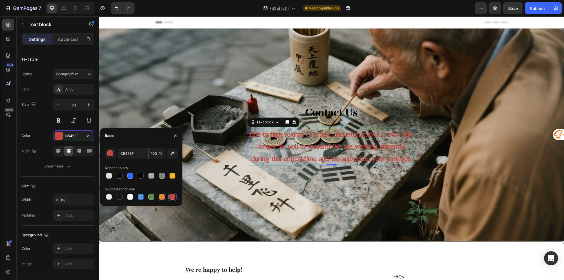
click at [163, 199] on div at bounding box center [162, 197] width 6 height 6
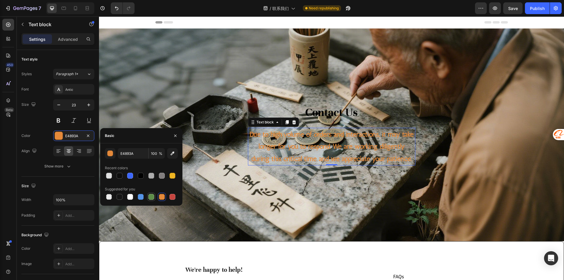
click at [150, 198] on div at bounding box center [151, 197] width 6 height 6
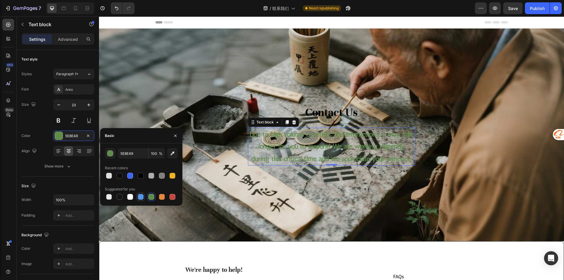
click at [142, 198] on div at bounding box center [141, 197] width 6 height 6
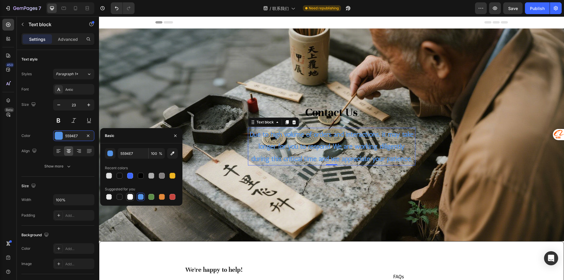
click at [131, 197] on div at bounding box center [130, 197] width 6 height 6
type input "FFFFFF"
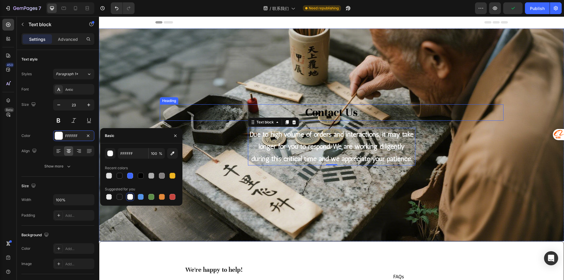
click at [328, 114] on h1 "Contact Us" at bounding box center [332, 112] width 344 height 16
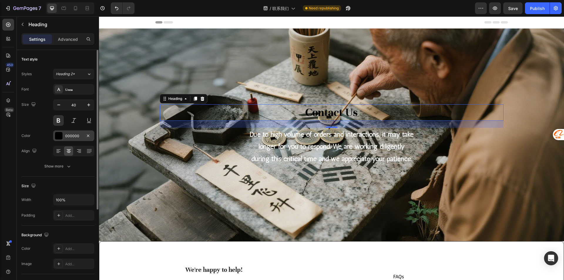
click at [70, 132] on div "000000" at bounding box center [73, 136] width 41 height 11
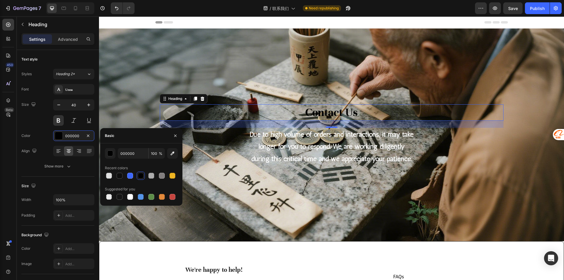
click at [129, 202] on div "000000 100 % Recent colors Suggested for you" at bounding box center [141, 174] width 82 height 62
click at [129, 196] on div at bounding box center [130, 197] width 6 height 6
type input "FFFFFF"
click at [300, 193] on div "Contact Us Heading 24 Due to high volume of orders and interactions, it may tak…" at bounding box center [332, 135] width 344 height 194
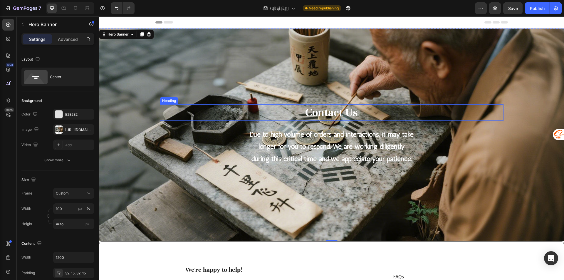
click at [344, 110] on h1 "Contact Us" at bounding box center [332, 112] width 344 height 16
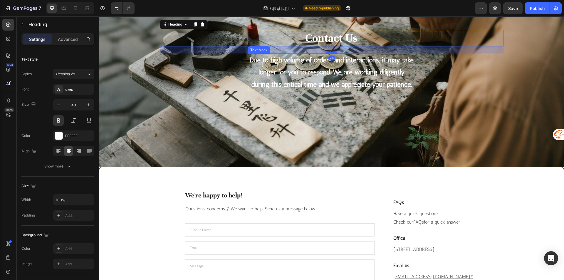
scroll to position [88, 0]
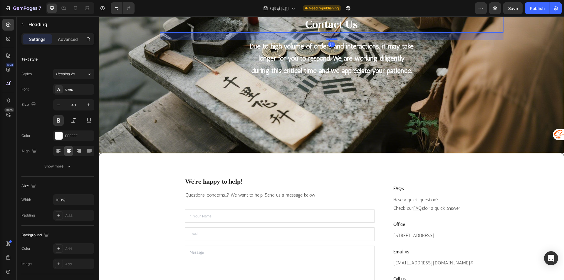
click at [385, 126] on div "Contact Us Heading 24 Due to high volume of orders and interactions, it may tak…" at bounding box center [332, 47] width 344 height 194
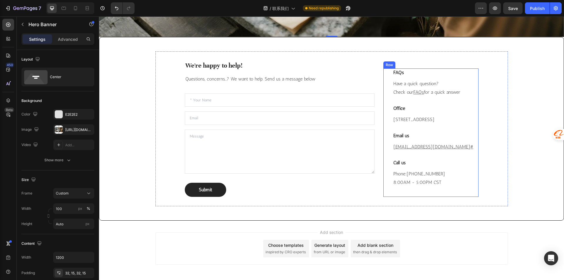
scroll to position [239, 0]
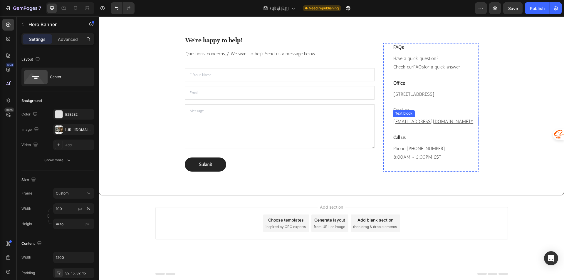
click at [448, 122] on p "fusheng2584@gmail.com #" at bounding box center [436, 122] width 84 height 9
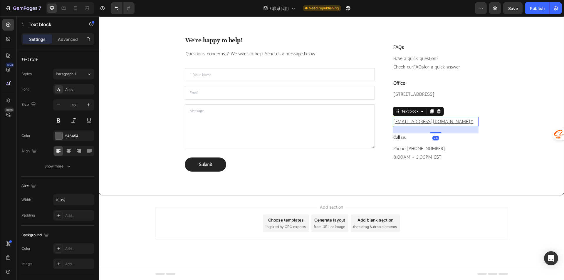
click at [446, 122] on p "fusheng2584@gmail.com #" at bounding box center [436, 122] width 84 height 9
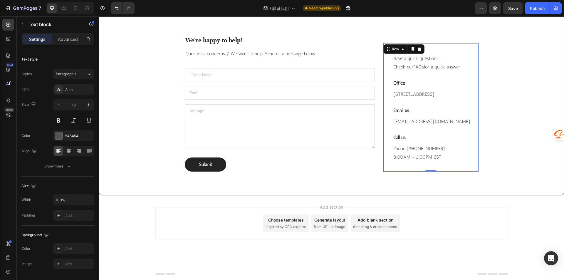
click at [456, 129] on div "FAQs Heading Have a quick question? Check our FAQs for a quick answer Text bloc…" at bounding box center [436, 107] width 86 height 128
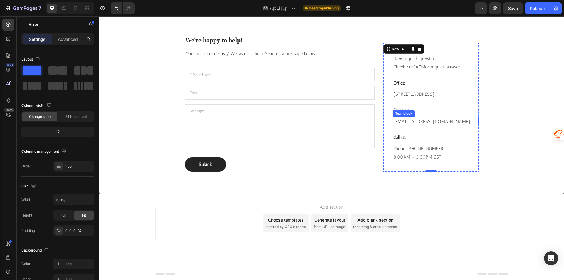
click at [434, 118] on p "[EMAIL_ADDRESS][DOMAIN_NAME]" at bounding box center [436, 122] width 84 height 9
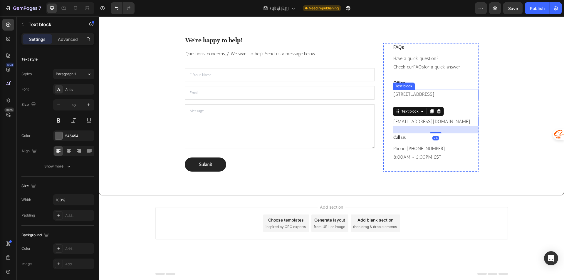
click at [481, 70] on div "We're happy to help! Heading Questions, concerns...? We want to help. Send us a…" at bounding box center [331, 103] width 353 height 155
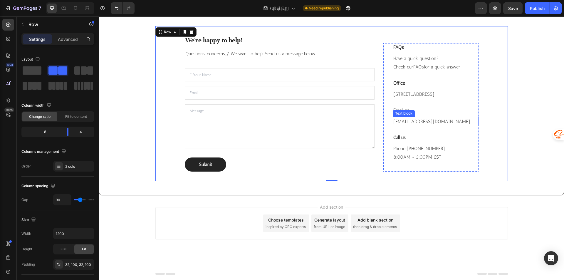
click at [400, 112] on div "Text block" at bounding box center [404, 113] width 20 height 5
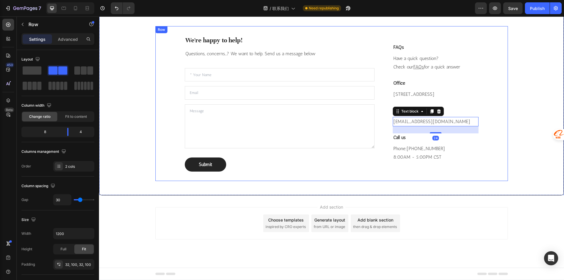
click at [489, 100] on div "We're happy to help! Heading Questions, concerns...? We want to help. Send us a…" at bounding box center [331, 103] width 353 height 155
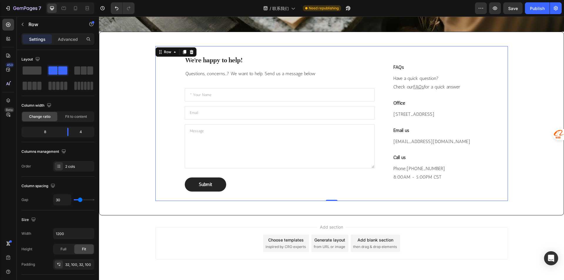
scroll to position [151, 0]
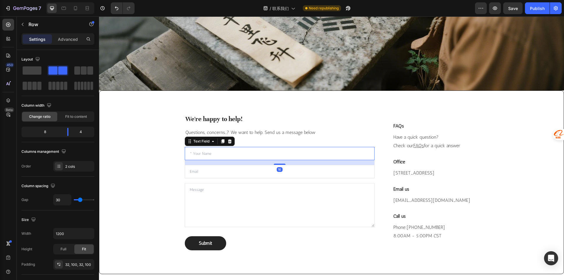
click at [324, 160] on input "text" at bounding box center [280, 154] width 190 height 14
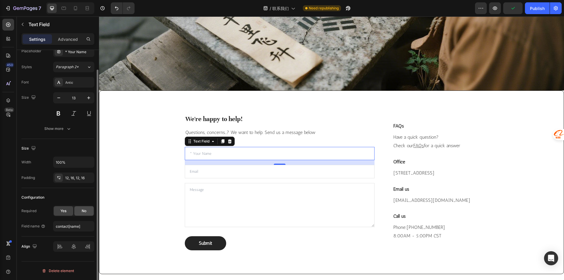
scroll to position [0, 0]
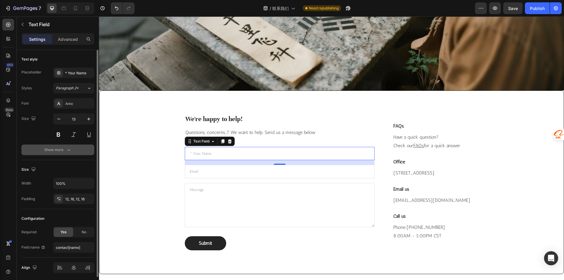
click at [68, 153] on button "Show more" at bounding box center [57, 150] width 73 height 11
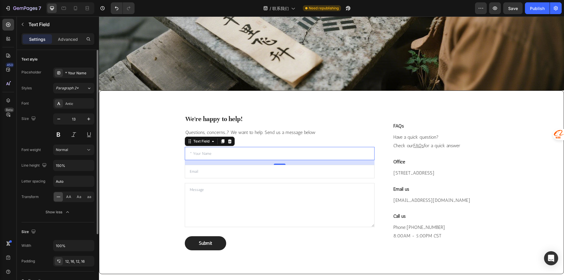
click at [61, 46] on div "Settings Advanced" at bounding box center [58, 41] width 82 height 17
click at [61, 44] on div "Advanced" at bounding box center [67, 38] width 29 height 9
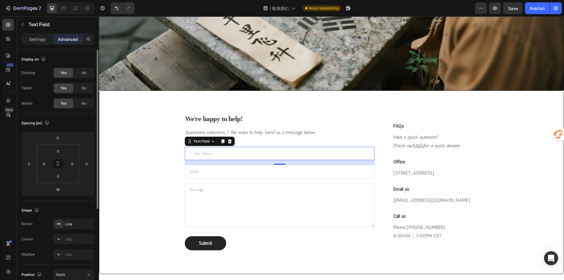
click at [39, 44] on div "Settings Advanced" at bounding box center [57, 39] width 73 height 12
click at [39, 41] on p "Settings" at bounding box center [37, 39] width 16 height 6
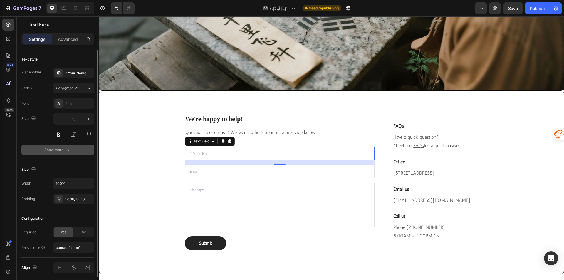
click at [64, 148] on div "Show more" at bounding box center [57, 150] width 27 height 6
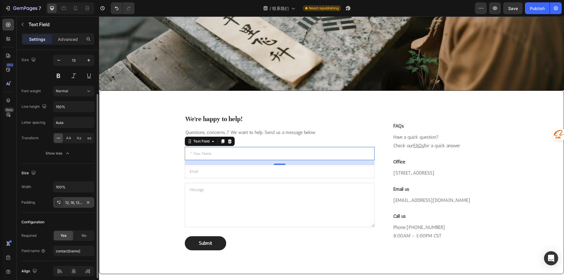
scroll to position [83, 0]
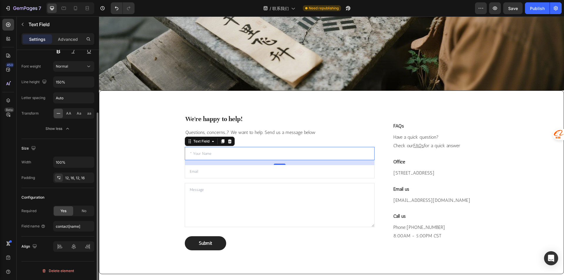
click at [73, 183] on div "Size Width 100% Padding 12, 16, 12, 16" at bounding box center [57, 163] width 73 height 49
click at [73, 183] on div "12, 16, 12, 16" at bounding box center [73, 178] width 41 height 11
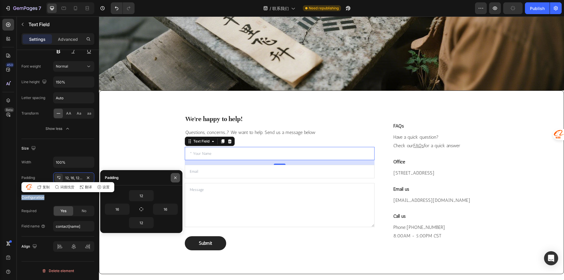
click at [175, 180] on icon "button" at bounding box center [175, 177] width 5 height 5
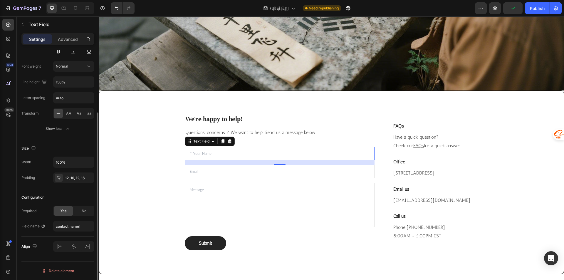
click at [78, 152] on div "Size" at bounding box center [57, 148] width 73 height 9
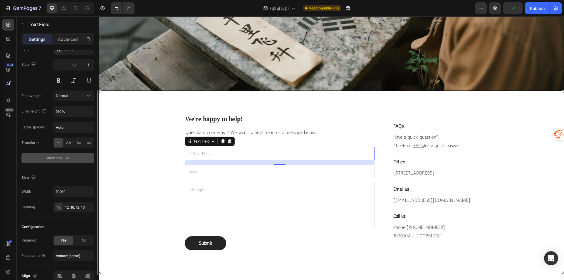
scroll to position [0, 0]
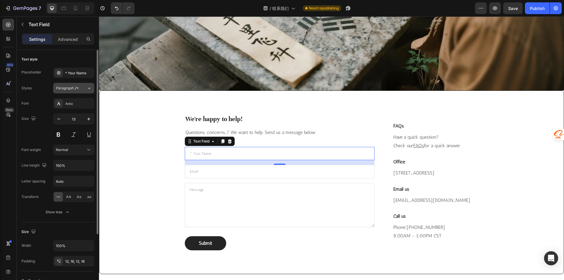
click at [79, 87] on div "Paragraph 2*" at bounding box center [68, 88] width 24 height 5
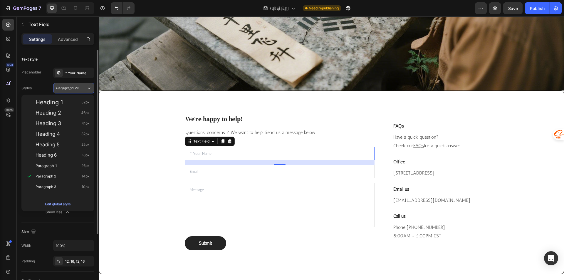
click at [79, 87] on div "Paragraph 2*" at bounding box center [68, 88] width 24 height 5
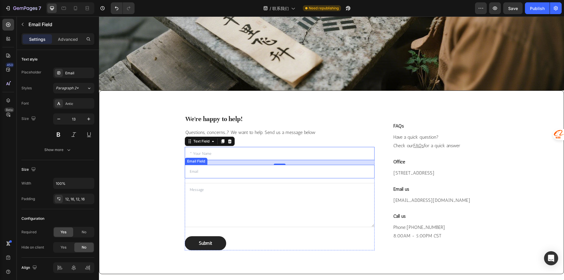
click at [189, 178] on input "email" at bounding box center [280, 172] width 190 height 14
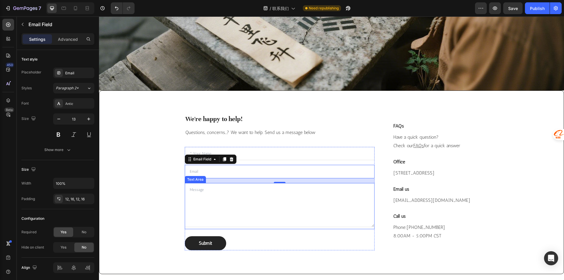
click at [233, 212] on textarea at bounding box center [280, 205] width 190 height 44
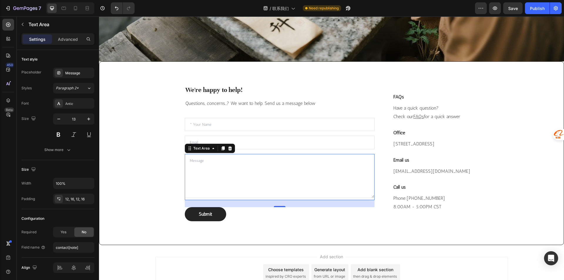
scroll to position [180, 0]
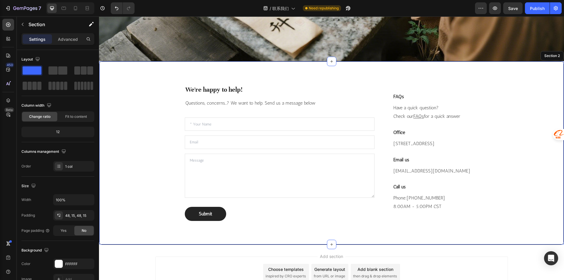
click at [174, 242] on div "We're happy to help! Heading Questions, concerns...? We want to help. Send us a…" at bounding box center [331, 153] width 465 height 184
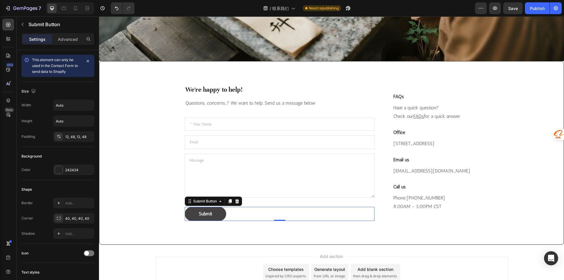
click at [186, 221] on button "Submit" at bounding box center [205, 214] width 41 height 14
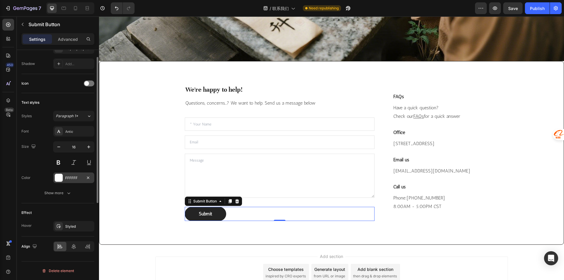
scroll to position [52, 0]
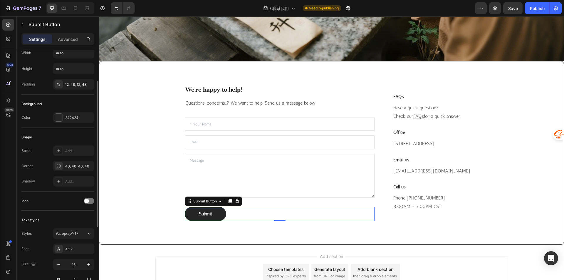
click at [70, 171] on div "Border Add... Corner 40, 40, 40, 40 Shadow Add..." at bounding box center [57, 166] width 73 height 41
click at [70, 171] on div "40, 40, 40, 40" at bounding box center [73, 166] width 41 height 11
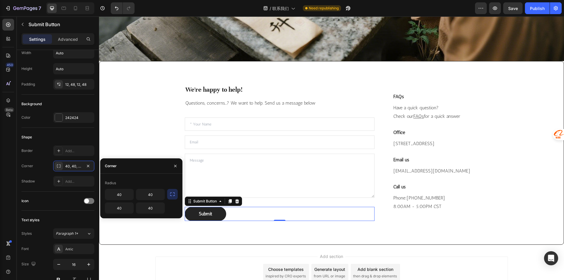
click at [173, 196] on icon "button" at bounding box center [173, 194] width 6 height 6
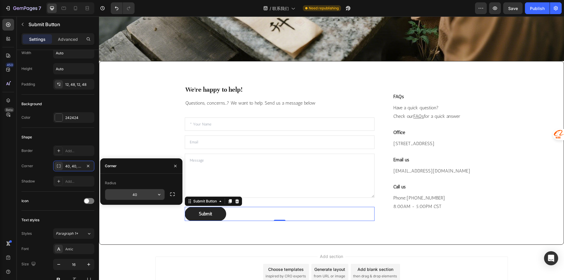
click at [142, 197] on input "40" at bounding box center [134, 194] width 59 height 11
type input "16"
click at [168, 230] on div "We're happy to help! Heading Questions, concerns...? We want to help. Send us a…" at bounding box center [331, 153] width 353 height 155
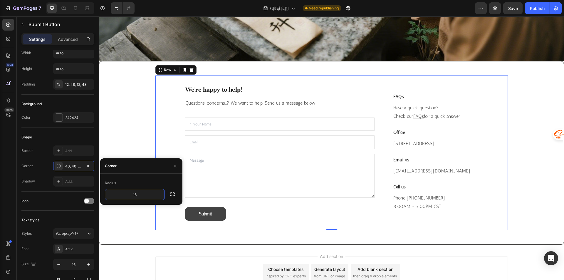
scroll to position [0, 0]
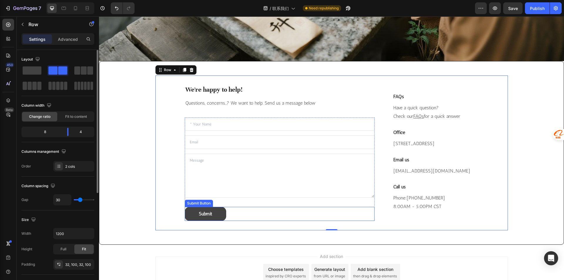
click at [193, 221] on button "Submit" at bounding box center [205, 214] width 41 height 14
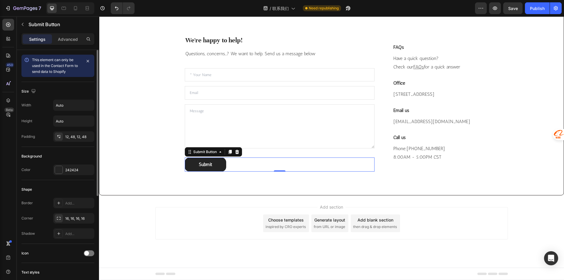
click at [61, 44] on div "Settings Advanced" at bounding box center [57, 39] width 73 height 12
click at [61, 44] on div "Advanced" at bounding box center [67, 38] width 29 height 9
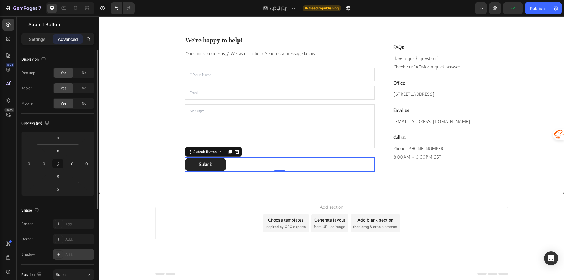
scroll to position [136, 0]
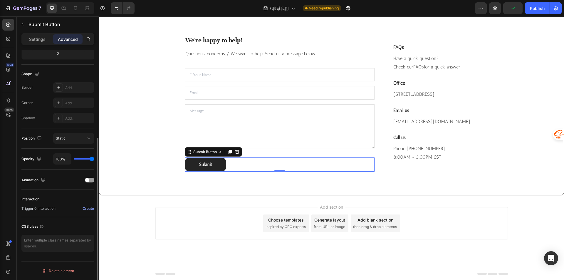
click at [30, 47] on div "Settings Advanced" at bounding box center [58, 41] width 82 height 17
click at [30, 44] on div "Settings Advanced" at bounding box center [57, 39] width 73 height 12
click at [31, 35] on div "Settings" at bounding box center [37, 38] width 29 height 9
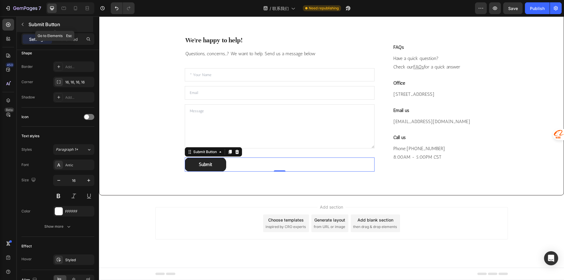
click at [22, 26] on icon "button" at bounding box center [22, 24] width 5 height 5
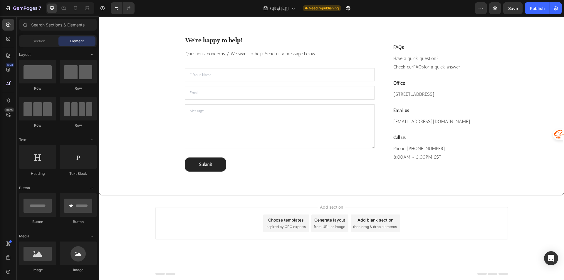
scroll to position [147, 0]
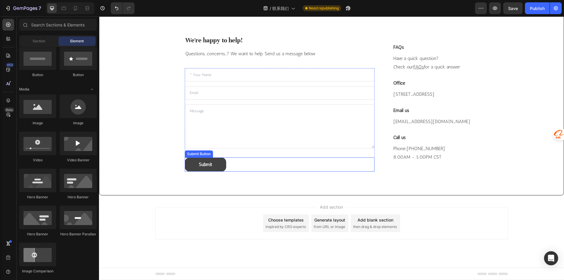
click at [185, 165] on button "Submit" at bounding box center [205, 165] width 41 height 14
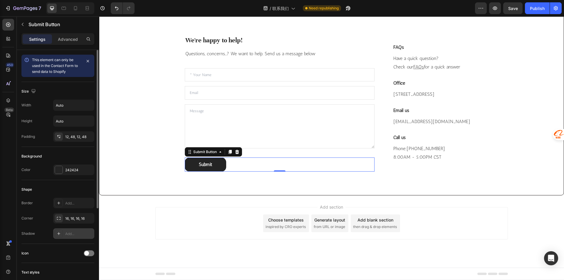
scroll to position [118, 0]
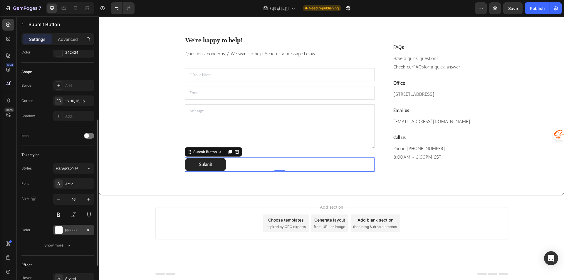
click at [70, 228] on div "FFFFFF" at bounding box center [73, 230] width 17 height 5
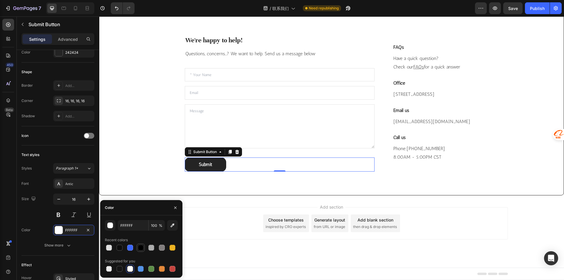
click at [140, 250] on div at bounding box center [141, 248] width 6 height 6
type input "000000"
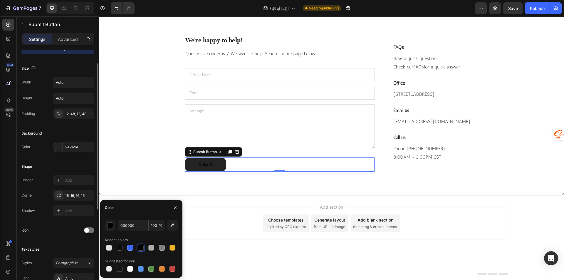
scroll to position [0, 0]
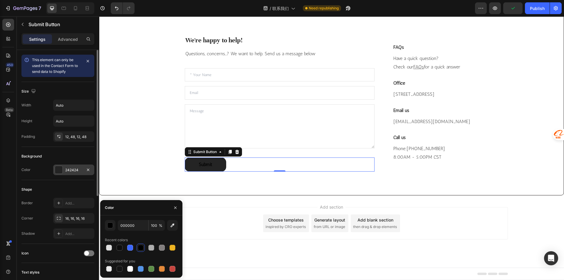
click at [73, 169] on div "242424" at bounding box center [73, 170] width 17 height 5
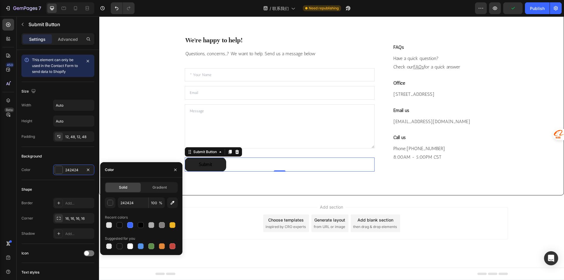
drag, startPoint x: 172, startPoint y: 226, endPoint x: 180, endPoint y: 220, distance: 10.5
click at [172, 226] on div at bounding box center [173, 225] width 6 height 6
type input "EEB422"
click at [206, 164] on div "Submit" at bounding box center [205, 164] width 13 height 7
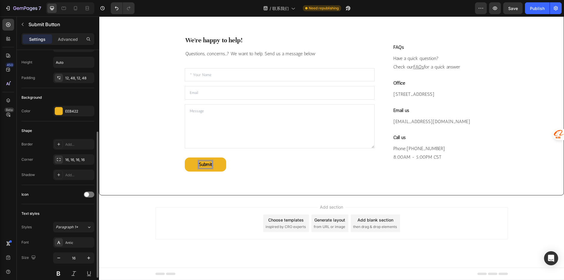
scroll to position [88, 0]
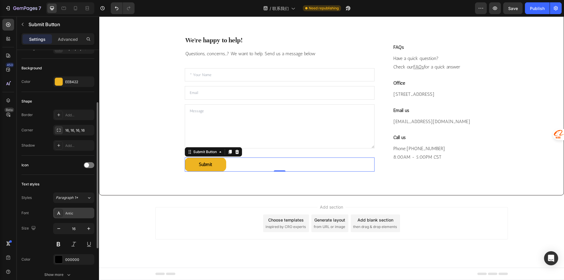
click at [79, 212] on div "Antic" at bounding box center [79, 213] width 28 height 5
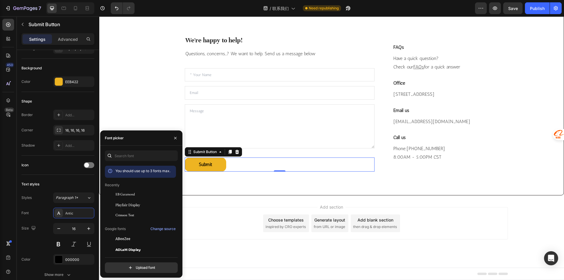
click at [206, 194] on div "We're happy to help! Heading Questions, concerns...? We want to help. Send us a…" at bounding box center [331, 104] width 465 height 184
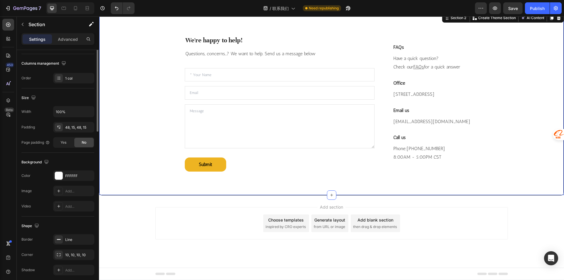
scroll to position [0, 0]
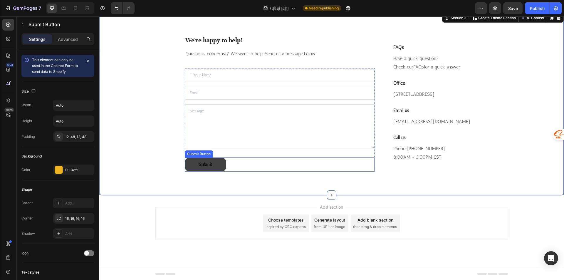
click at [189, 166] on button "Submit" at bounding box center [205, 165] width 41 height 14
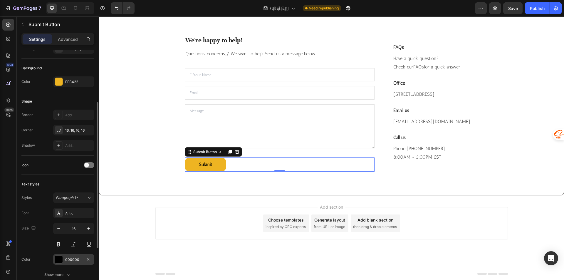
scroll to position [170, 0]
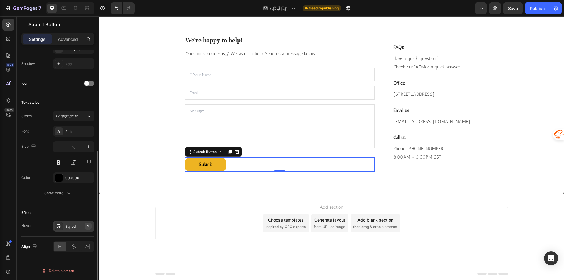
click at [87, 226] on icon "button" at bounding box center [88, 226] width 5 height 5
click at [61, 41] on p "Advanced" at bounding box center [68, 39] width 20 height 6
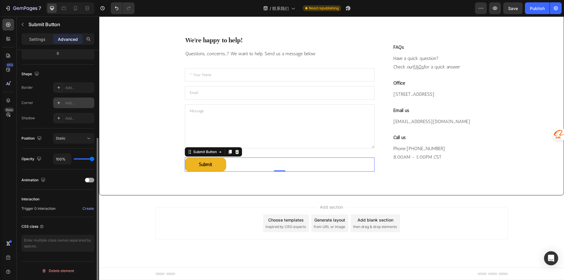
scroll to position [136, 0]
click at [82, 183] on div "Animation" at bounding box center [57, 179] width 73 height 9
click at [88, 181] on span at bounding box center [87, 180] width 4 height 4
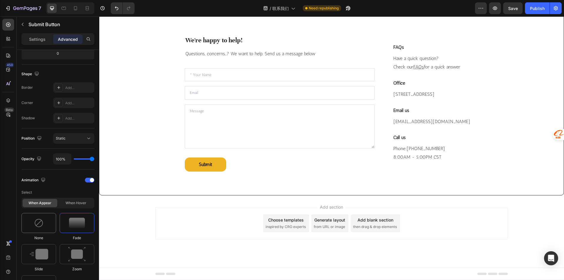
click at [48, 217] on div at bounding box center [38, 223] width 35 height 20
click at [65, 205] on div "When hover" at bounding box center [75, 203] width 35 height 8
click at [69, 225] on img at bounding box center [77, 223] width 18 height 15
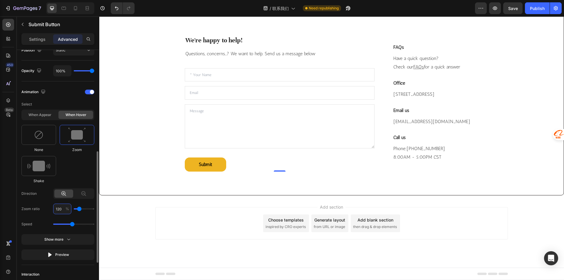
click at [61, 206] on input "120" at bounding box center [62, 209] width 18 height 11
type input "1"
type input "100"
type input "110"
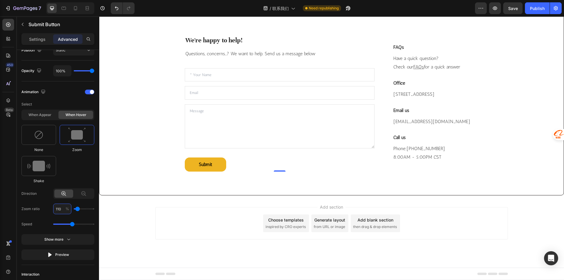
type input "110"
click at [76, 178] on div "None Zoom Shake" at bounding box center [57, 154] width 73 height 59
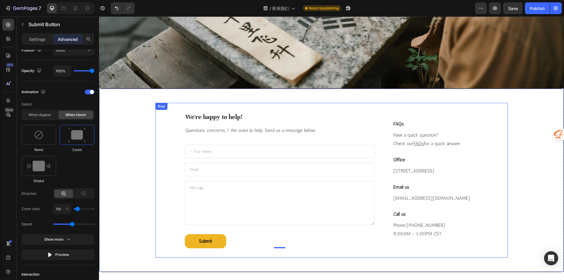
scroll to position [121, 0]
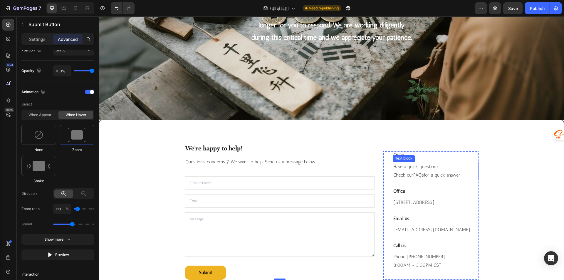
click at [421, 172] on u "FAQs" at bounding box center [419, 175] width 11 height 6
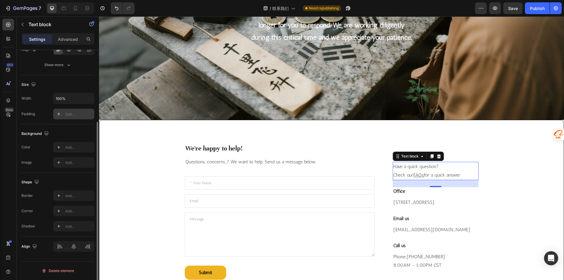
scroll to position [0, 0]
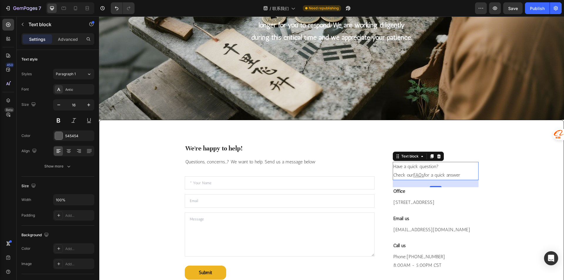
click at [434, 167] on p "Have a quick question? Check our FAQs for a quick answer" at bounding box center [436, 171] width 84 height 17
click at [424, 167] on p "Have a quick question? Check our FAQs for a quick answer" at bounding box center [436, 171] width 84 height 17
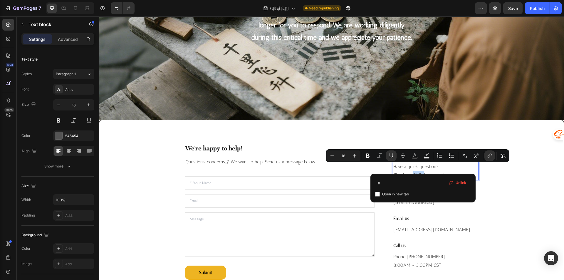
drag, startPoint x: 423, startPoint y: 168, endPoint x: 412, endPoint y: 167, distance: 10.6
click at [412, 167] on p "Have a quick question? Check our FAQs for a quick answer" at bounding box center [436, 171] width 84 height 17
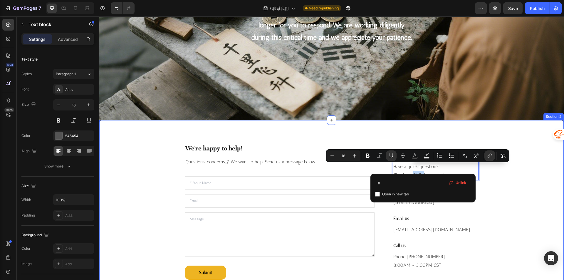
click at [508, 179] on div "We're happy to help! Heading Questions, concerns...? We want to help. Send us a…" at bounding box center [332, 211] width 456 height 155
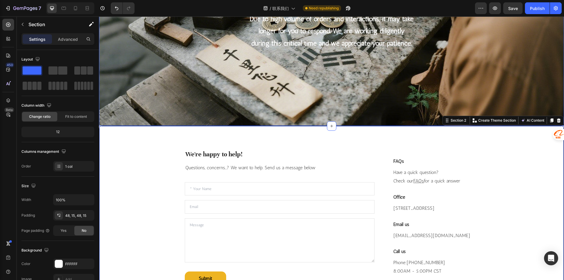
scroll to position [176, 0]
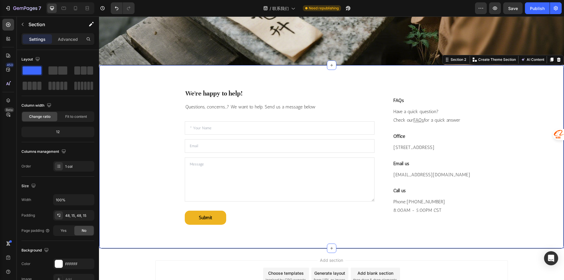
click at [475, 78] on div "We're happy to help! Heading Questions, concerns...? We want to help. Send us a…" at bounding box center [331, 157] width 465 height 184
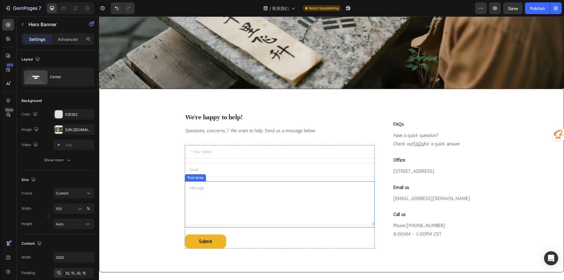
scroll to position [121, 0]
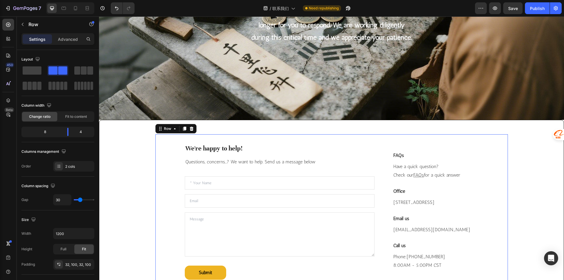
click at [156, 198] on div "We're happy to help! Heading Questions, concerns...? We want to help. Send us a…" at bounding box center [331, 211] width 353 height 155
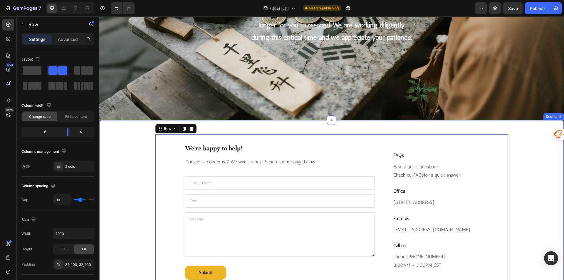
click at [118, 178] on div "We're happy to help! Heading Questions, concerns...? We want to help. Send us a…" at bounding box center [332, 211] width 456 height 155
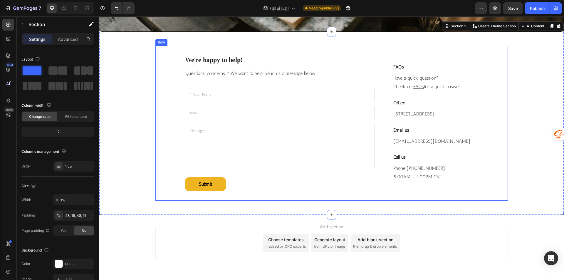
scroll to position [239, 0]
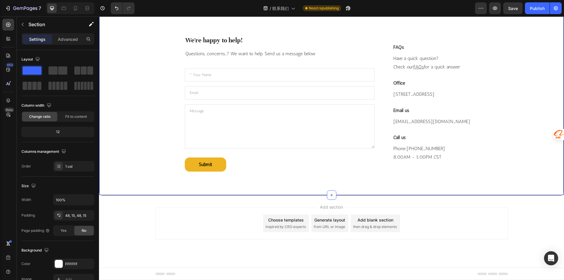
click at [518, 225] on div "Add section Choose templates inspired by CRO experts Generate layout from URL o…" at bounding box center [331, 231] width 465 height 72
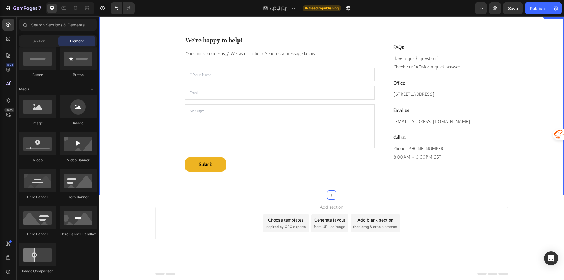
click at [525, 185] on div "We're happy to help! Heading Questions, concerns...? We want to help. Send us a…" at bounding box center [331, 104] width 465 height 184
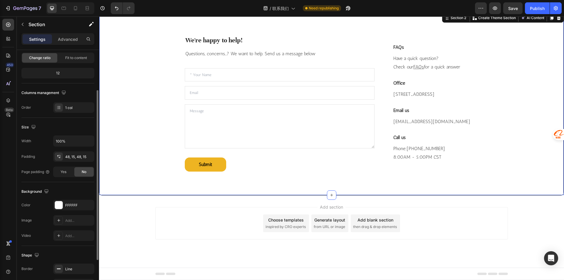
scroll to position [112, 0]
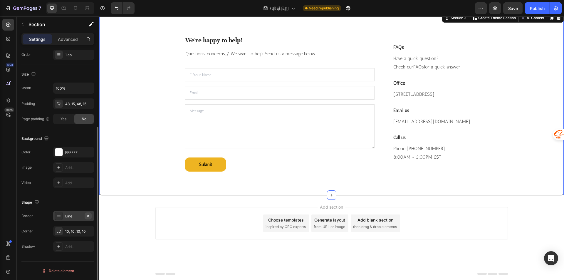
click at [88, 216] on icon "button" at bounding box center [88, 216] width 2 height 2
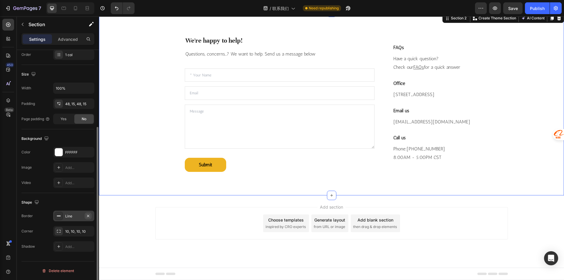
scroll to position [238, 0]
click at [76, 228] on div "10, 10, 10, 10" at bounding box center [73, 231] width 41 height 11
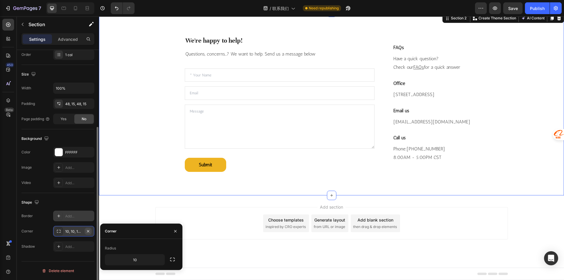
click at [91, 230] on button "button" at bounding box center [88, 231] width 7 height 7
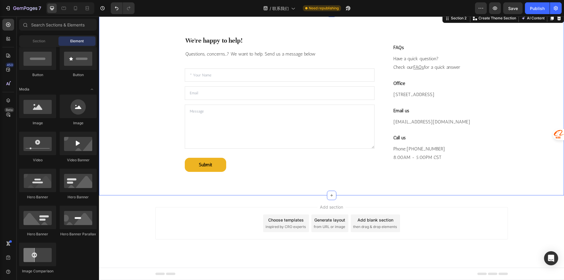
click at [108, 220] on div "Add section Choose templates inspired by CRO experts Generate layout from URL o…" at bounding box center [331, 231] width 465 height 72
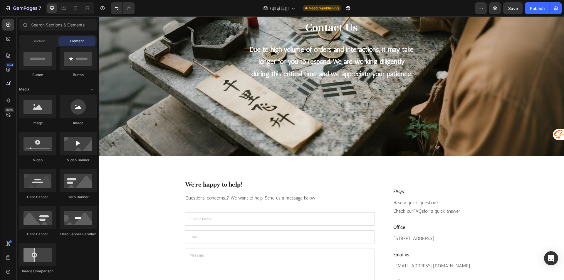
scroll to position [118, 0]
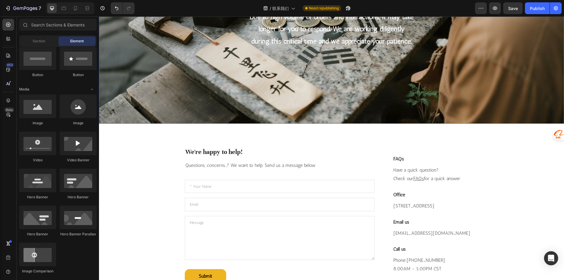
click at [383, 73] on div "Contact Us Heading Due to high volume of orders and interactions, it may take l…" at bounding box center [332, 17] width 344 height 194
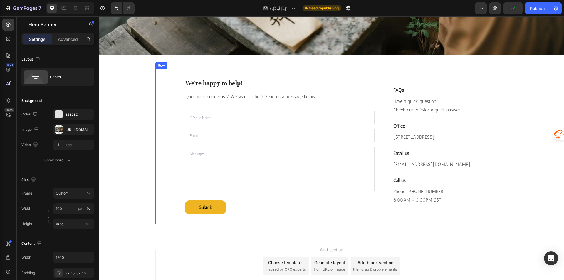
scroll to position [238, 0]
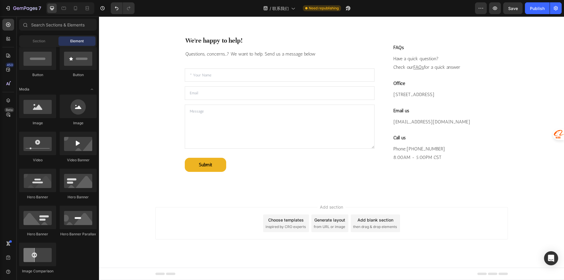
click at [309, 204] on div "Add section Choose templates inspired by CRO experts Generate layout from URL o…" at bounding box center [331, 231] width 465 height 72
click at [254, 215] on div "Add section Choose templates inspired by CRO experts Generate layout from URL o…" at bounding box center [331, 223] width 353 height 32
click at [315, 207] on div "Add section Choose templates inspired by CRO experts Generate layout from URL o…" at bounding box center [331, 223] width 353 height 32
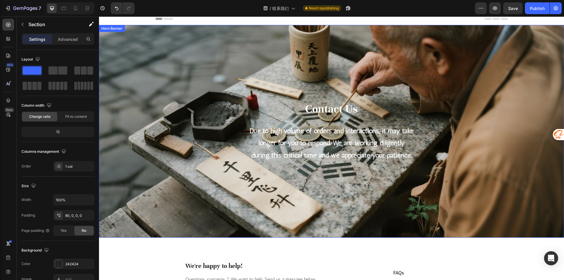
scroll to position [0, 0]
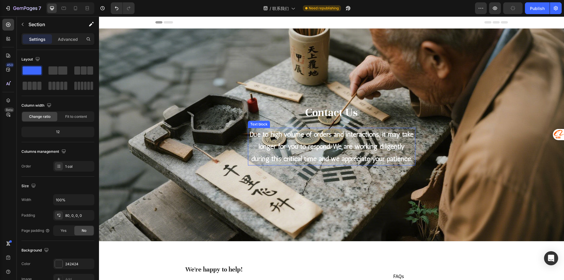
click at [315, 153] on p "Due to high volume of orders and interactions, it may take longer for you to re…" at bounding box center [332, 146] width 166 height 36
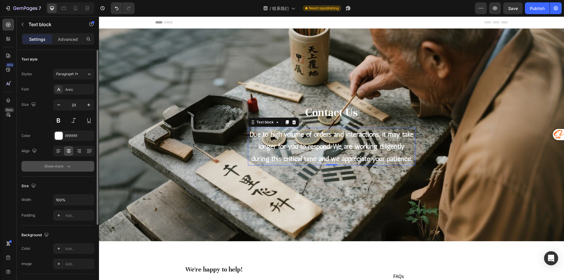
click at [57, 169] on button "Show more" at bounding box center [57, 166] width 73 height 11
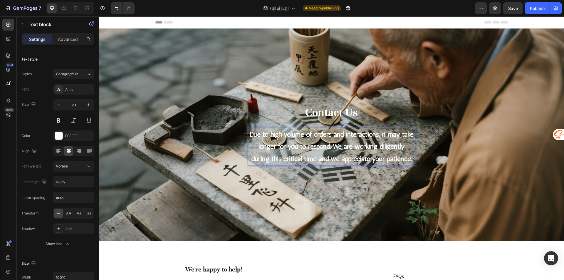
click at [326, 136] on strong "Due to high volume of orders and interactions, it may take longer for you to re…" at bounding box center [332, 146] width 164 height 33
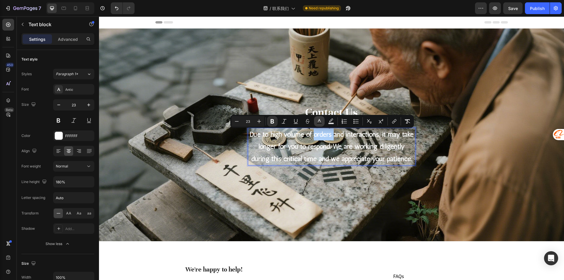
click at [322, 121] on icon "Editor contextual toolbar" at bounding box center [320, 121] width 6 height 6
type input "FFFFFF"
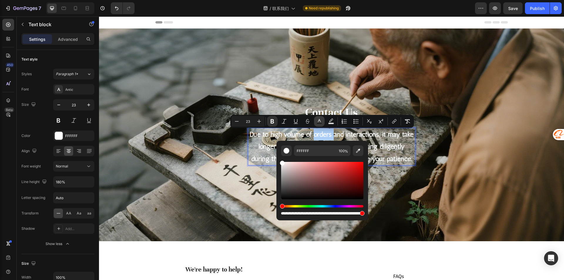
click at [322, 121] on icon "Editor contextual toolbar" at bounding box center [320, 121] width 6 height 6
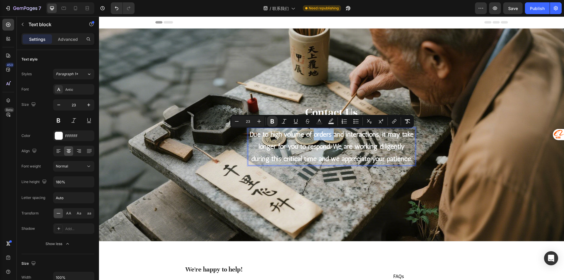
click at [395, 100] on div "Contact Us Heading Due to high volume of orders and interactions, it may take l…" at bounding box center [332, 135] width 344 height 194
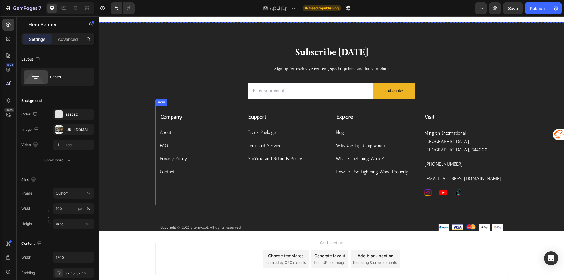
scroll to position [447, 0]
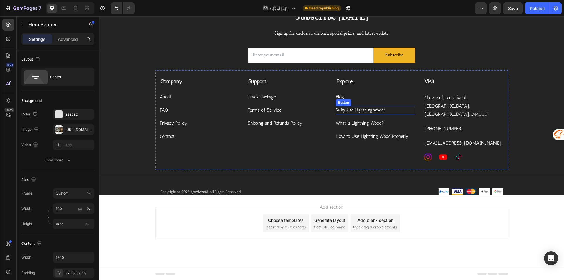
click at [354, 112] on p "Why Use Lightning wood?" at bounding box center [361, 110] width 50 height 9
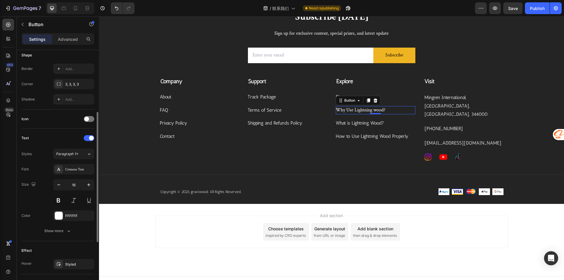
scroll to position [176, 0]
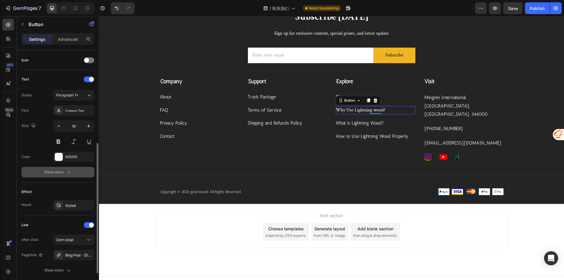
click at [67, 172] on icon "button" at bounding box center [69, 172] width 6 height 6
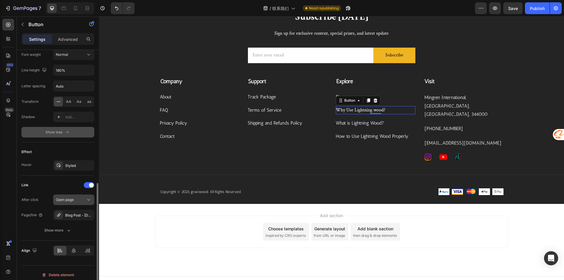
scroll to position [298, 0]
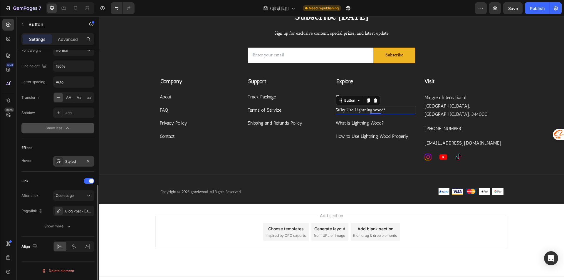
click at [73, 158] on div "Styled" at bounding box center [73, 161] width 41 height 11
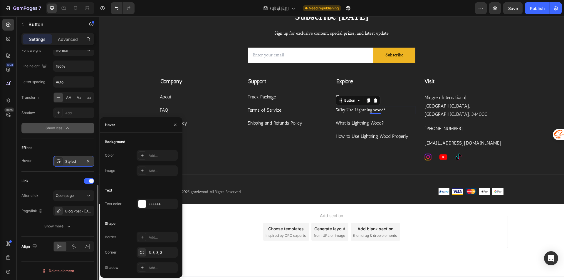
click at [73, 158] on div "Styled" at bounding box center [73, 161] width 41 height 11
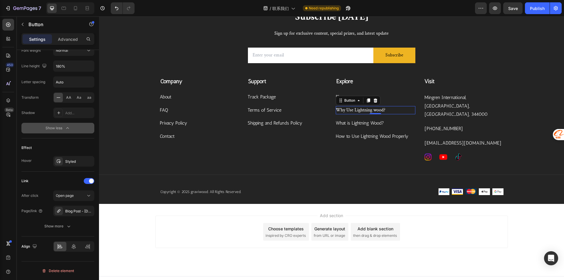
click at [388, 111] on div "Why Use Lightning wood? Button 0" at bounding box center [376, 110] width 80 height 9
click at [386, 110] on div "Why Use Lightning wood? Button 0" at bounding box center [376, 110] width 80 height 9
click at [383, 110] on p "Why Use Lightning wood?" at bounding box center [361, 110] width 50 height 9
click at [337, 95] on p "Blog" at bounding box center [340, 97] width 8 height 9
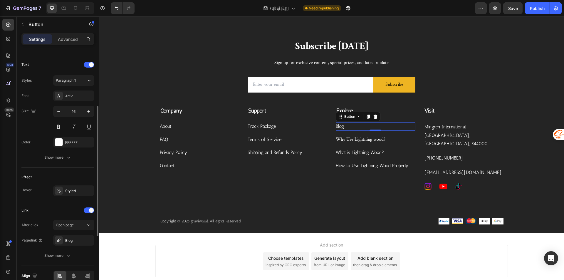
scroll to position [162, 0]
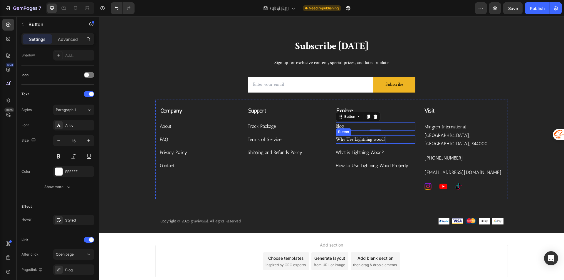
click at [345, 138] on p "Why Use Lightning wood?" at bounding box center [361, 140] width 50 height 9
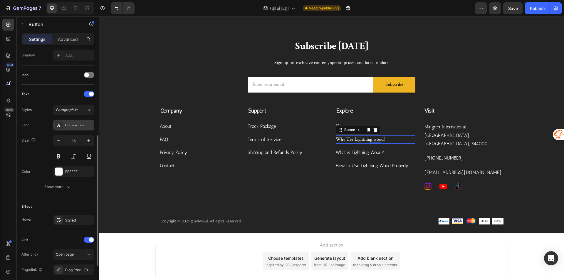
click at [71, 126] on div "Crimson Text" at bounding box center [79, 125] width 28 height 5
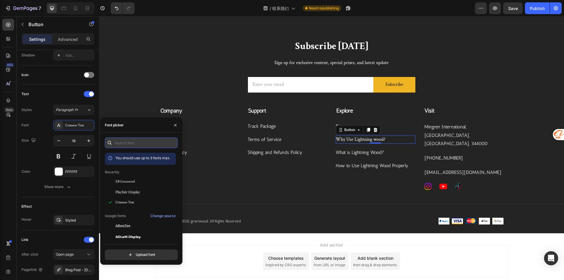
click at [126, 140] on input "text" at bounding box center [141, 143] width 73 height 11
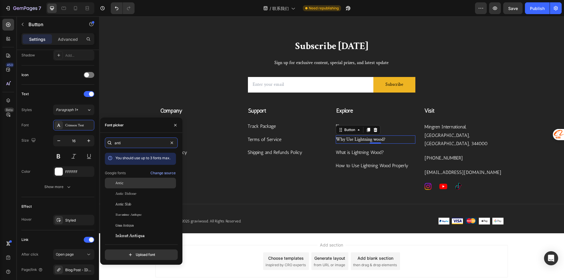
type input "anti"
click at [143, 185] on div "Antic" at bounding box center [145, 182] width 59 height 5
click at [370, 180] on div "Explore Text block Blog Button Why Use Lightning wood? Button 0 What is Lightni…" at bounding box center [376, 149] width 80 height 84
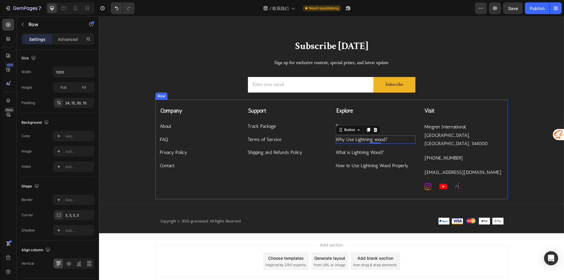
scroll to position [0, 0]
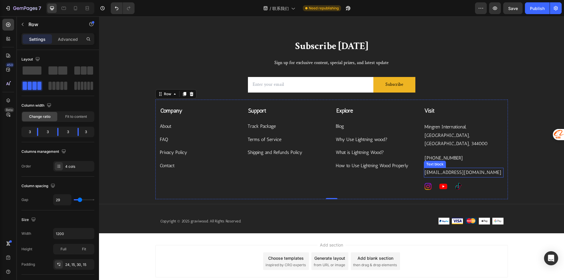
click at [431, 168] on p "[EMAIL_ADDRESS][DOMAIN_NAME]" at bounding box center [464, 172] width 78 height 9
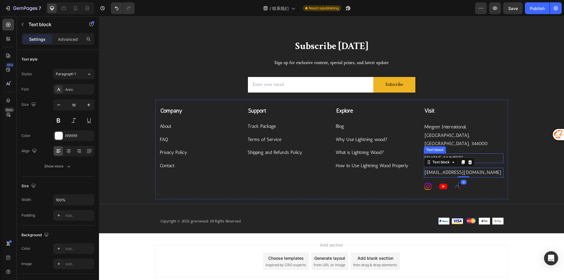
click at [479, 154] on p "[PHONE_NUMBER]" at bounding box center [464, 158] width 78 height 9
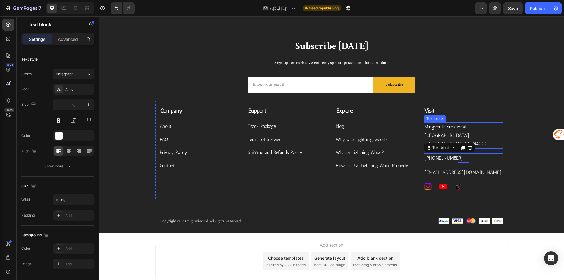
click at [468, 129] on p "Mingren International, [GEOGRAPHIC_DATA], [GEOGRAPHIC_DATA], 344000" at bounding box center [464, 135] width 78 height 25
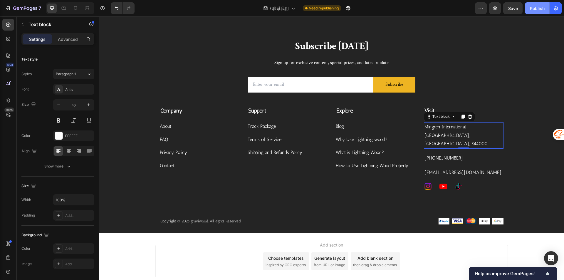
click at [532, 9] on div "Publish" at bounding box center [537, 8] width 15 height 6
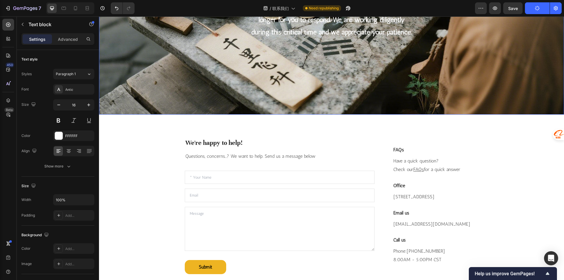
scroll to position [176, 0]
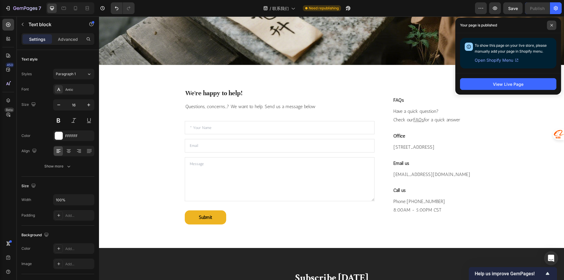
click at [555, 25] on span at bounding box center [551, 25] width 9 height 9
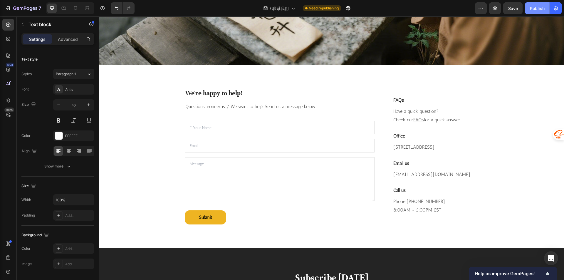
click at [536, 14] on button "Publish" at bounding box center [537, 8] width 25 height 12
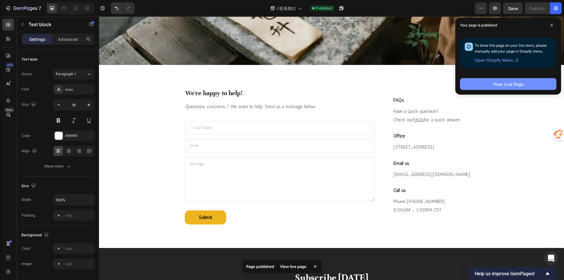
click at [506, 84] on div "View Live Page" at bounding box center [508, 84] width 31 height 6
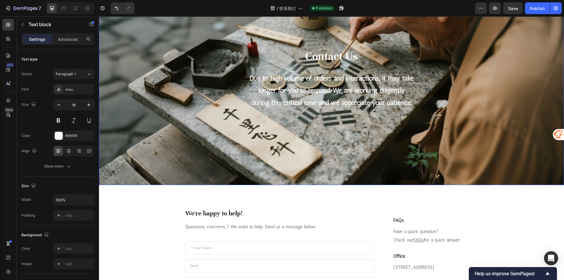
scroll to position [0, 0]
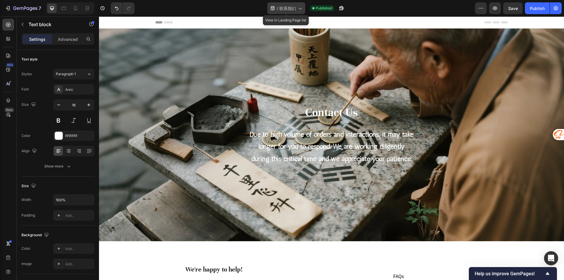
click at [294, 6] on span "联系我们" at bounding box center [288, 8] width 16 height 6
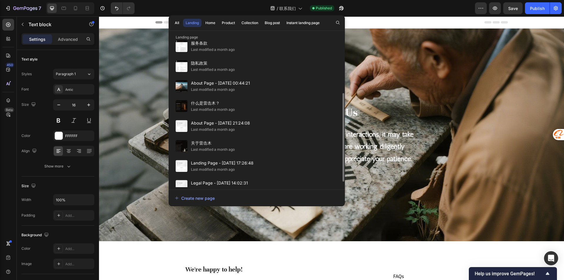
scroll to position [97, 0]
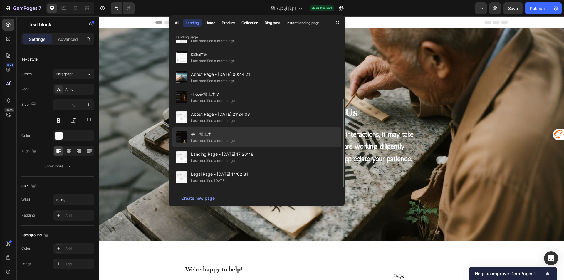
click at [238, 131] on div "关于雷击木 Last modified a month ago" at bounding box center [256, 137] width 169 height 20
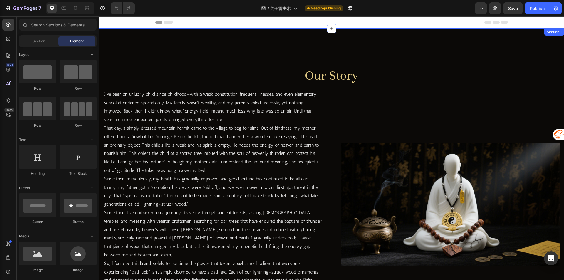
click at [262, 45] on div "Our Story Heading Row I've been an unlucky child since childhood—with a weak co…" at bounding box center [331, 191] width 465 height 324
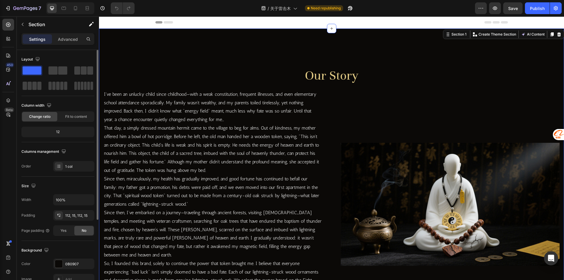
scroll to position [59, 0]
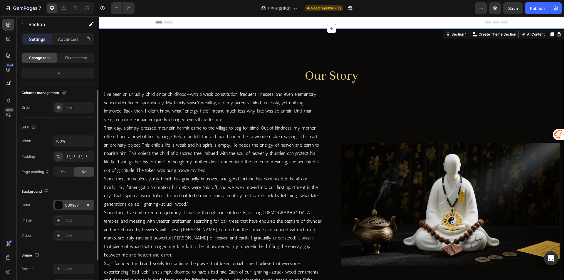
click at [71, 209] on div "0B0907" at bounding box center [73, 205] width 41 height 11
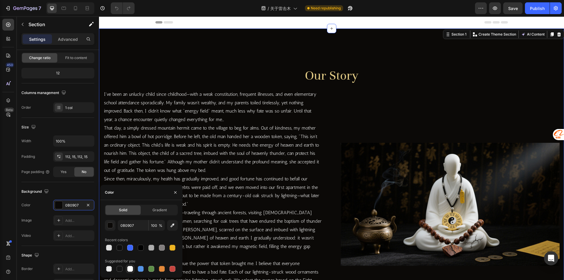
click at [131, 270] on div at bounding box center [130, 269] width 6 height 6
type input "FFFFFF"
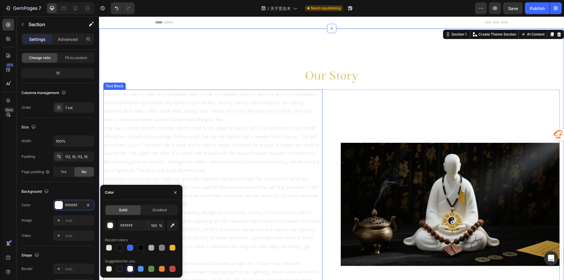
click at [199, 118] on p "I've been an unlucky child since childhood—with a weak constitution, frequent i…" at bounding box center [213, 107] width 218 height 34
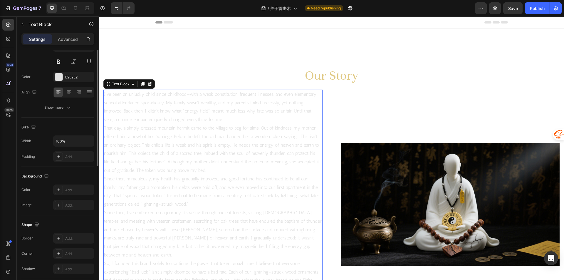
scroll to position [0, 0]
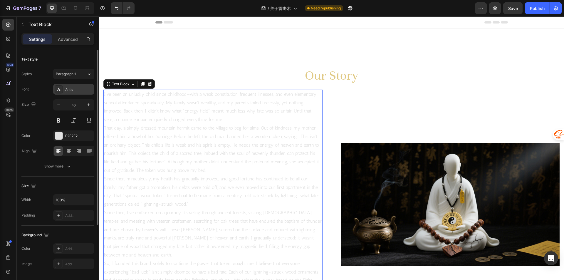
click at [71, 85] on div "Antic" at bounding box center [73, 89] width 41 height 11
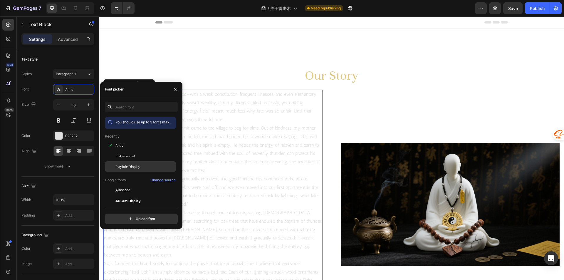
click at [122, 166] on span "Playfair Display" at bounding box center [128, 166] width 25 height 5
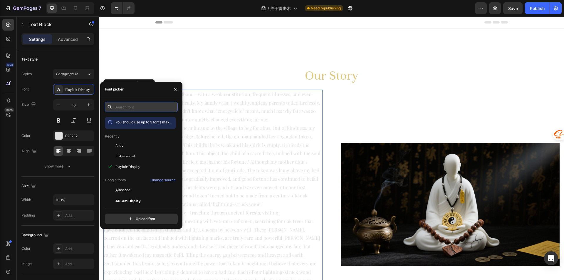
click at [139, 108] on input "text" at bounding box center [141, 107] width 73 height 11
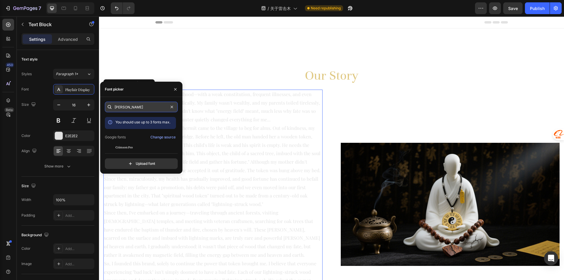
click at [141, 106] on input "[PERSON_NAME]" at bounding box center [141, 107] width 73 height 11
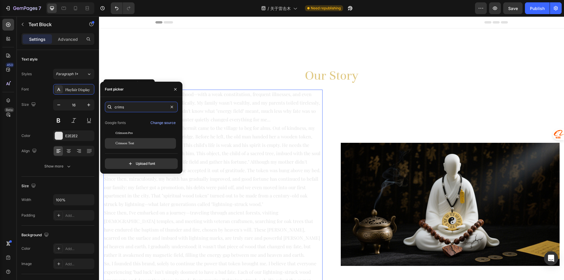
type input "crims"
click at [142, 141] on div "Crimson Text" at bounding box center [145, 143] width 59 height 5
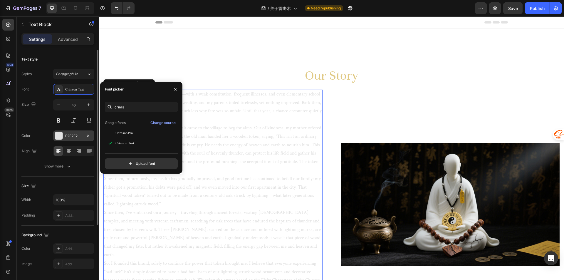
click at [74, 136] on div "E2E2E2" at bounding box center [73, 135] width 17 height 5
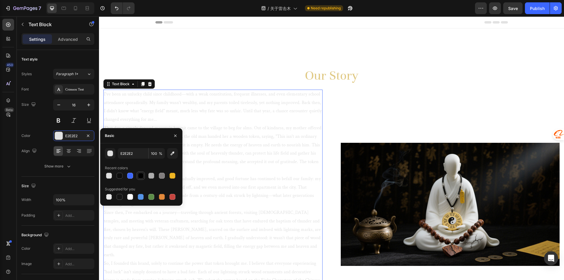
click at [141, 177] on div at bounding box center [141, 176] width 6 height 6
type input "000000"
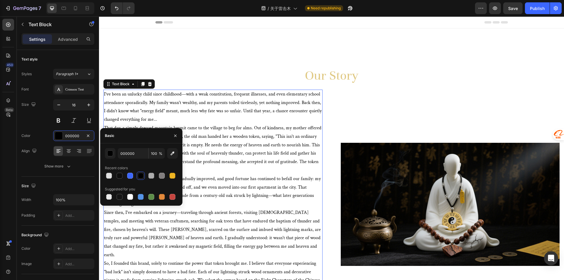
click at [373, 107] on div "Image" at bounding box center [450, 205] width 219 height 230
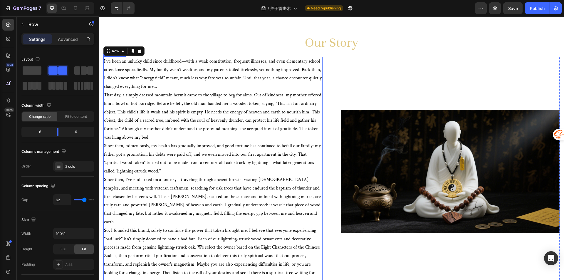
scroll to position [0, 0]
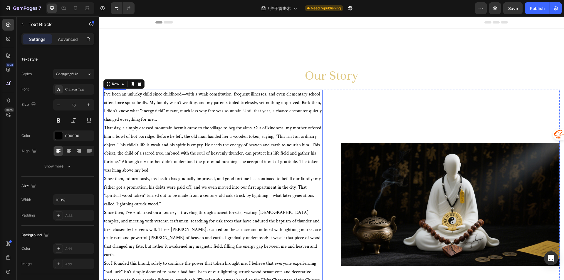
click at [214, 121] on p "I've been an unlucky child since childhood—with a weak constitution, frequent i…" at bounding box center [213, 107] width 218 height 34
click at [83, 151] on div at bounding box center [78, 150] width 9 height 9
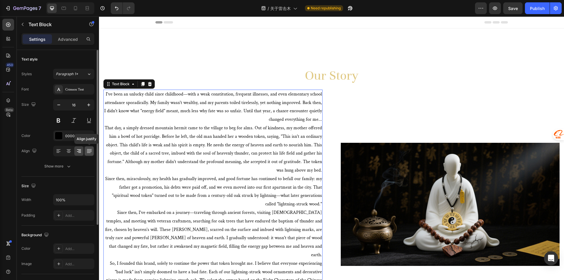
click at [87, 151] on icon at bounding box center [89, 151] width 6 height 6
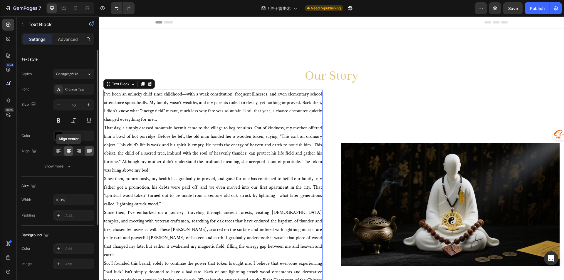
click at [66, 150] on icon at bounding box center [69, 151] width 6 height 6
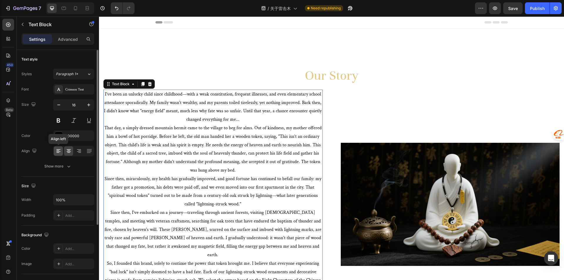
click at [58, 153] on icon at bounding box center [59, 151] width 6 height 6
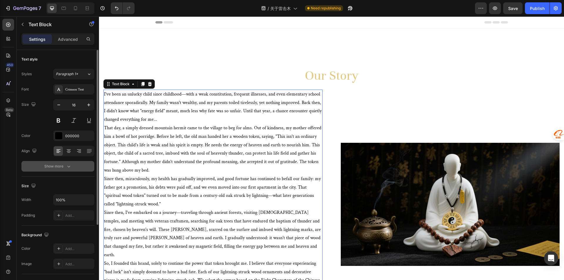
click at [70, 164] on icon "button" at bounding box center [69, 166] width 6 height 6
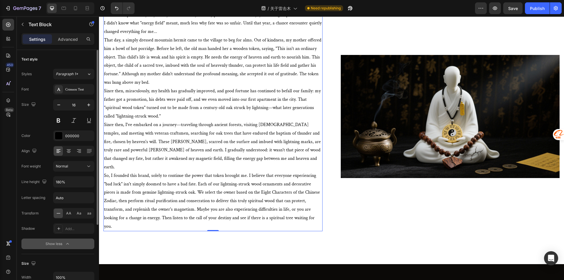
scroll to position [88, 0]
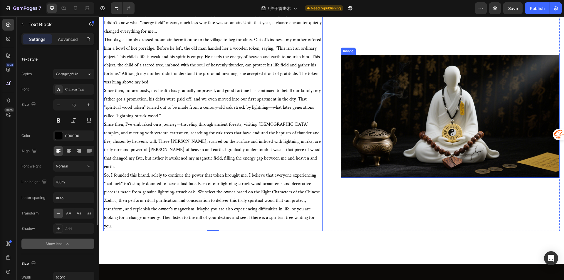
click at [378, 151] on img at bounding box center [450, 116] width 219 height 123
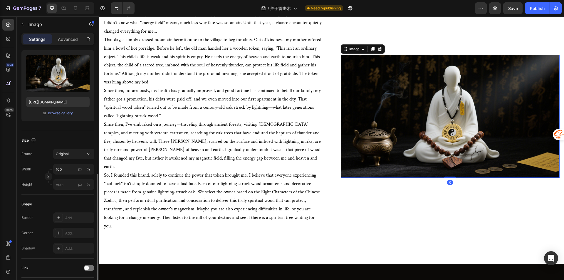
scroll to position [118, 0]
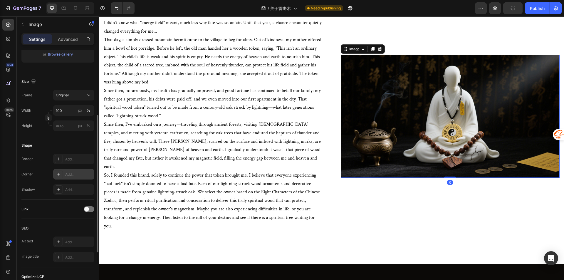
click at [74, 173] on div "Add..." at bounding box center [79, 174] width 28 height 5
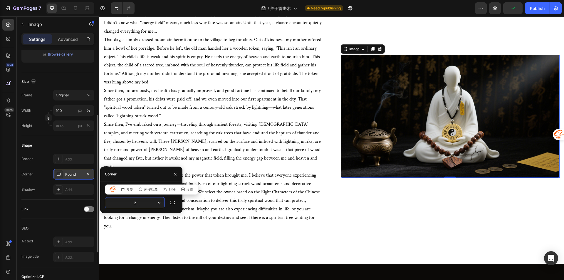
type input "24"
click at [425, 218] on div "Image 0" at bounding box center [450, 116] width 219 height 230
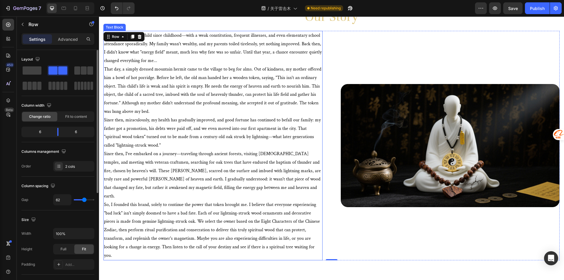
scroll to position [0, 0]
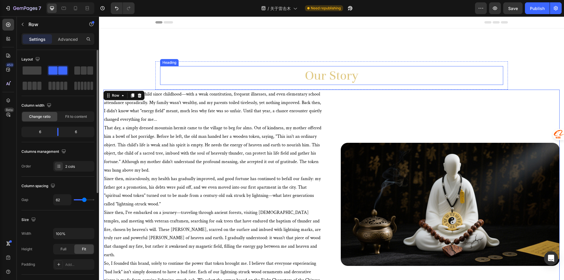
click at [331, 75] on h2 "Our Story" at bounding box center [331, 75] width 343 height 19
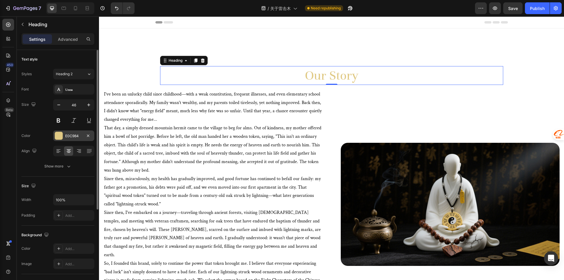
click at [55, 135] on div at bounding box center [59, 136] width 8 height 8
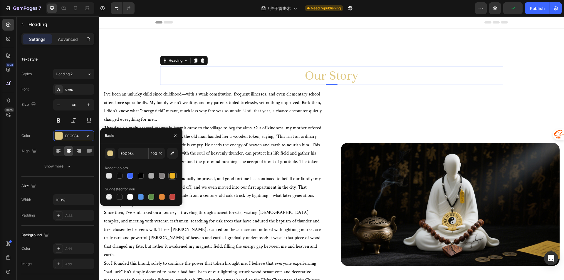
click at [171, 177] on div at bounding box center [173, 176] width 6 height 6
type input "EEB422"
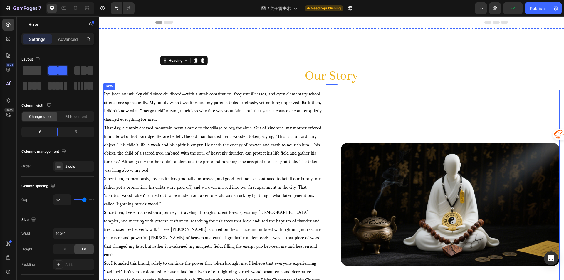
click at [341, 98] on div "Image" at bounding box center [450, 205] width 219 height 230
click at [296, 74] on h2 "Our Story" at bounding box center [331, 75] width 343 height 19
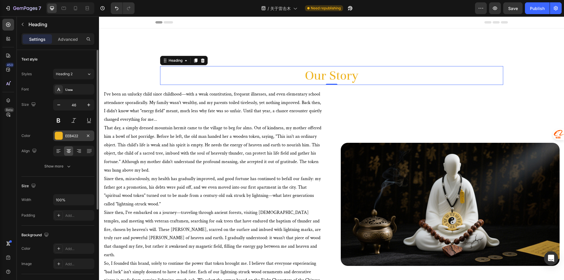
click at [72, 140] on div "EEB422" at bounding box center [73, 136] width 41 height 11
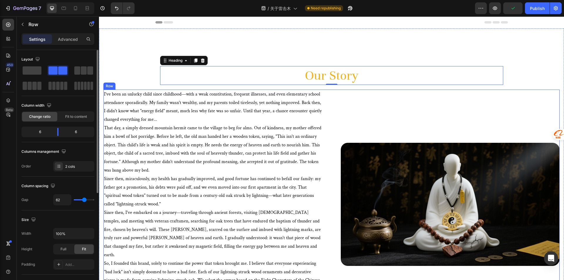
click at [343, 101] on div "Image" at bounding box center [450, 205] width 219 height 230
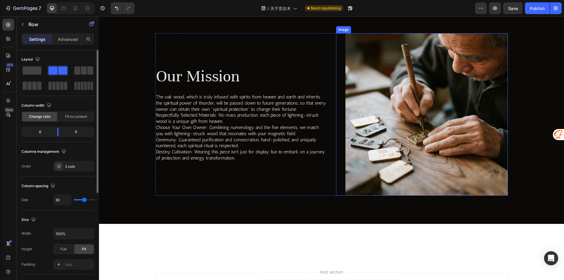
scroll to position [252, 0]
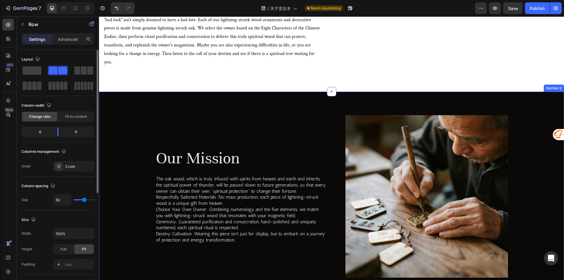
click at [135, 128] on div "Our Mission Heading The oak wood, which is truly infused with spirits from heav…" at bounding box center [331, 198] width 456 height 167
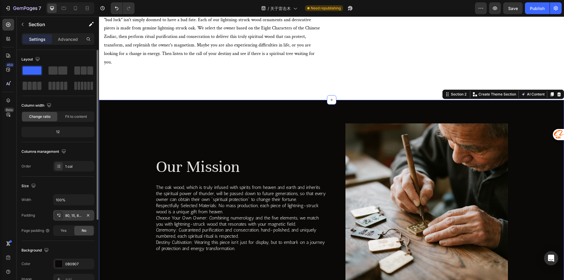
scroll to position [59, 0]
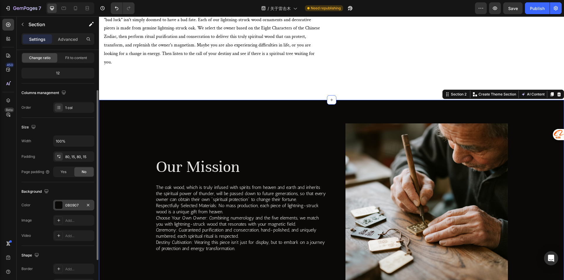
click at [68, 205] on div "0B0907" at bounding box center [73, 205] width 17 height 5
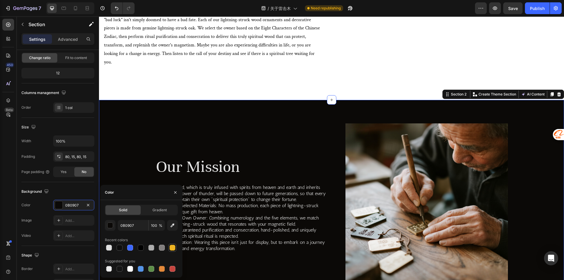
click at [170, 247] on div at bounding box center [173, 248] width 6 height 6
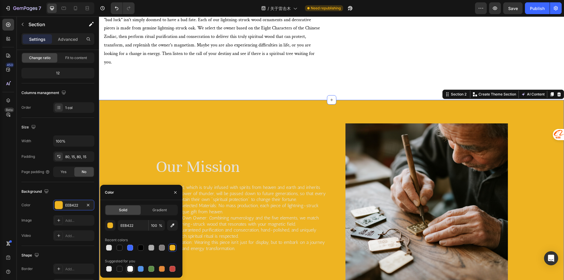
click at [131, 269] on div at bounding box center [130, 269] width 6 height 6
type input "FFFFFF"
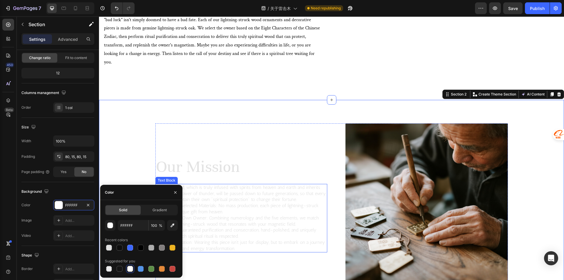
click at [169, 166] on h2 "Our Mission" at bounding box center [241, 167] width 172 height 20
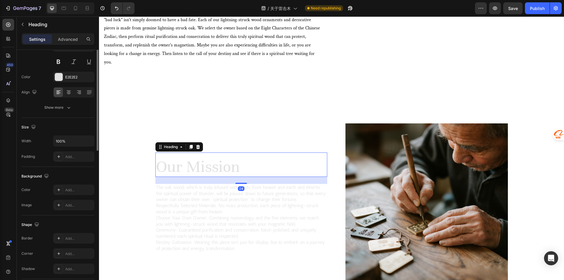
scroll to position [0, 0]
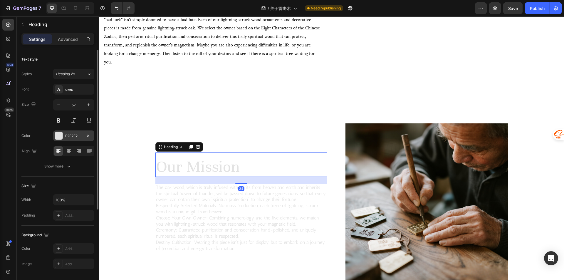
click at [66, 136] on div "E2E2E2" at bounding box center [73, 135] width 17 height 5
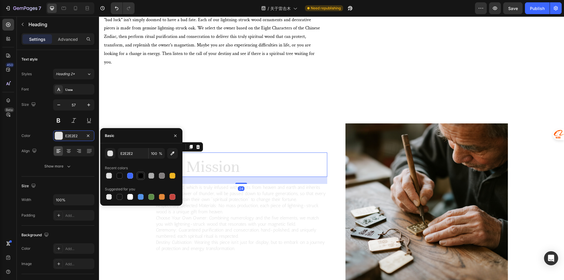
click at [138, 175] on div at bounding box center [141, 176] width 6 height 6
type input "000000"
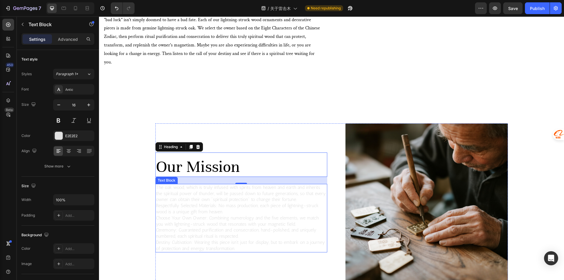
click at [218, 203] on p "Respectfully Selected Materials: No mass production, each piece of lightning-st…" at bounding box center [241, 227] width 171 height 49
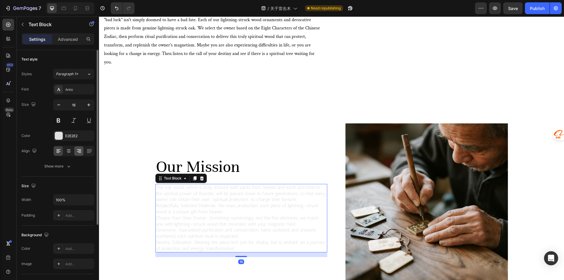
click at [72, 138] on div "E2E2E2" at bounding box center [79, 135] width 28 height 5
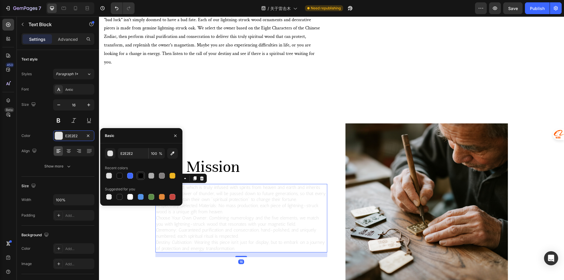
click at [138, 179] on div at bounding box center [140, 175] width 7 height 7
type input "000000"
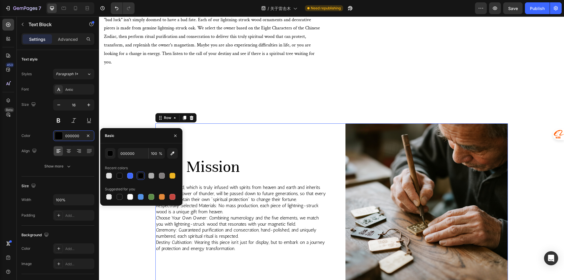
click at [205, 138] on div "Our Mission Heading The oak wood, which is truly infused with spirits from heav…" at bounding box center [241, 204] width 172 height 163
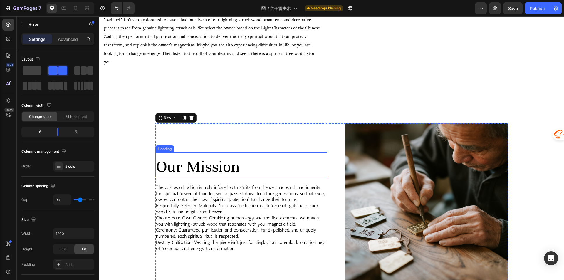
click at [198, 158] on h2 "Our Mission" at bounding box center [241, 167] width 172 height 20
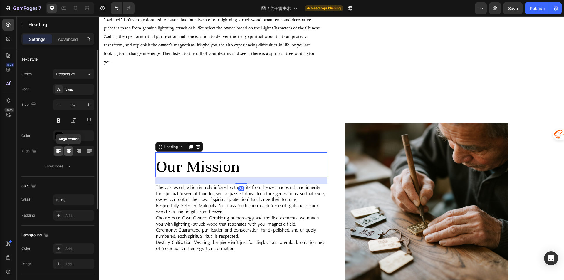
click at [71, 152] on icon at bounding box center [69, 151] width 6 height 6
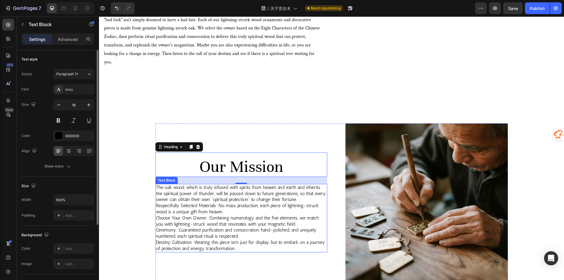
click at [218, 203] on p "Respectfully Selected Materials: No mass production, each piece of lightning-st…" at bounding box center [241, 227] width 171 height 49
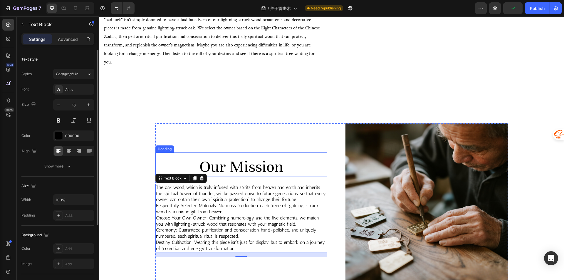
click at [230, 157] on h2 "Our Mission" at bounding box center [241, 167] width 172 height 20
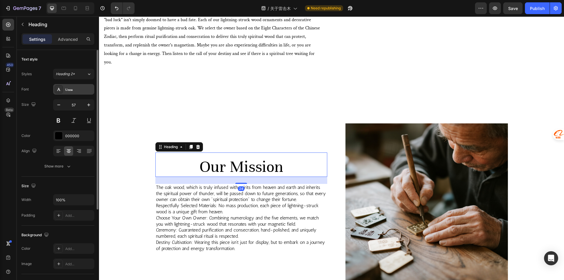
click at [70, 93] on div "Unna" at bounding box center [73, 89] width 41 height 11
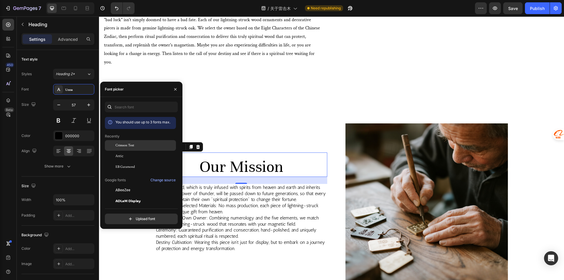
click at [127, 145] on span "Crimson Text" at bounding box center [125, 145] width 19 height 5
click at [210, 205] on p "Respectfully Selected Materials: No mass production, each piece of lightning-st…" at bounding box center [241, 227] width 171 height 49
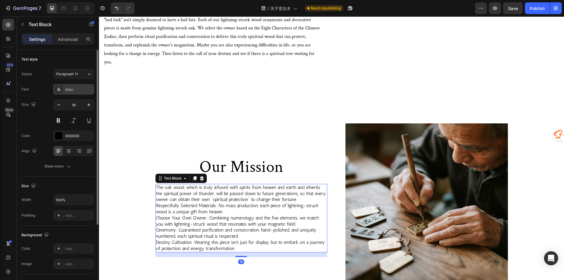
click at [75, 93] on div "Antic" at bounding box center [73, 89] width 41 height 11
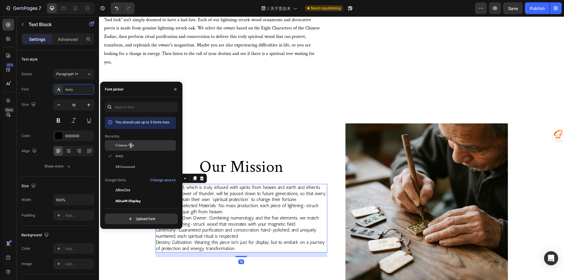
click at [131, 145] on span "Crimson Text" at bounding box center [125, 145] width 19 height 5
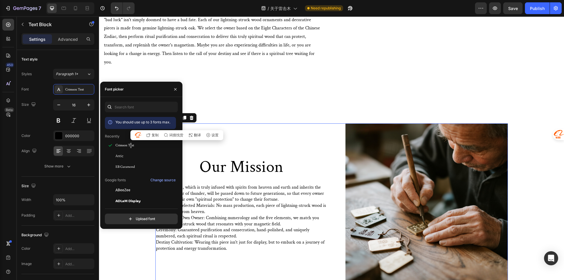
click at [219, 260] on div "Our Mission Heading The oak wood, which is truly infused with spirits from heav…" at bounding box center [241, 204] width 172 height 163
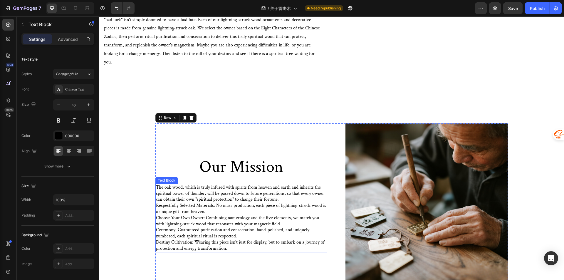
click at [198, 206] on p "Respectfully Selected Materials: No mass production, each piece of lightning-st…" at bounding box center [241, 227] width 171 height 49
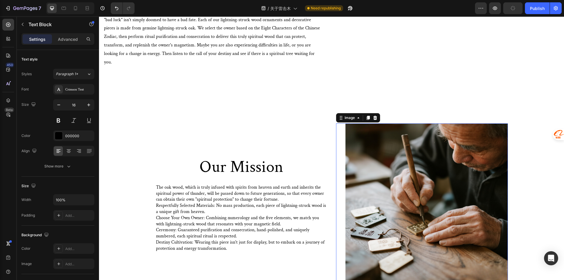
click at [377, 186] on img at bounding box center [427, 204] width 163 height 163
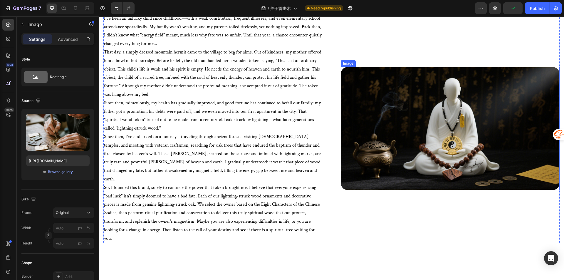
click at [410, 125] on img at bounding box center [450, 128] width 219 height 123
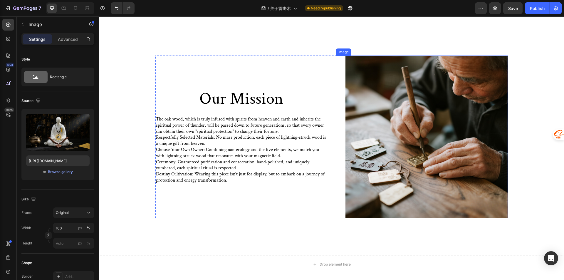
scroll to position [311, 0]
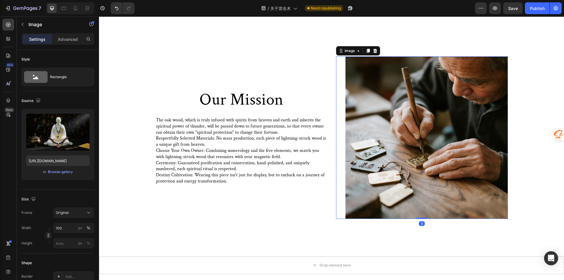
click at [391, 136] on img at bounding box center [427, 137] width 163 height 163
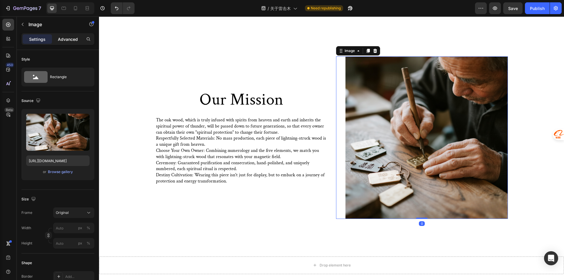
click at [70, 37] on p "Advanced" at bounding box center [68, 39] width 20 height 6
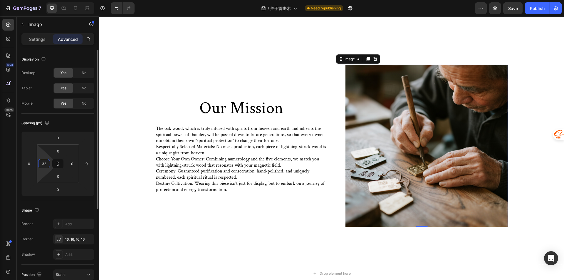
click at [47, 163] on input "32" at bounding box center [44, 163] width 9 height 9
type input "0"
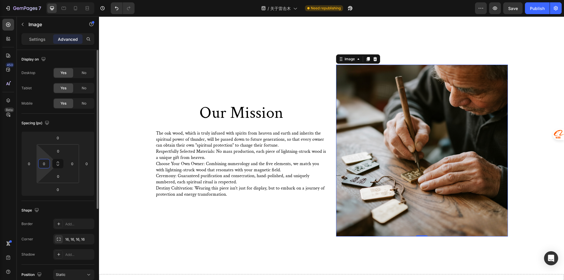
click at [80, 200] on div "Spacing (px) 0 0 0 0 0 0 0 0" at bounding box center [57, 157] width 73 height 87
click at [395, 171] on img at bounding box center [422, 151] width 172 height 172
click at [296, 223] on div "Our Mission Heading The oak wood, which is truly infused with spirits from heav…" at bounding box center [241, 151] width 172 height 172
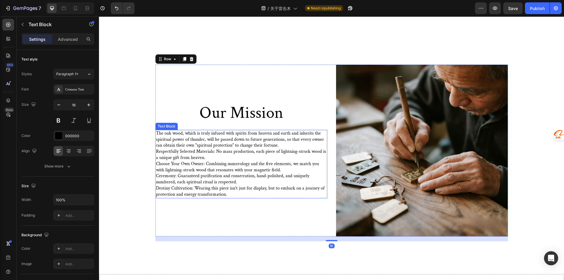
click at [211, 139] on p "The oak wood, which is truly infused with spirits from heaven and earth and inh…" at bounding box center [241, 140] width 171 height 18
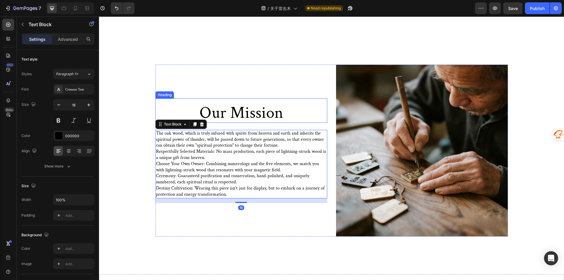
click at [236, 104] on h2 "Our Mission" at bounding box center [241, 113] width 172 height 20
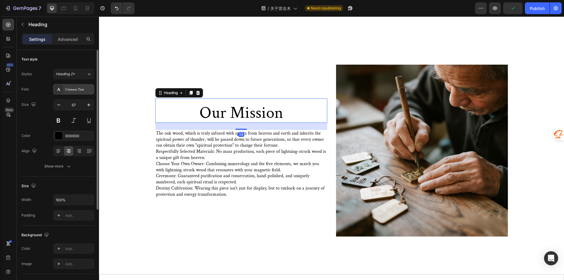
click at [69, 88] on div "Crimson Text" at bounding box center [79, 89] width 28 height 5
click at [247, 161] on p "Respectfully Selected Materials: No mass production, each piece of lightning-st…" at bounding box center [241, 173] width 171 height 49
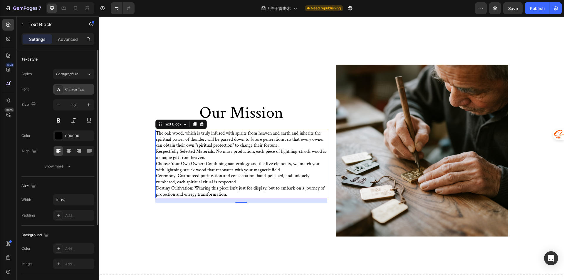
click at [74, 94] on div "Crimson Text" at bounding box center [73, 89] width 41 height 11
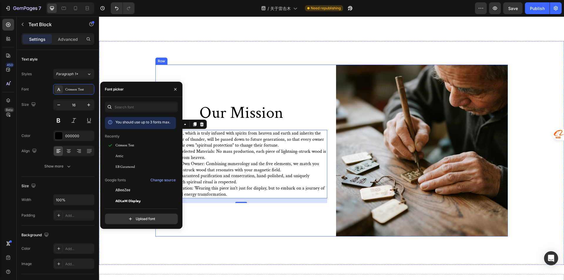
click at [288, 183] on p "Respectfully Selected Materials: No mass production, each piece of lightning-st…" at bounding box center [241, 173] width 171 height 49
click at [246, 213] on div "Our Mission Heading The oak wood, which is truly infused with spirits from heav…" at bounding box center [241, 151] width 172 height 172
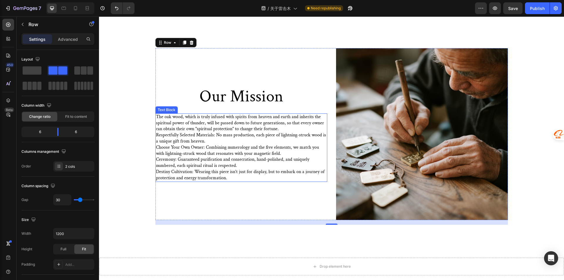
scroll to position [399, 0]
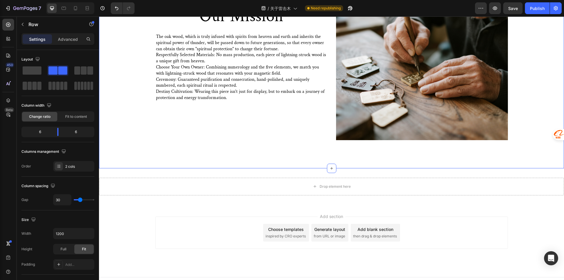
click at [259, 152] on div "Our Mission Heading The oak wood, which is truly infused with spirits from heav…" at bounding box center [331, 57] width 465 height 224
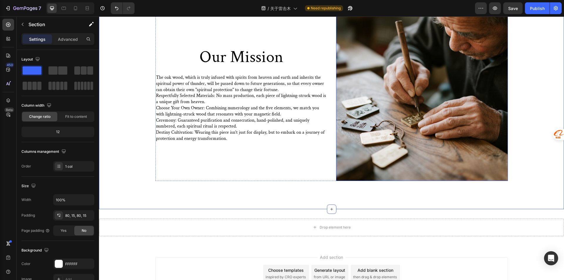
scroll to position [409, 0]
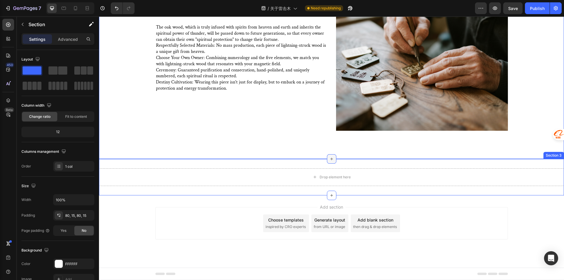
click at [328, 163] on div at bounding box center [331, 158] width 9 height 9
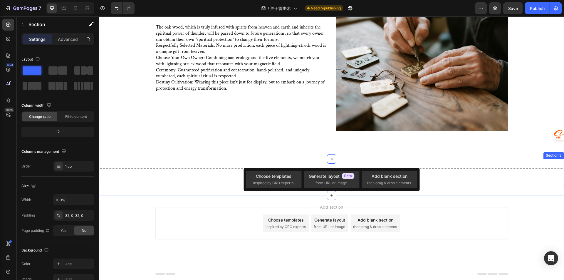
click at [305, 164] on div "Drop element here Section 3" at bounding box center [331, 177] width 465 height 36
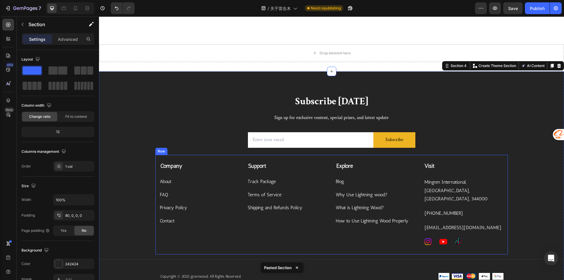
scroll to position [479, 0]
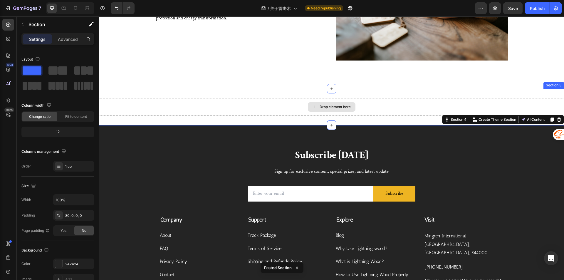
click at [274, 108] on div "Drop element here" at bounding box center [331, 107] width 465 height 18
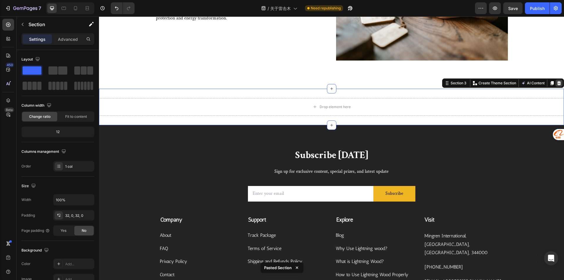
click at [558, 82] on icon at bounding box center [560, 83] width 4 height 4
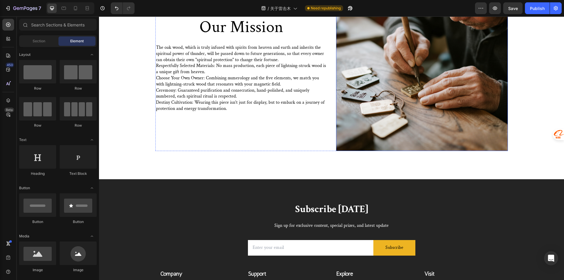
scroll to position [228, 0]
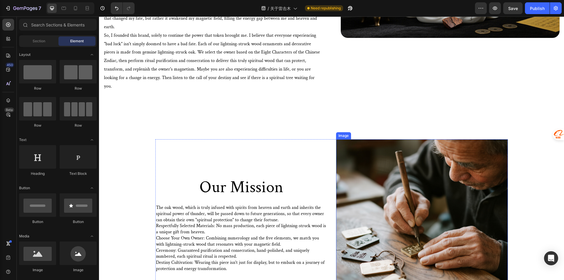
click at [399, 168] on img at bounding box center [422, 225] width 172 height 172
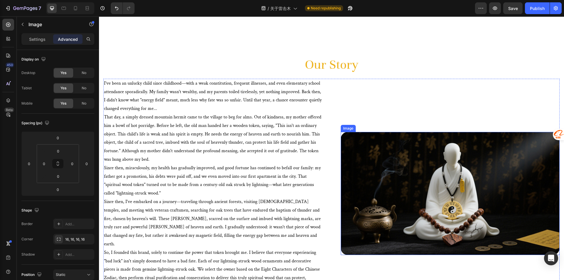
scroll to position [0, 0]
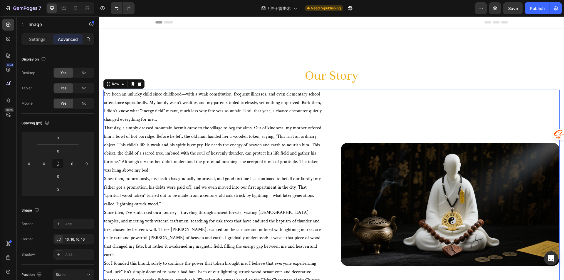
click at [383, 99] on div "Image" at bounding box center [450, 205] width 219 height 230
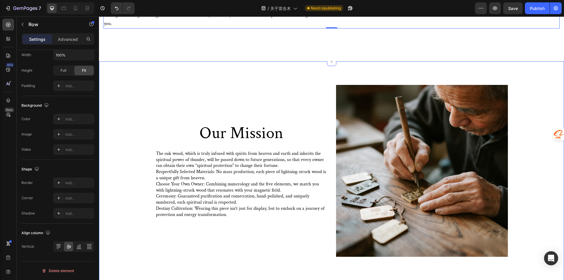
scroll to position [294, 0]
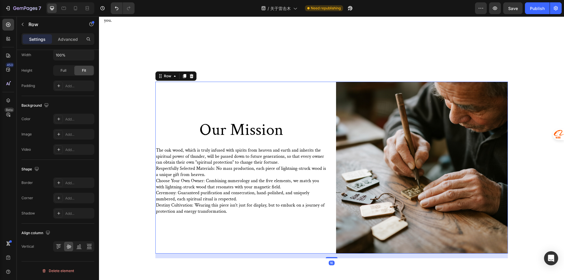
click at [251, 82] on div "Our Mission Heading The oak wood, which is truly infused with spirits from heav…" at bounding box center [241, 168] width 172 height 172
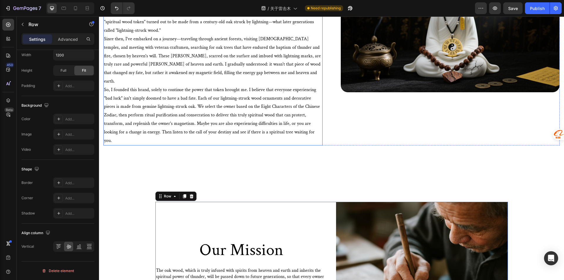
scroll to position [118, 0]
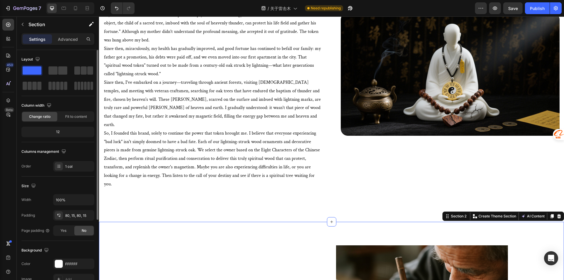
scroll to position [206, 0]
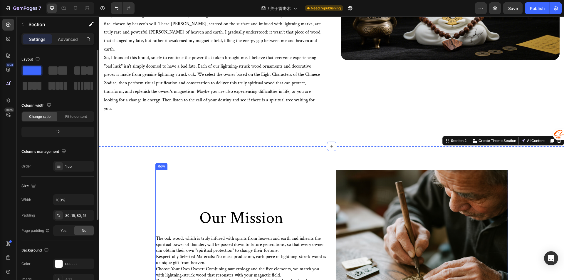
click at [218, 192] on div "Our Mission Heading The oak wood, which is truly infused with spirits from heav…" at bounding box center [241, 256] width 172 height 172
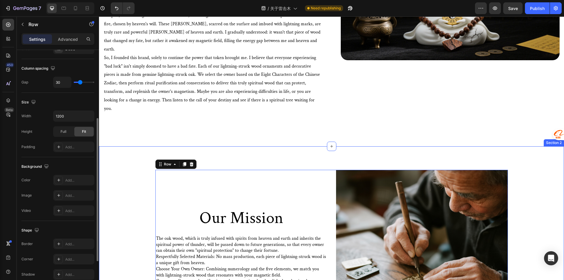
scroll to position [59, 0]
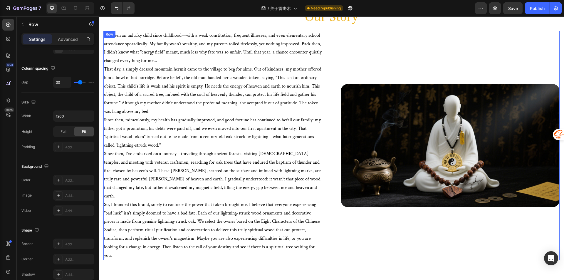
click at [334, 50] on div "I've been an unlucky child since childhood—with a weak constitution, frequent i…" at bounding box center [331, 146] width 456 height 230
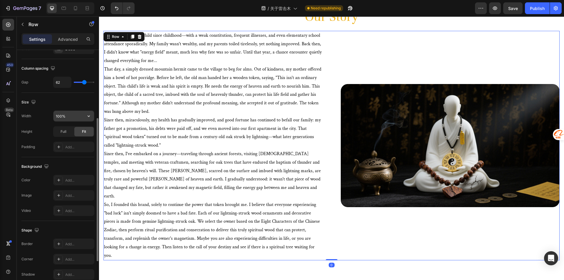
click at [70, 116] on input "100%" at bounding box center [73, 116] width 41 height 11
click at [76, 119] on input "100%" at bounding box center [73, 116] width 41 height 11
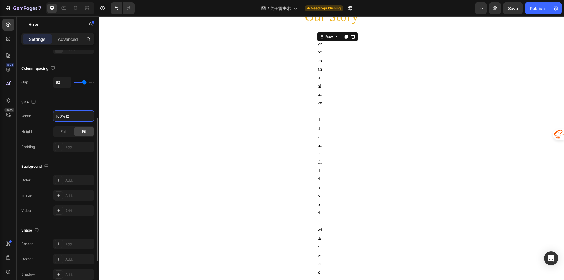
drag, startPoint x: 73, startPoint y: 118, endPoint x: 47, endPoint y: 121, distance: 25.8
click at [47, 121] on div "Width 100%12" at bounding box center [57, 116] width 73 height 11
type input "1200"
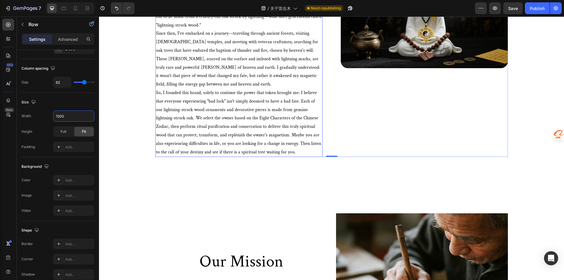
scroll to position [206, 0]
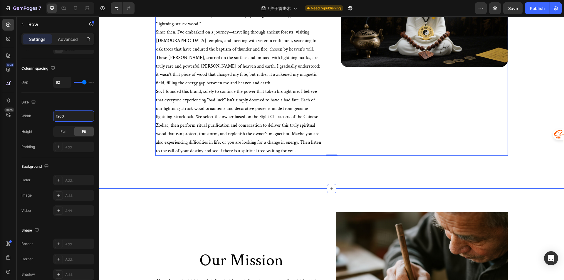
click at [231, 173] on div "Our Story Heading Row I've been an unlucky child since childhood—with a weak co…" at bounding box center [331, 6] width 465 height 366
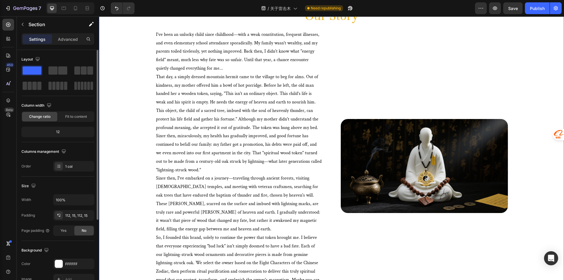
scroll to position [59, 0]
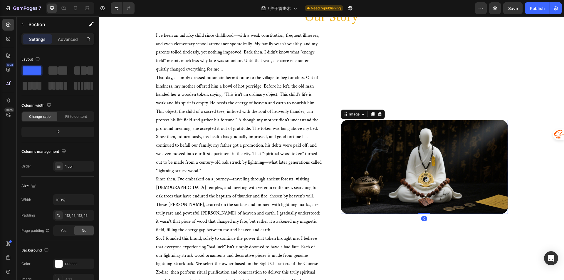
click at [413, 174] on img at bounding box center [424, 167] width 167 height 94
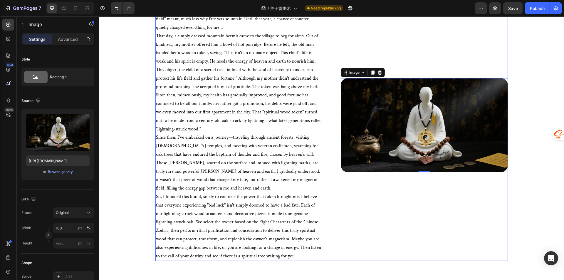
scroll to position [29, 0]
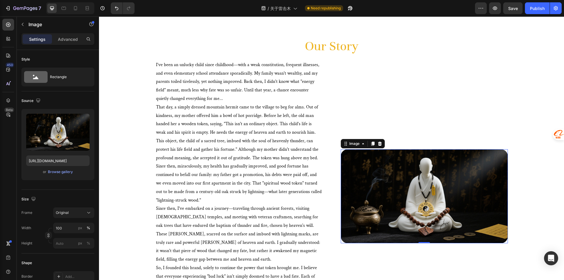
click at [394, 185] on img at bounding box center [424, 196] width 167 height 94
click at [379, 175] on img at bounding box center [424, 196] width 167 height 94
click at [425, 126] on div "Image 0" at bounding box center [424, 196] width 167 height 272
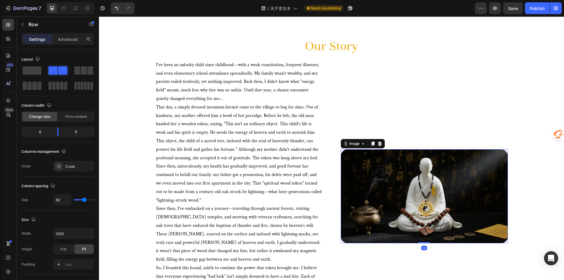
click at [399, 174] on img at bounding box center [424, 196] width 167 height 94
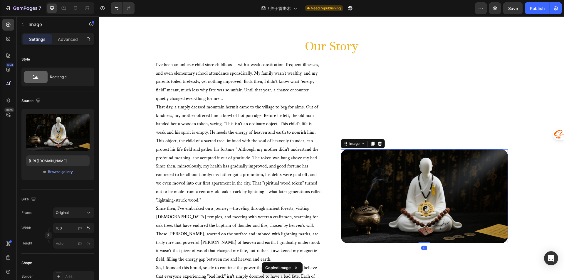
click at [143, 116] on div "Our Story Heading Row I've been an unlucky child since childhood—with a weak co…" at bounding box center [331, 182] width 456 height 300
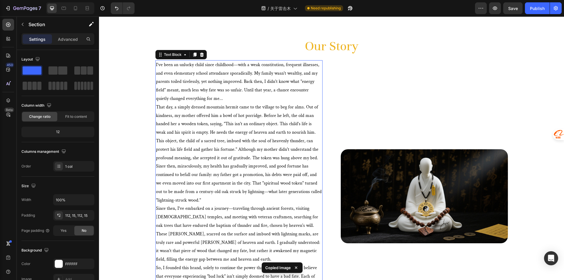
click at [176, 94] on p "I've been an unlucky child since childhood—with a weak constitution, frequent i…" at bounding box center [239, 82] width 166 height 42
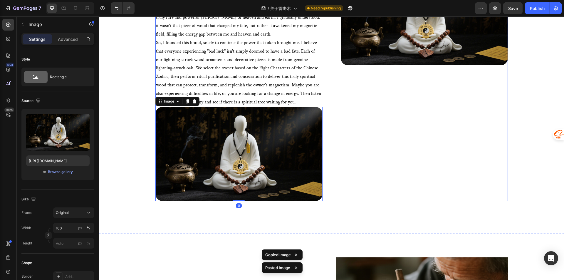
scroll to position [178, 0]
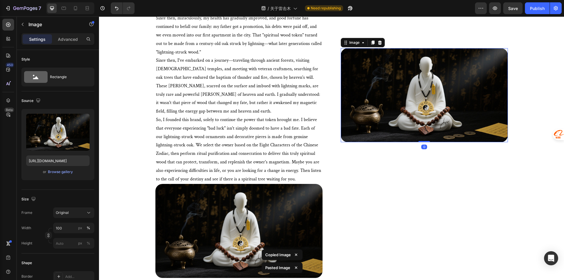
click at [432, 107] on img at bounding box center [424, 95] width 167 height 94
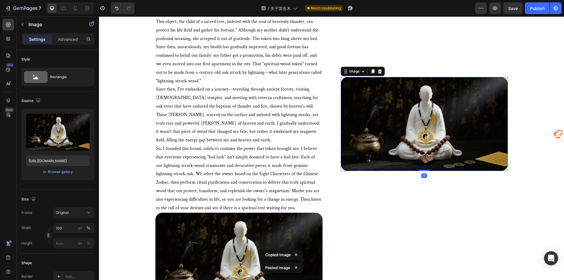
scroll to position [148, 0]
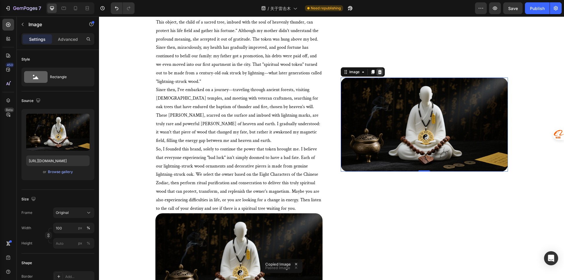
click at [379, 74] on div at bounding box center [380, 71] width 7 height 7
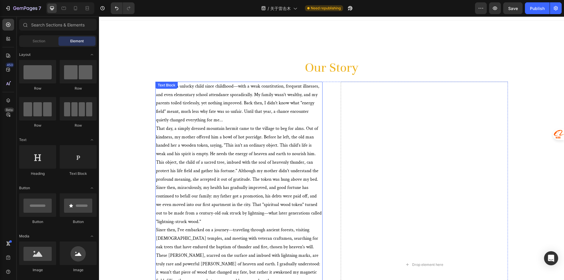
scroll to position [1, 0]
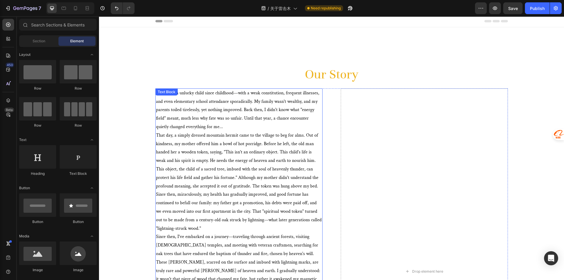
click at [178, 111] on p "I've been an unlucky child since childhood—with a weak constitution, frequent i…" at bounding box center [239, 110] width 166 height 42
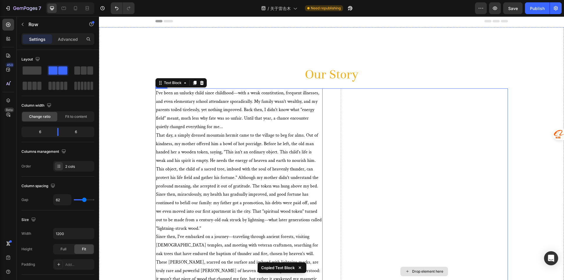
click at [395, 206] on div "Drop element here" at bounding box center [424, 271] width 167 height 366
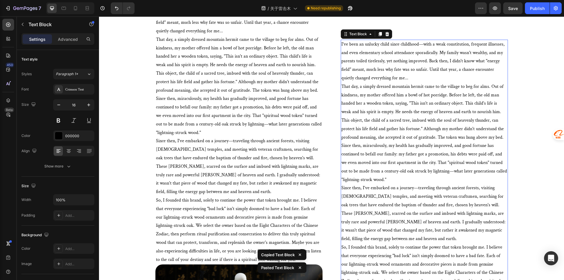
scroll to position [100, 0]
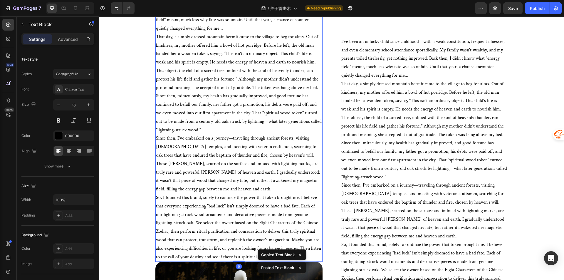
click at [234, 76] on p "That day, a simply dressed mountain hermit came to the village to beg for alms.…" at bounding box center [239, 62] width 166 height 59
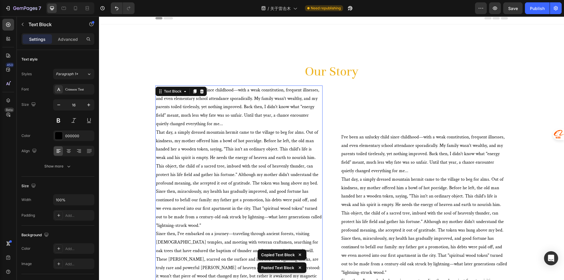
scroll to position [0, 0]
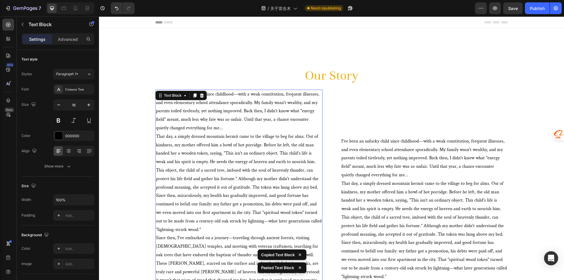
click at [203, 93] on div "Text Block" at bounding box center [180, 95] width 51 height 9
click at [200, 96] on icon at bounding box center [202, 95] width 4 height 4
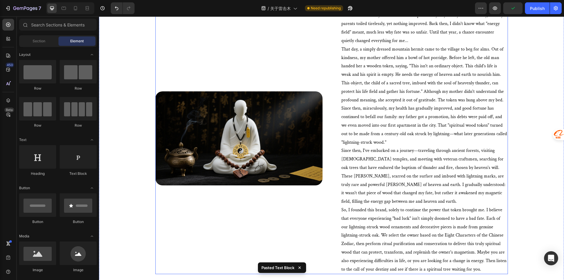
scroll to position [88, 0]
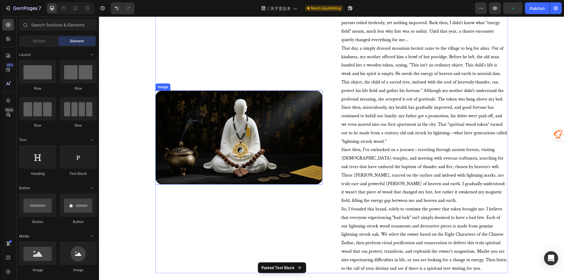
click at [273, 132] on img at bounding box center [238, 138] width 167 height 94
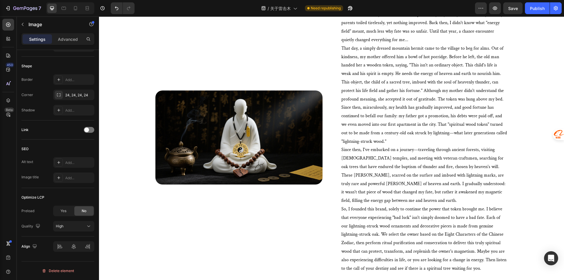
click at [211, 142] on img at bounding box center [238, 138] width 167 height 94
click at [245, 144] on img at bounding box center [238, 138] width 167 height 94
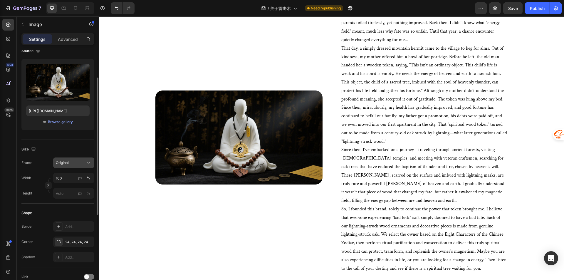
click at [75, 165] on div "Original" at bounding box center [70, 162] width 29 height 5
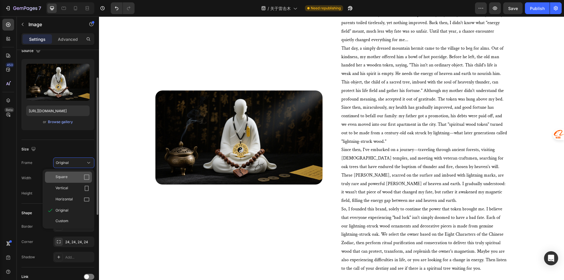
click at [81, 172] on div "Square" at bounding box center [68, 177] width 47 height 11
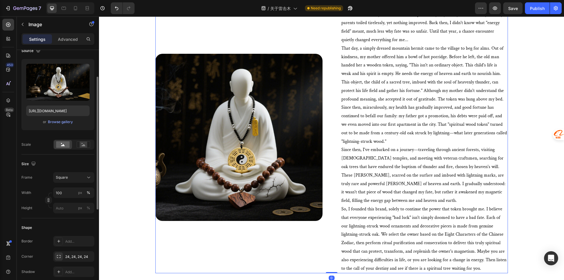
click at [282, 235] on div "Image" at bounding box center [238, 137] width 167 height 272
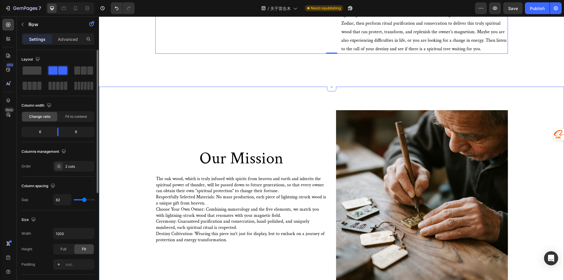
scroll to position [382, 0]
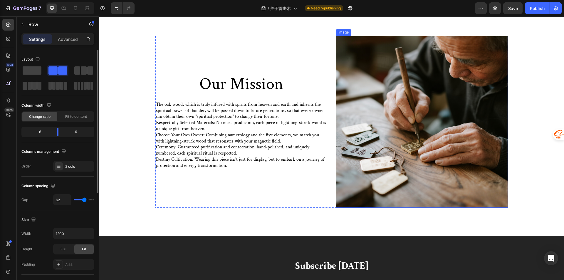
click at [416, 142] on img at bounding box center [422, 122] width 172 height 172
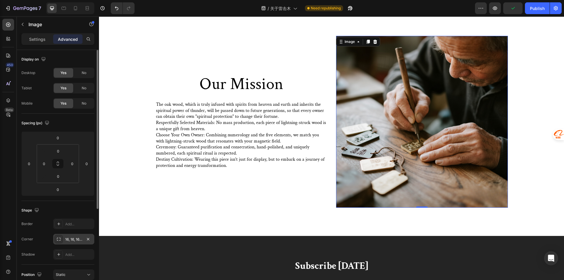
click at [92, 241] on div "16, 16, 16, 16" at bounding box center [73, 239] width 41 height 11
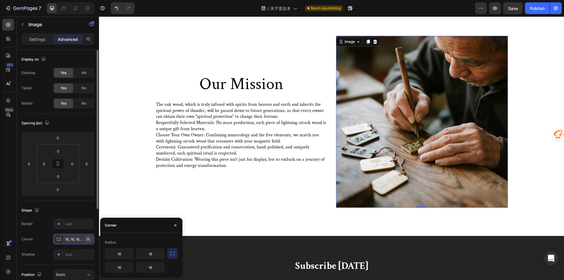
click at [86, 238] on icon "button" at bounding box center [88, 239] width 5 height 5
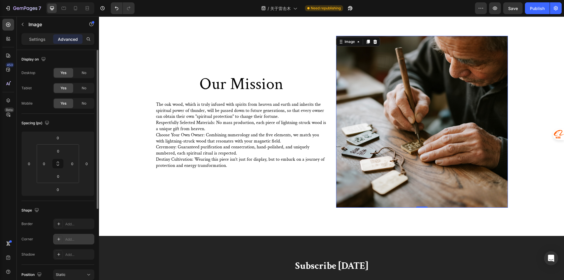
click at [73, 240] on div "Add..." at bounding box center [79, 239] width 28 height 5
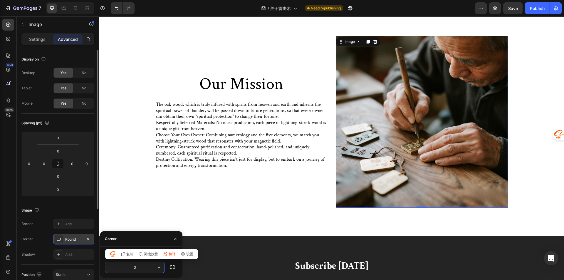
type input "24"
click at [423, 169] on img at bounding box center [422, 122] width 172 height 172
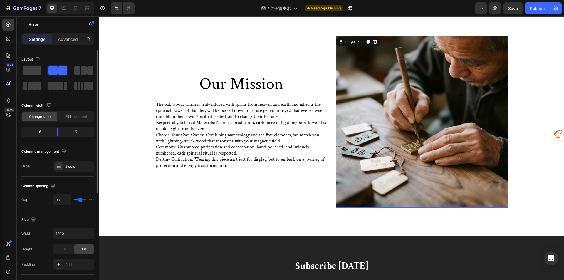
click at [310, 202] on div "Our Mission Heading The oak wood, which is truly infused with spirits from heav…" at bounding box center [241, 122] width 172 height 172
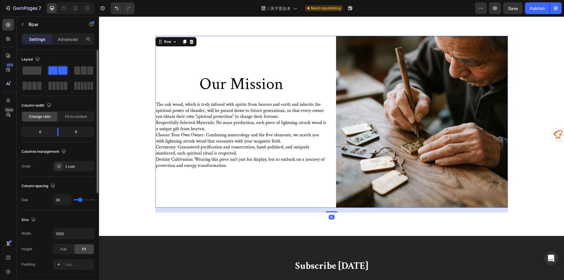
click at [396, 140] on img at bounding box center [422, 122] width 172 height 172
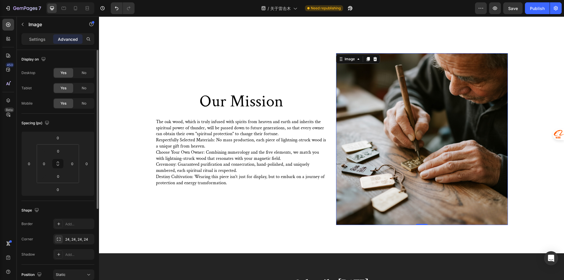
scroll to position [353, 0]
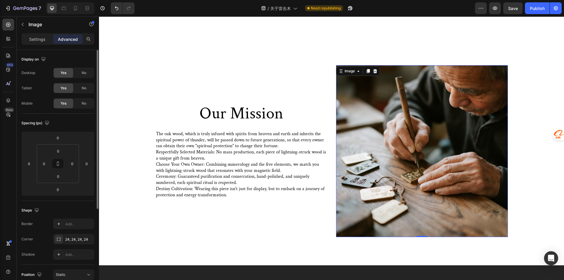
click at [396, 106] on img at bounding box center [422, 151] width 172 height 172
click at [35, 38] on p "Settings" at bounding box center [37, 39] width 16 height 6
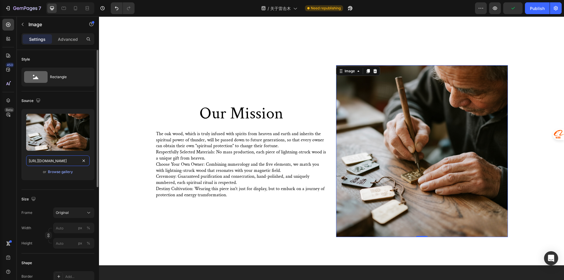
click at [59, 159] on input "[URL][DOMAIN_NAME]" at bounding box center [57, 160] width 63 height 11
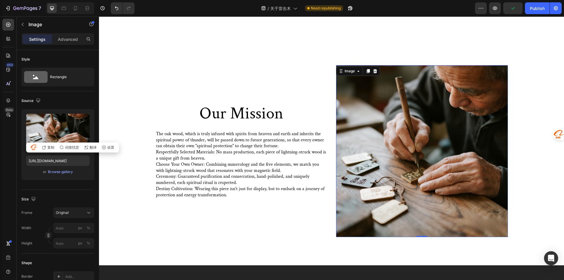
click at [444, 143] on img at bounding box center [422, 151] width 172 height 172
click at [379, 111] on img at bounding box center [422, 151] width 172 height 172
click at [406, 165] on img at bounding box center [422, 151] width 172 height 172
click at [375, 68] on div at bounding box center [375, 71] width 7 height 7
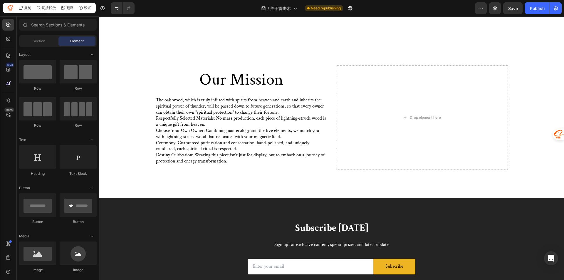
scroll to position [29, 0]
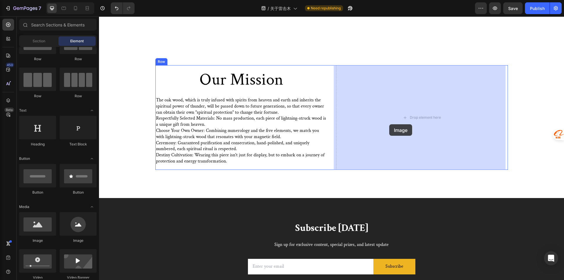
drag, startPoint x: 160, startPoint y: 232, endPoint x: 394, endPoint y: 123, distance: 258.7
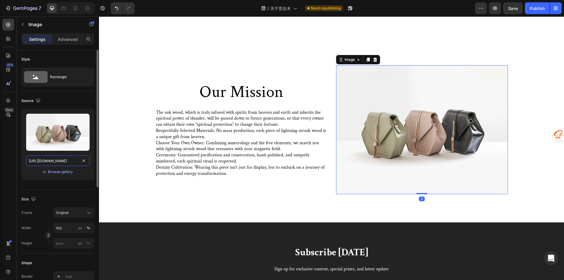
click at [58, 159] on input "[URL][DOMAIN_NAME]" at bounding box center [57, 160] width 63 height 11
paste input "0585/2679/3774/files/[URL][DOMAIN_NAME]"
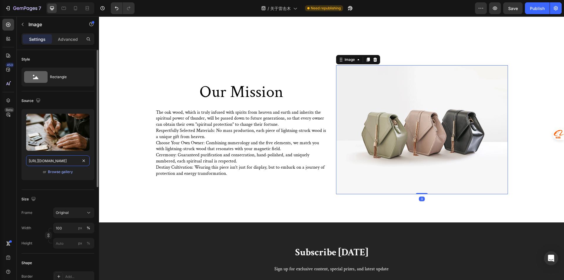
scroll to position [0, 180]
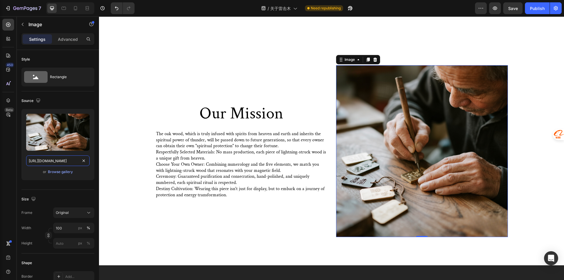
type input "[URL][DOMAIN_NAME]"
click at [391, 185] on img at bounding box center [422, 151] width 172 height 172
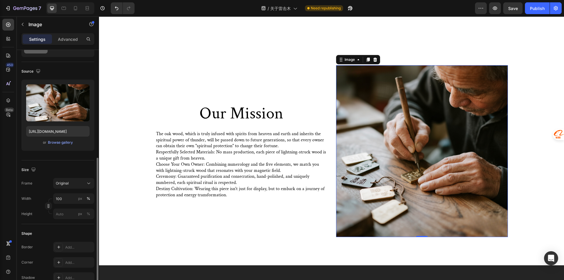
scroll to position [118, 0]
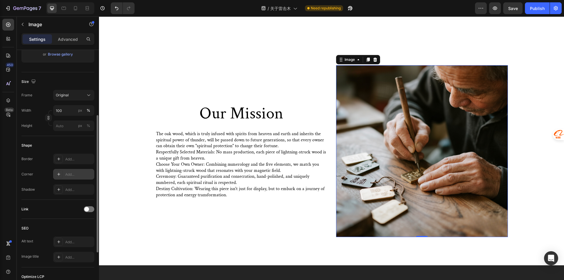
click at [67, 179] on div "Add..." at bounding box center [73, 174] width 41 height 11
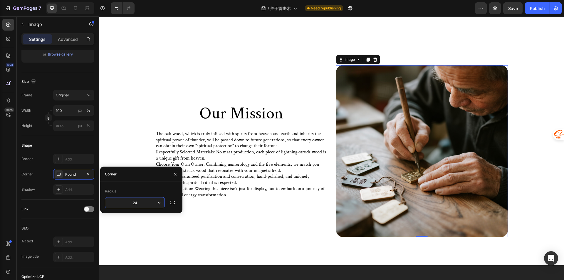
type input "24"
click at [465, 157] on img at bounding box center [422, 151] width 172 height 172
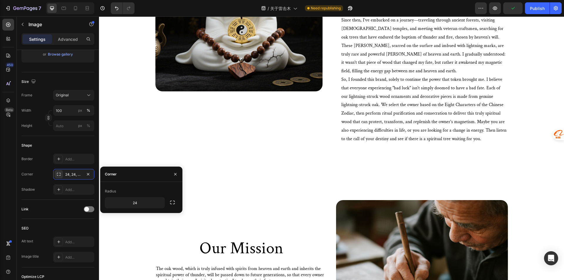
scroll to position [147, 0]
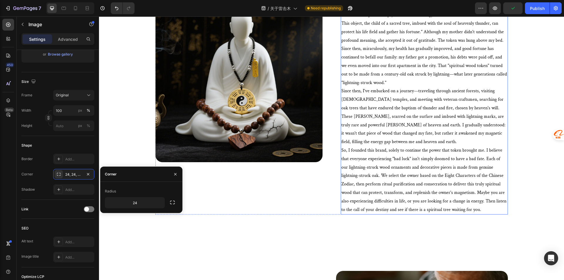
click at [374, 139] on p "Since then, I've embarked on a journey—traveling through ancient forests, visit…" at bounding box center [425, 116] width 166 height 59
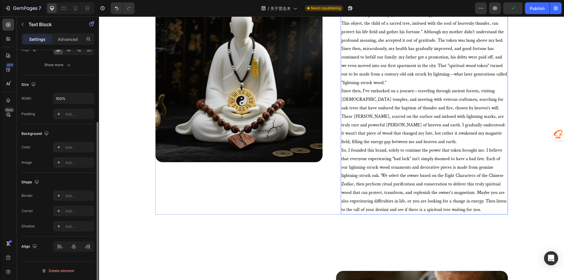
scroll to position [0, 0]
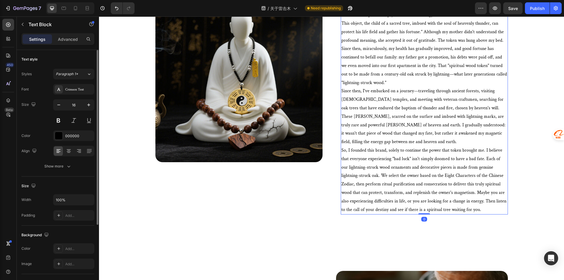
click at [387, 132] on p "Since then, I've embarked on a journey—traveling through ancient forests, visit…" at bounding box center [425, 116] width 166 height 59
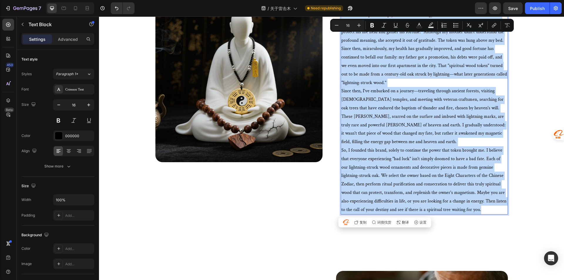
copy div "L'ip dolo si ametcon adipi elits doeiusmod—temp i utla etdoloremagn, aliquaen a…"
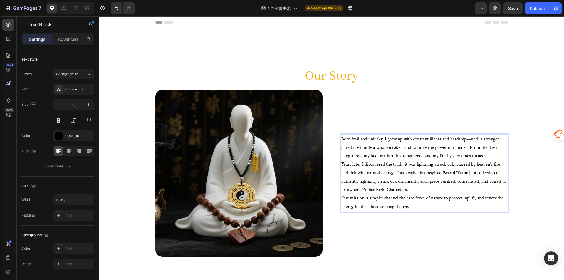
click at [456, 171] on strong "[Brand Name]" at bounding box center [456, 173] width 28 height 6
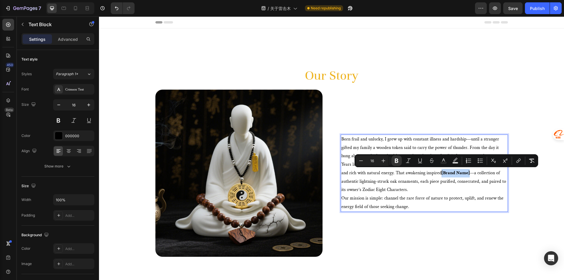
drag, startPoint x: 462, startPoint y: 173, endPoint x: 433, endPoint y: 172, distance: 29.4
click at [433, 172] on p "Years later I discovered the truth: it was lightning-struck oak, scarred by hea…" at bounding box center [425, 177] width 166 height 34
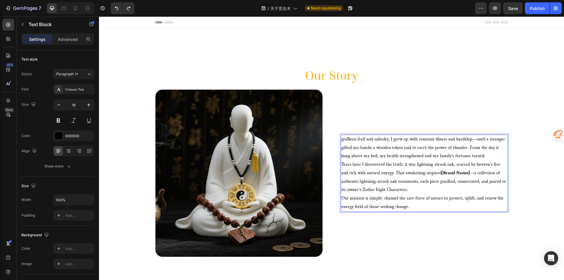
click at [469, 178] on p "Years later I discovered the truth: it was lightning-struck oak, scarred by hea…" at bounding box center [425, 177] width 166 height 34
click at [460, 172] on strong "[Brand Name]" at bounding box center [456, 173] width 28 height 6
click at [461, 173] on strong "[Brand Name]" at bounding box center [456, 173] width 28 height 6
click at [435, 175] on p "Years later I discovered the truth: it was lightning-struck oak, scarred by hea…" at bounding box center [425, 177] width 166 height 34
click at [434, 173] on p "Years later I discovered the truth: it was lightning-struck oak, scarred by hea…" at bounding box center [425, 177] width 166 height 34
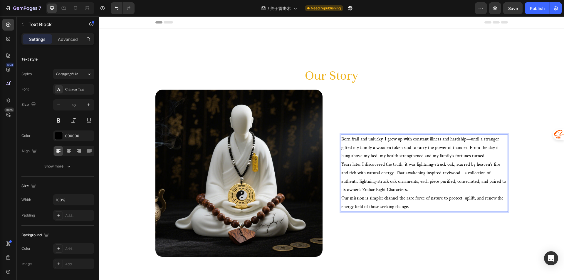
click at [433, 173] on p "Years later I discovered the truth: it was lightning-struck oak, scarred by hea…" at bounding box center [425, 177] width 166 height 34
click at [449, 185] on p "Years later I discovered the truth: it was lightning-struck oak, scarred by hea…" at bounding box center [425, 177] width 166 height 34
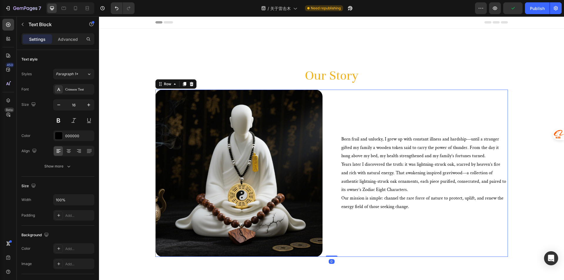
click at [402, 126] on div "Born frail and unlucky, I grew up with constant illness and hardship—until a st…" at bounding box center [424, 173] width 167 height 167
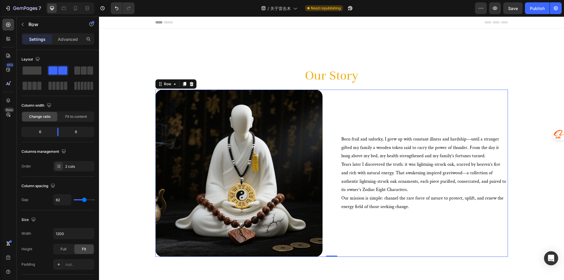
click at [427, 90] on div "Born frail and unlucky, I grew up with constant illness and hardship—until a st…" at bounding box center [424, 173] width 167 height 167
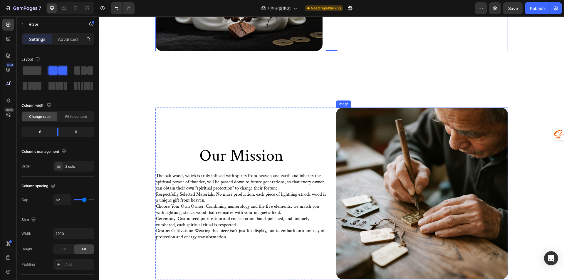
click at [423, 169] on img at bounding box center [422, 194] width 172 height 172
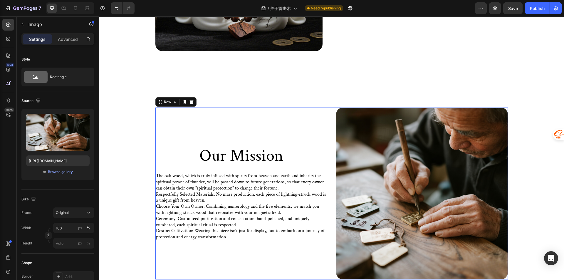
click at [320, 118] on div "Our Mission Heading The oak wood, which is truly infused with spirits from heav…" at bounding box center [241, 194] width 172 height 172
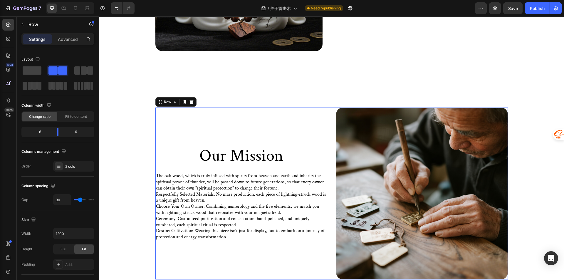
scroll to position [88, 0]
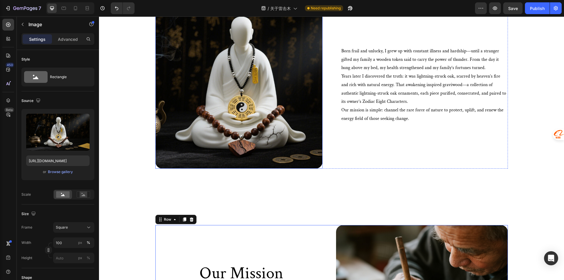
click at [315, 151] on img at bounding box center [238, 84] width 167 height 167
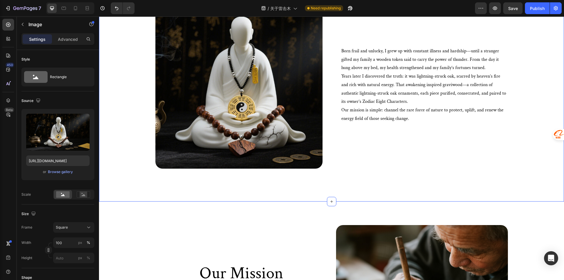
click at [330, 186] on div "Our Story Heading Row Image Born frail and unlucky, I grew up with constant ill…" at bounding box center [331, 70] width 465 height 261
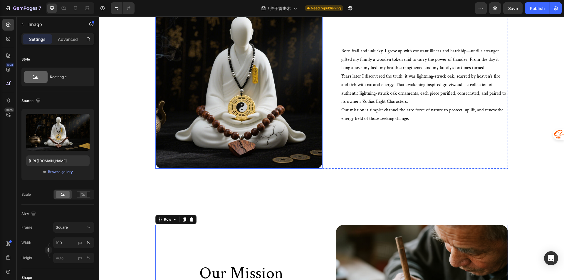
click at [306, 130] on img at bounding box center [238, 84] width 167 height 167
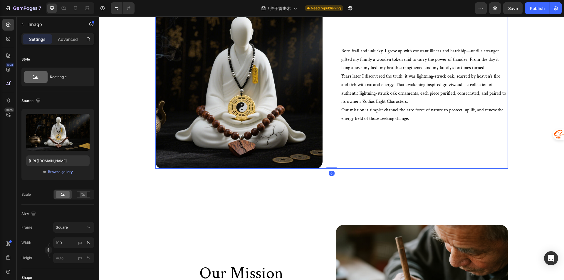
click at [363, 139] on div "Born frail and unlucky, I grew up with constant illness and hardship—until a st…" at bounding box center [424, 84] width 167 height 167
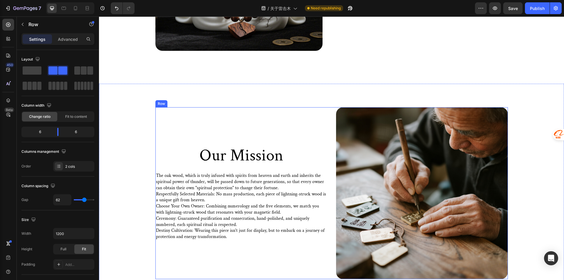
scroll to position [235, 0]
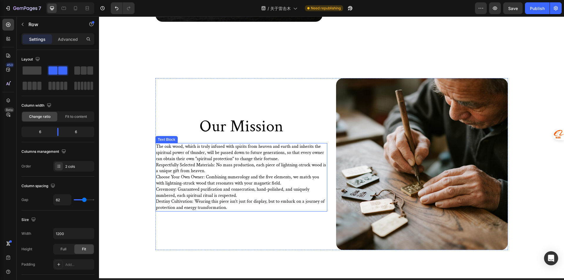
click at [246, 178] on p "Respectfully Selected Materials: No mass production, each piece of lightning-st…" at bounding box center [241, 186] width 171 height 49
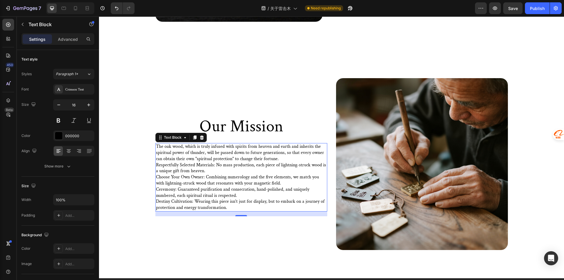
click at [213, 181] on p "Respectfully Selected Materials: No mass production, each piece of lightning-st…" at bounding box center [241, 186] width 171 height 49
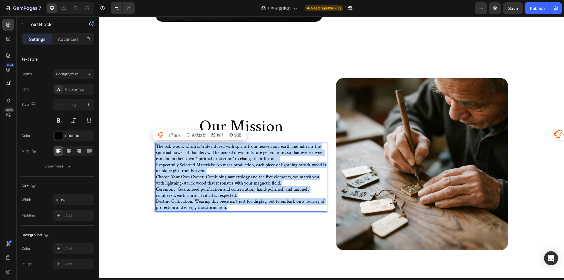
copy div "The oak wood, which is truly infused with spirits from heaven and earth and inh…"
